Goal: Information Seeking & Learning: Compare options

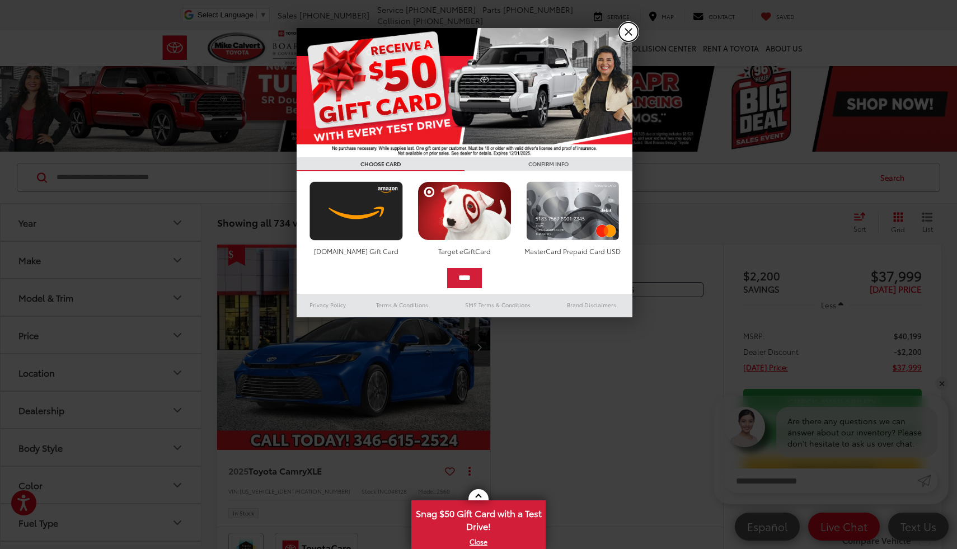
click at [630, 36] on link "X" at bounding box center [628, 31] width 19 height 19
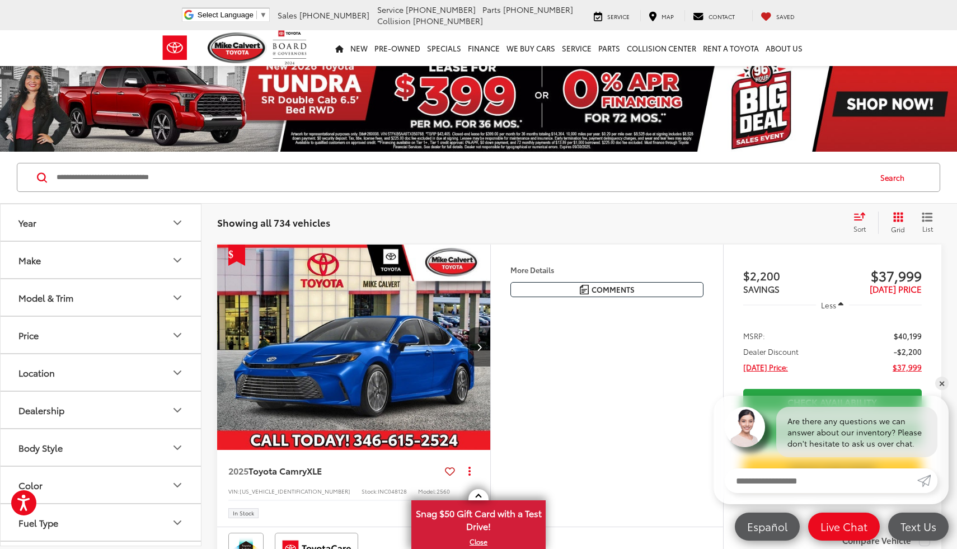
click at [142, 220] on button "Year" at bounding box center [102, 222] width 202 height 36
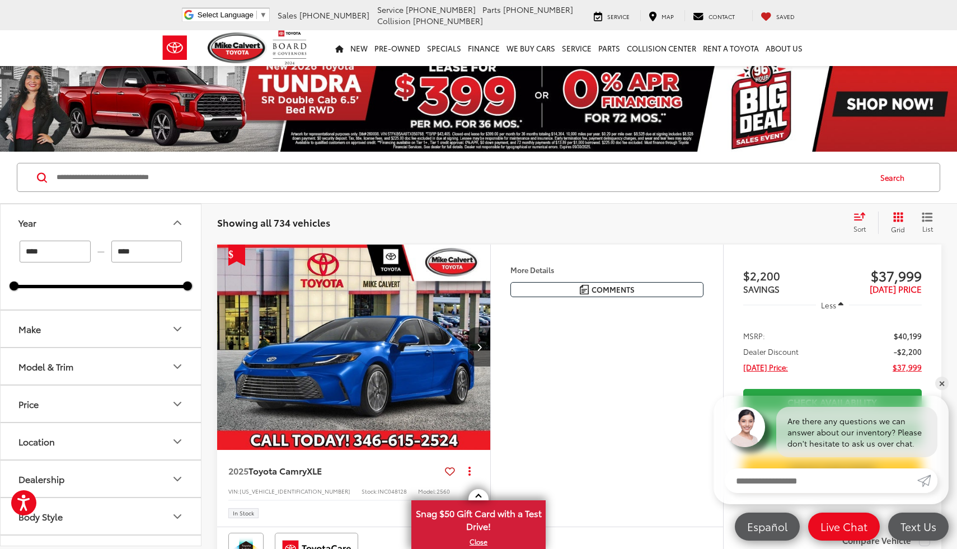
click at [132, 328] on button "Make" at bounding box center [102, 329] width 202 height 36
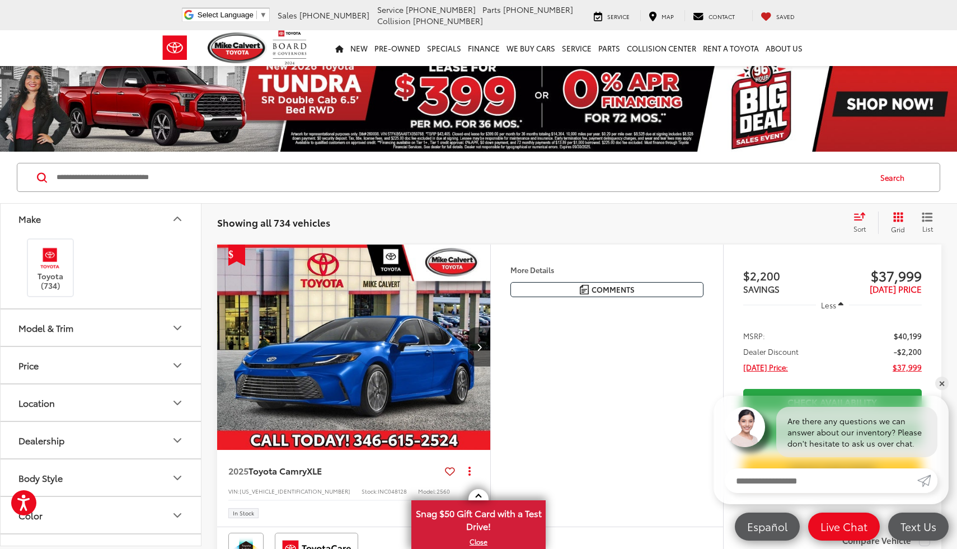
scroll to position [118, 0]
click at [58, 266] on label "Toyota (734)" at bounding box center [50, 259] width 45 height 45
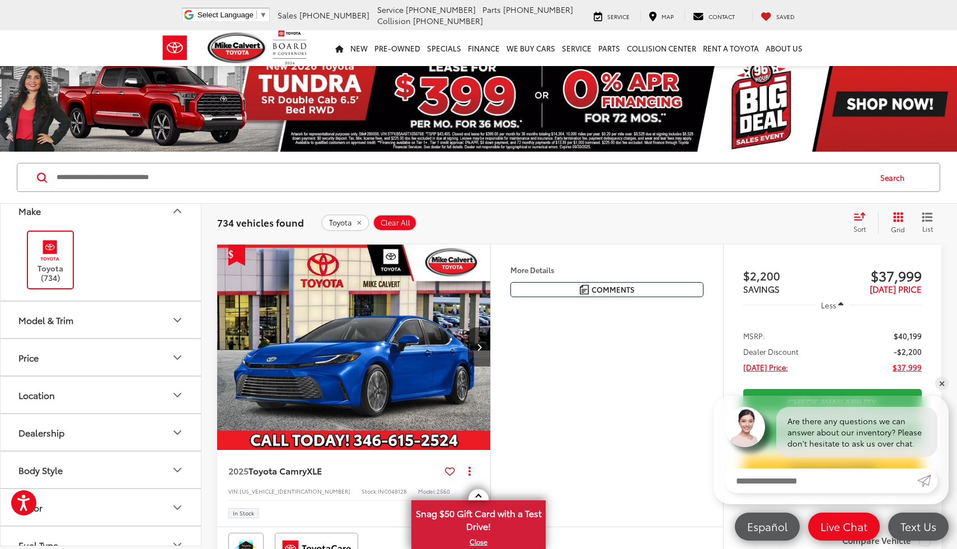
click at [132, 321] on button "Model & Trim" at bounding box center [102, 320] width 202 height 36
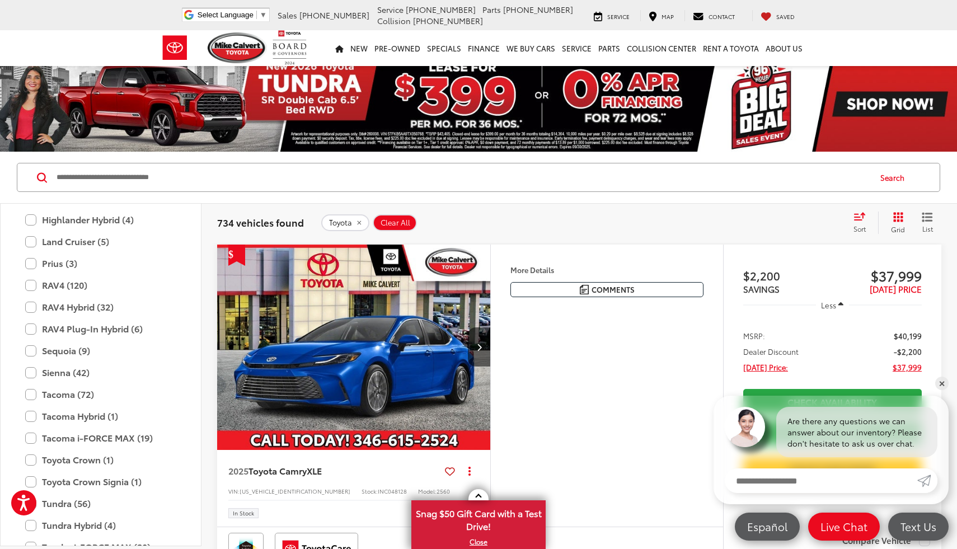
scroll to position [632, 0]
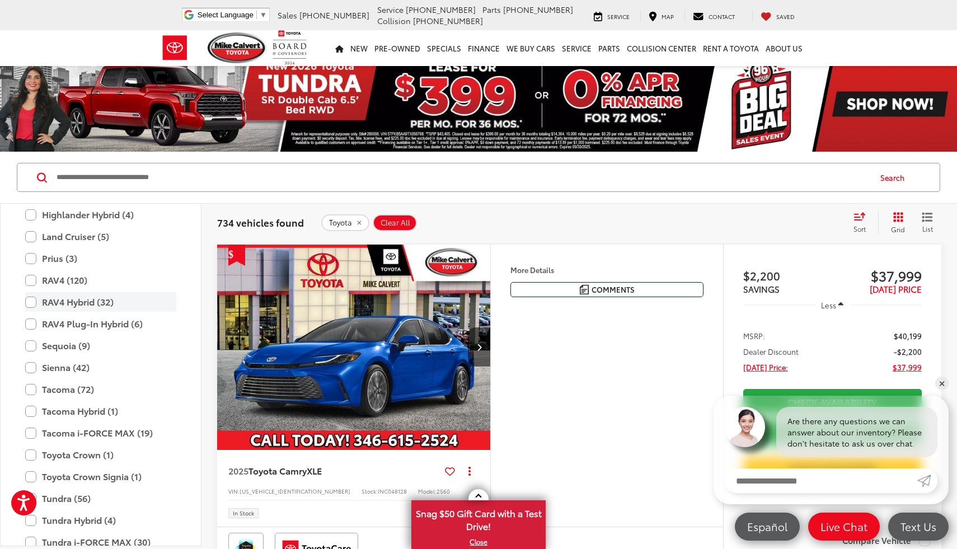
click at [86, 301] on label "RAV4 Hybrid (32)" at bounding box center [100, 302] width 151 height 20
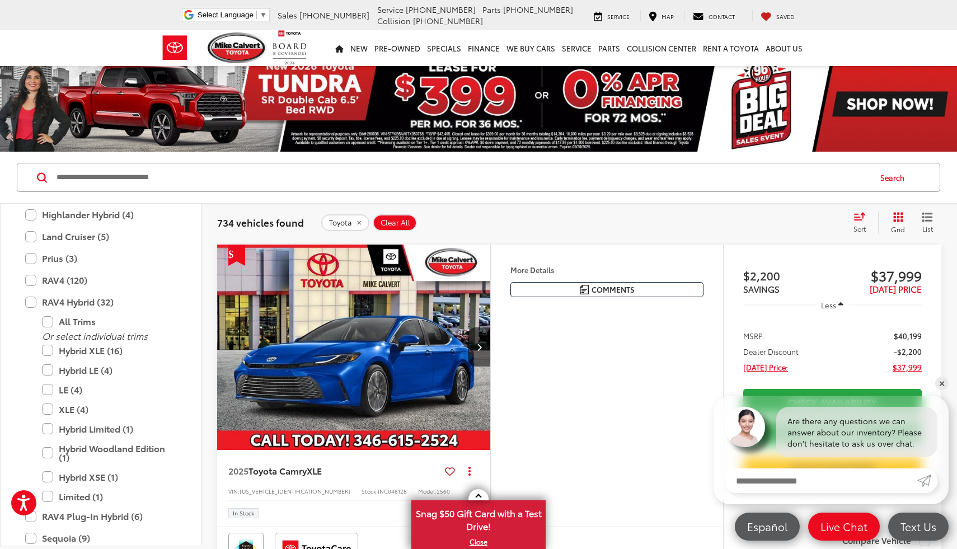
type input "****"
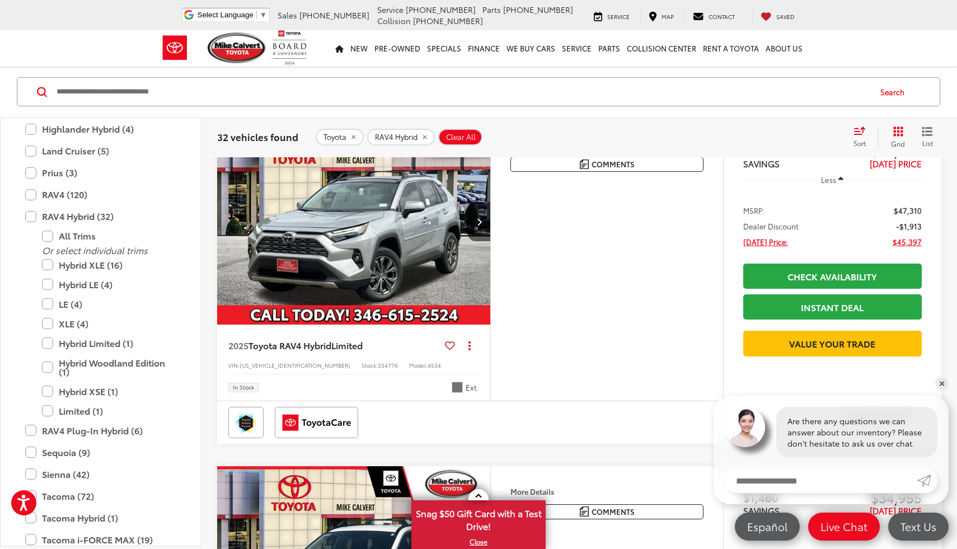
scroll to position [479, 0]
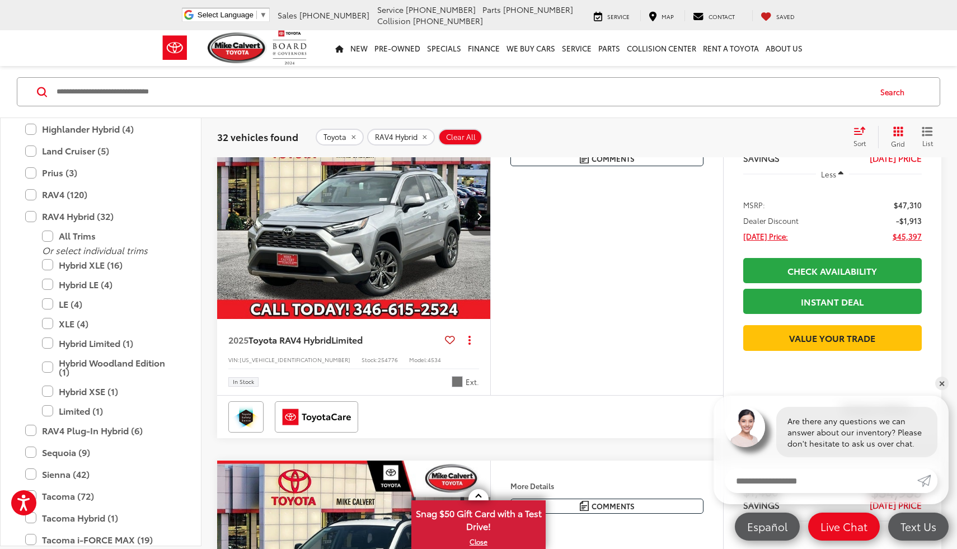
click at [373, 277] on img "2025 Toyota RAV4 Hybrid Limited 0" at bounding box center [354, 217] width 275 height 206
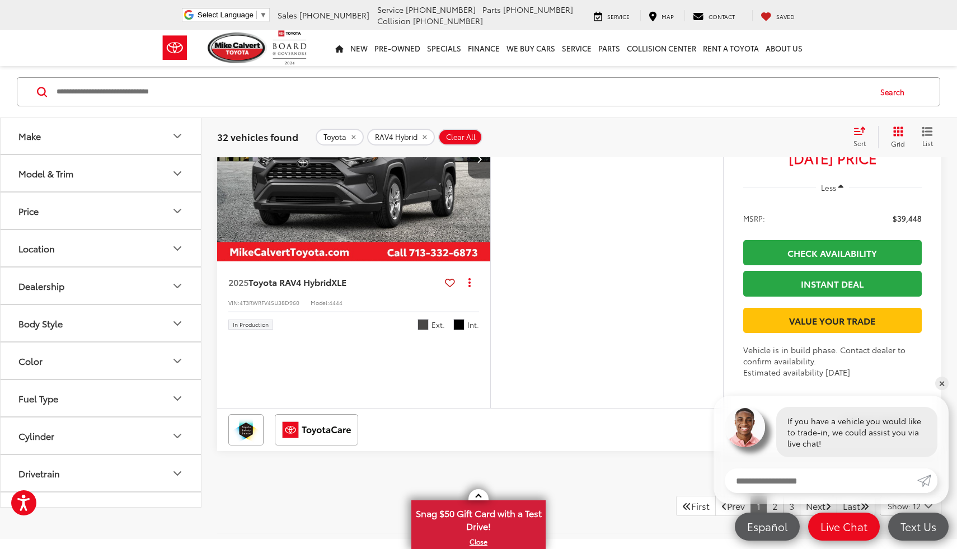
scroll to position [4071, 0]
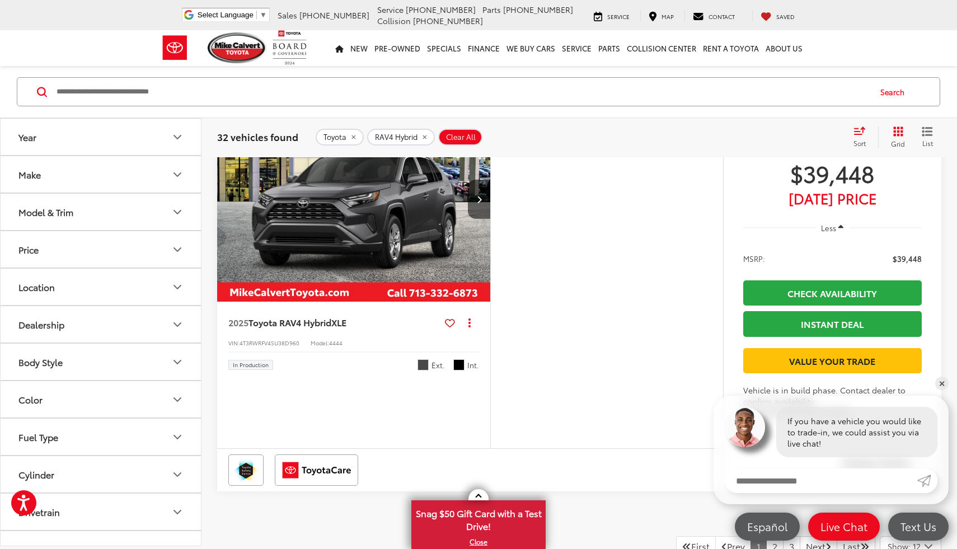
click at [86, 172] on button "Make" at bounding box center [102, 174] width 202 height 36
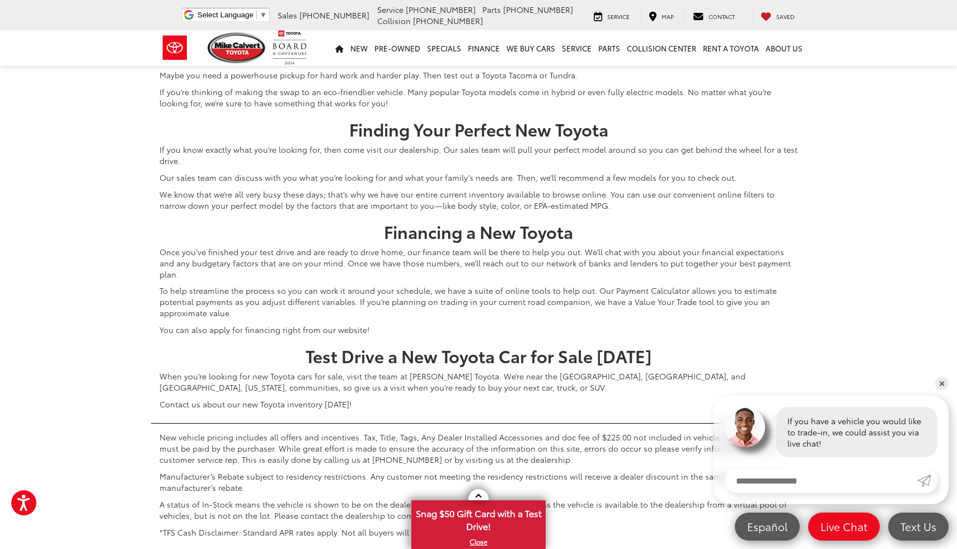
scroll to position [4783, 0]
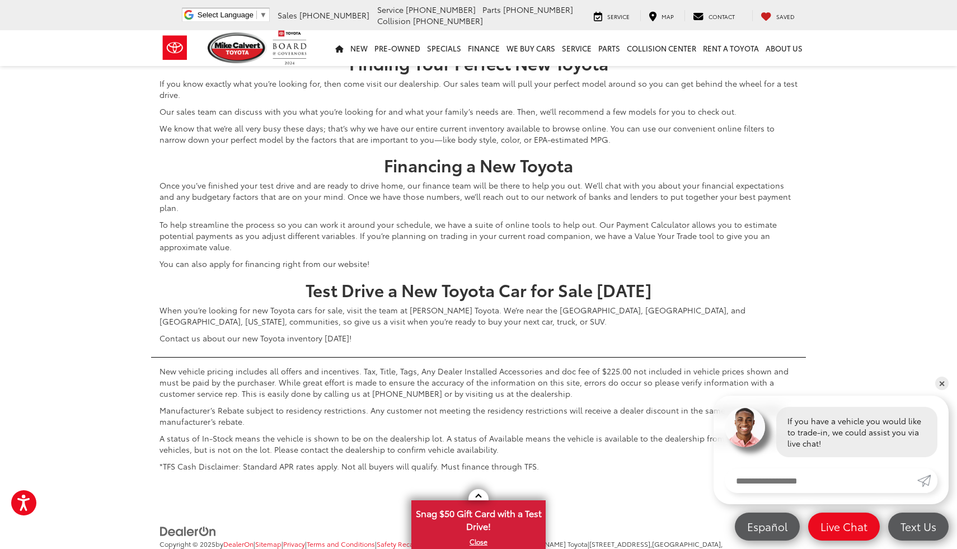
scroll to position [5269, 0]
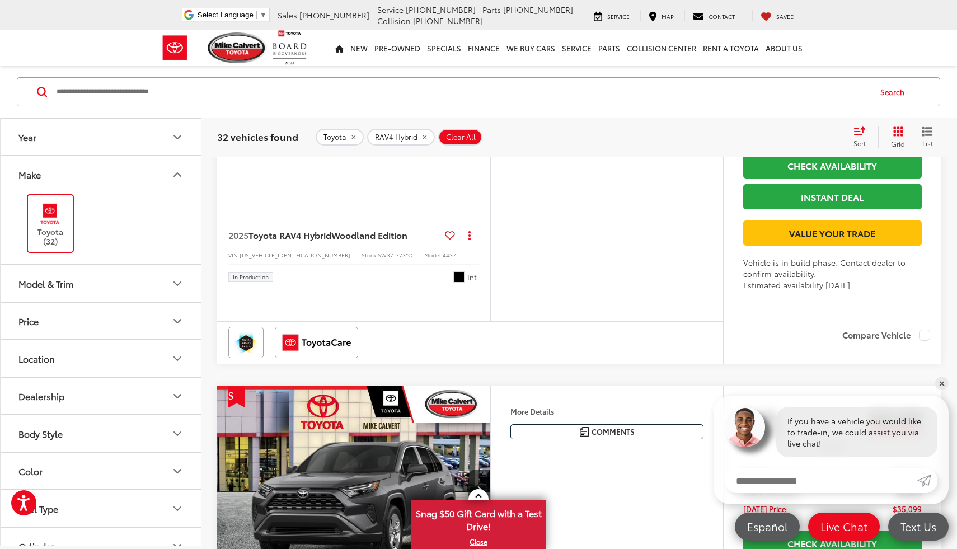
scroll to position [1411, 0]
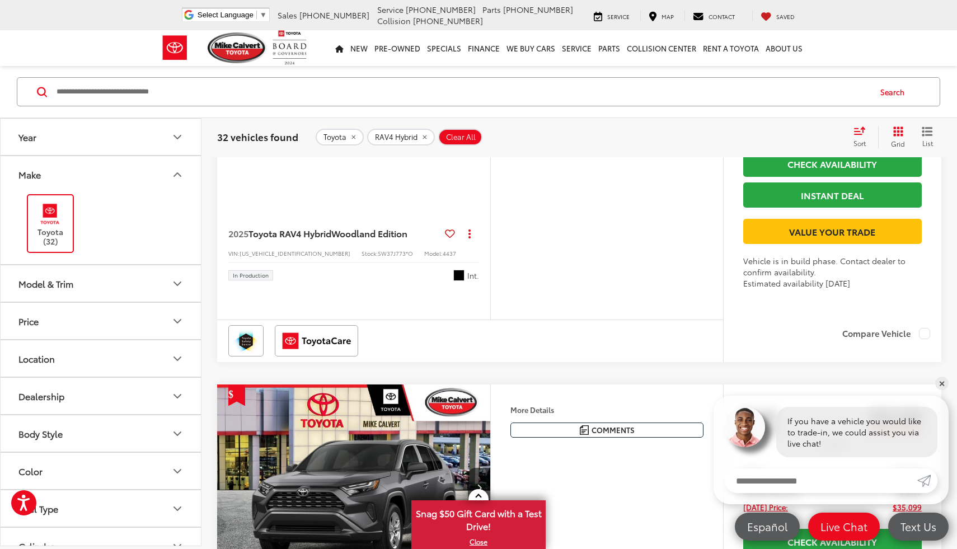
click at [485, 129] on button "Next image" at bounding box center [479, 109] width 22 height 39
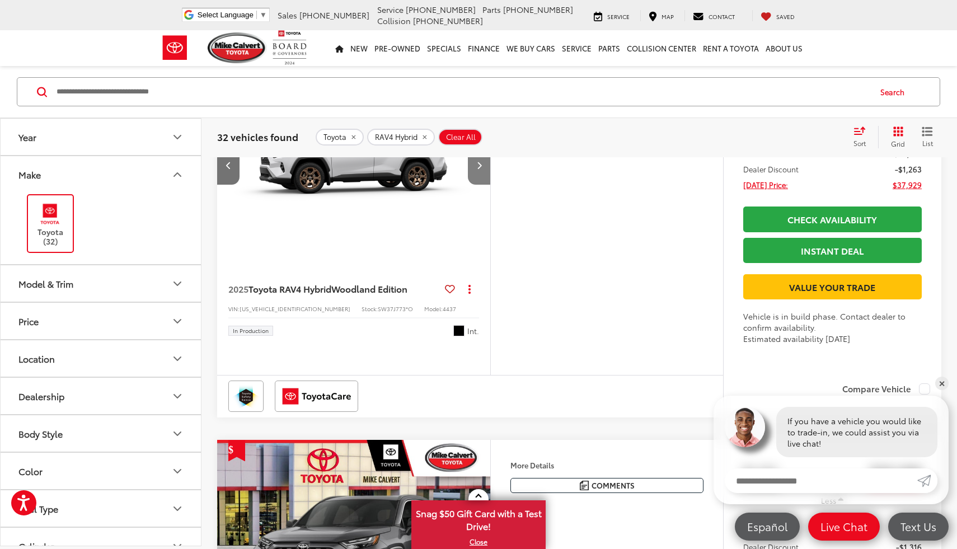
scroll to position [1354, 0]
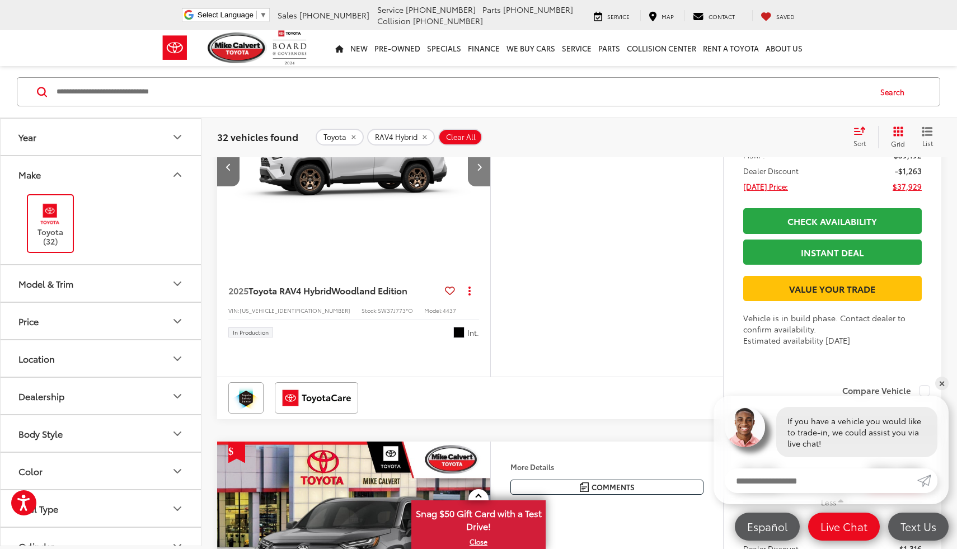
click at [480, 171] on icon "Next image" at bounding box center [479, 167] width 5 height 8
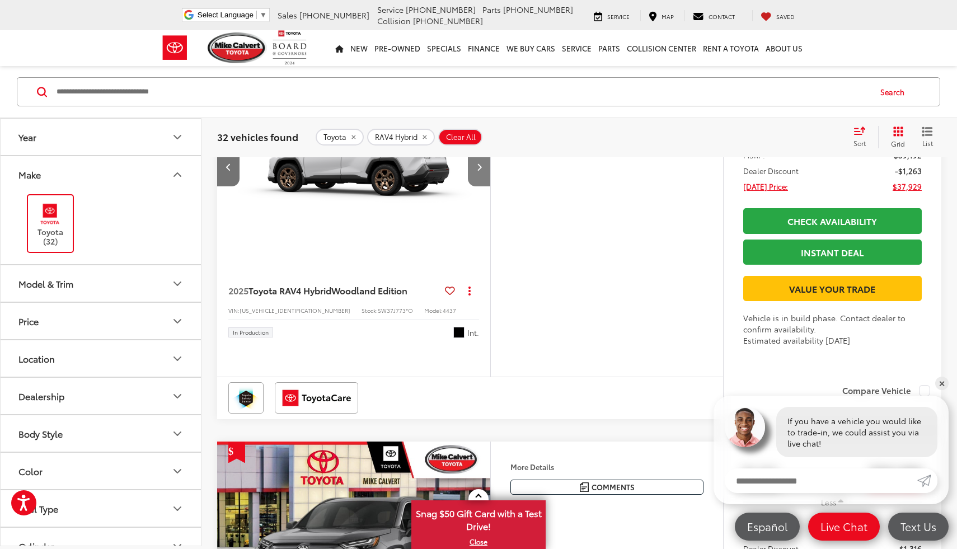
click at [480, 171] on icon "Next image" at bounding box center [479, 167] width 5 height 8
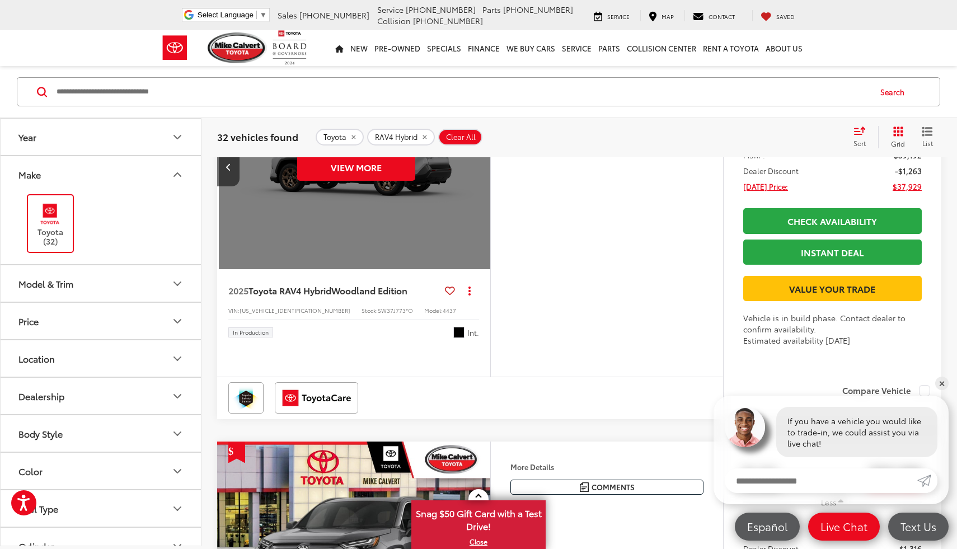
scroll to position [0, 1375]
click at [382, 181] on button "View More" at bounding box center [354, 167] width 118 height 28
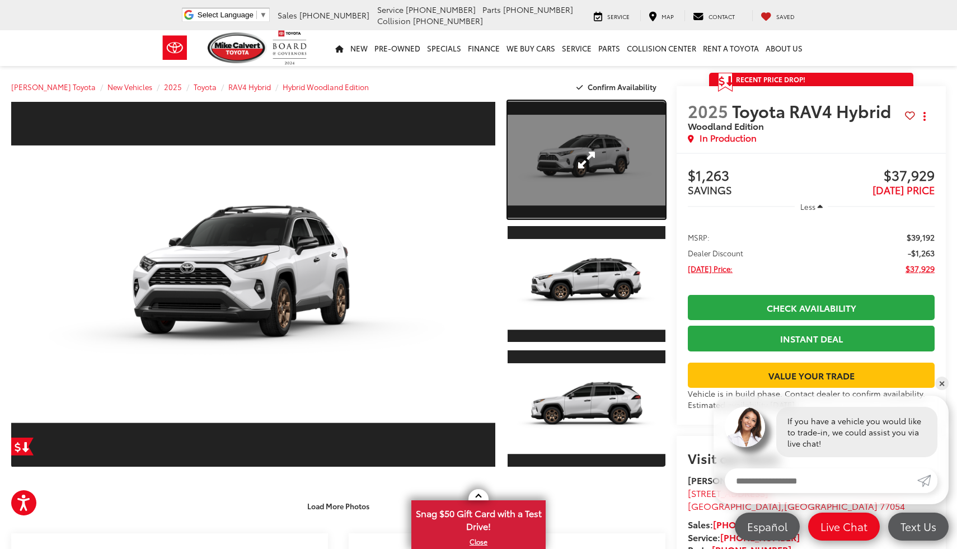
click at [584, 152] on link "Expand Photo 1" at bounding box center [587, 160] width 158 height 118
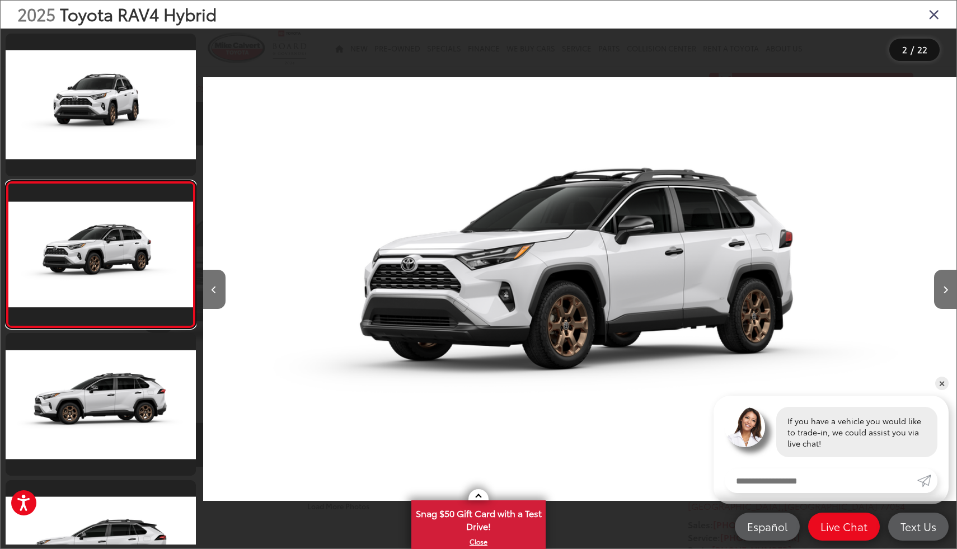
scroll to position [0, 754]
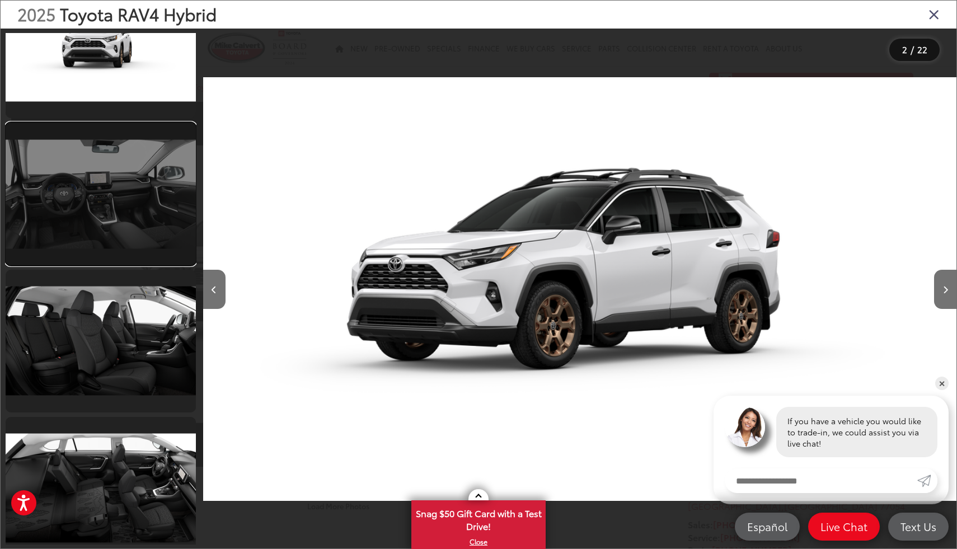
click at [111, 177] on link at bounding box center [101, 194] width 190 height 143
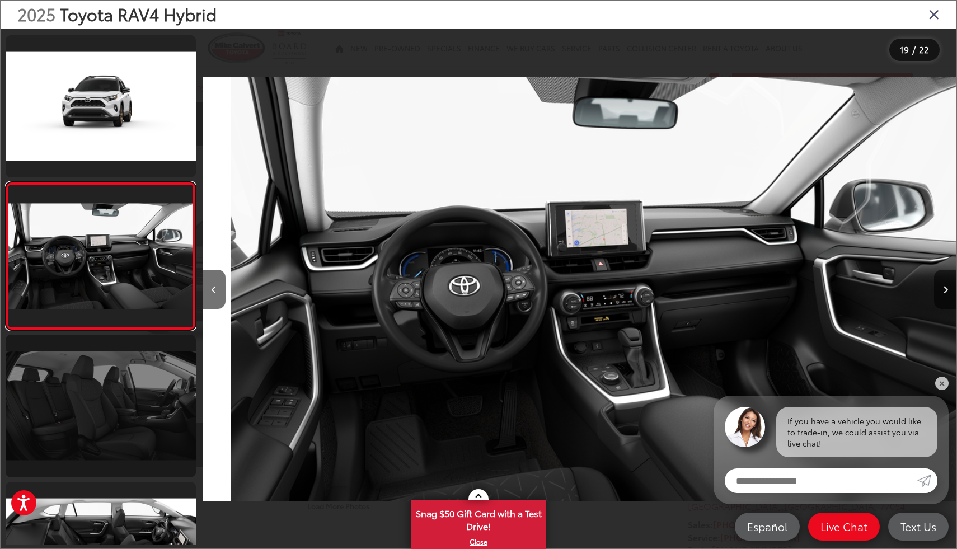
scroll to position [0, 13568]
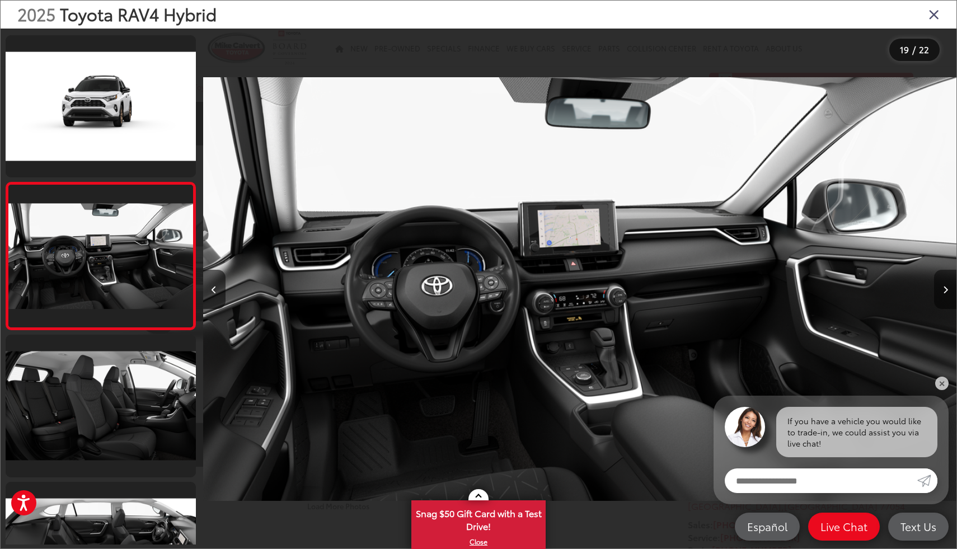
click at [947, 300] on button "Next image" at bounding box center [945, 289] width 22 height 39
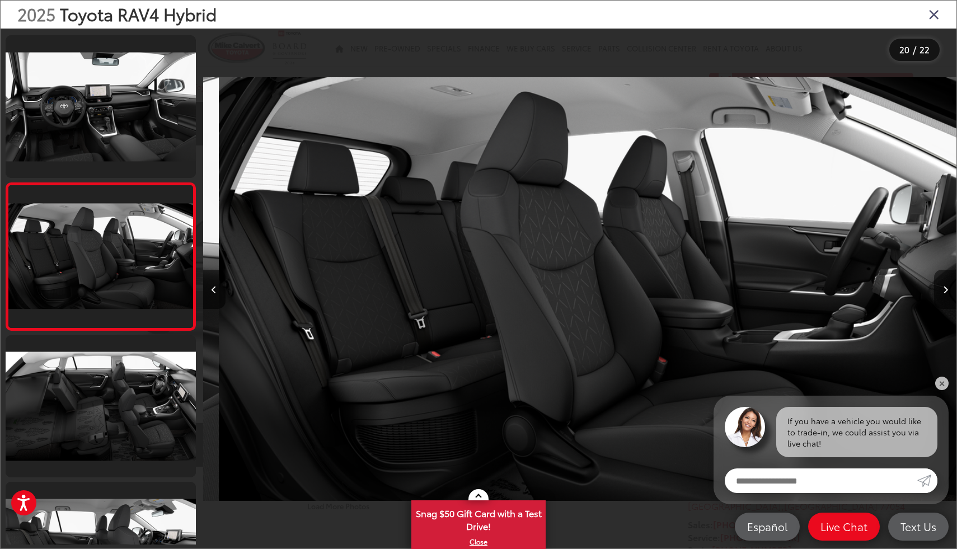
scroll to position [0, 14322]
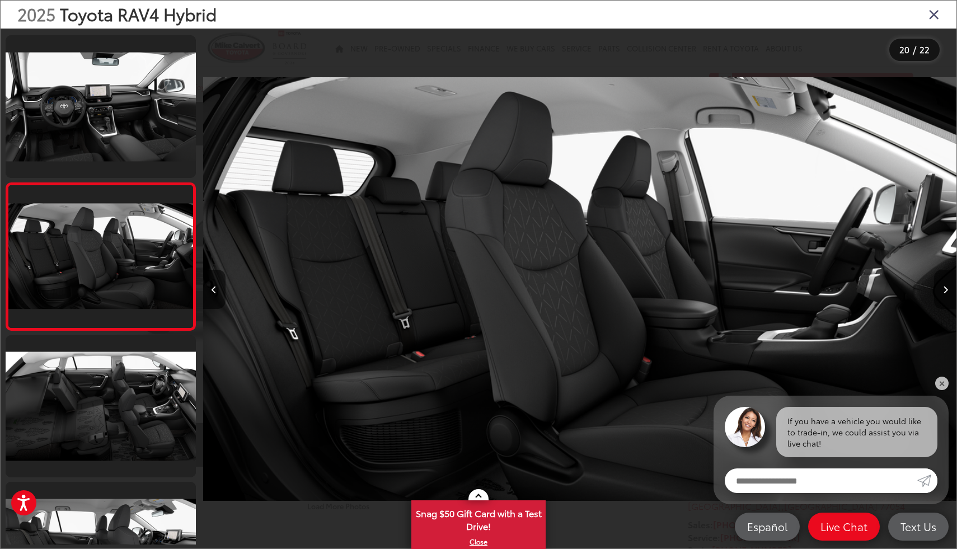
click at [949, 296] on button "Next image" at bounding box center [945, 289] width 22 height 39
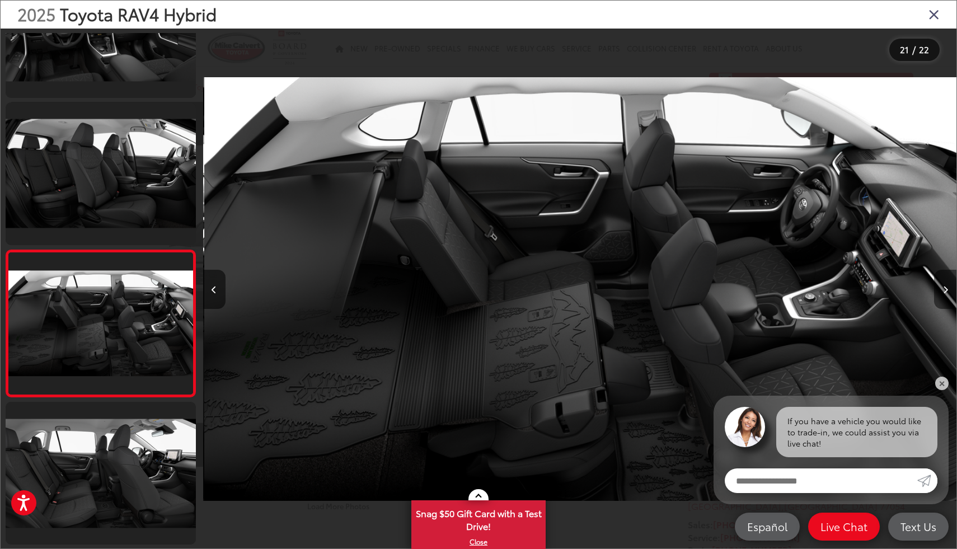
scroll to position [0, 15076]
click at [952, 288] on button "Next image" at bounding box center [945, 289] width 22 height 39
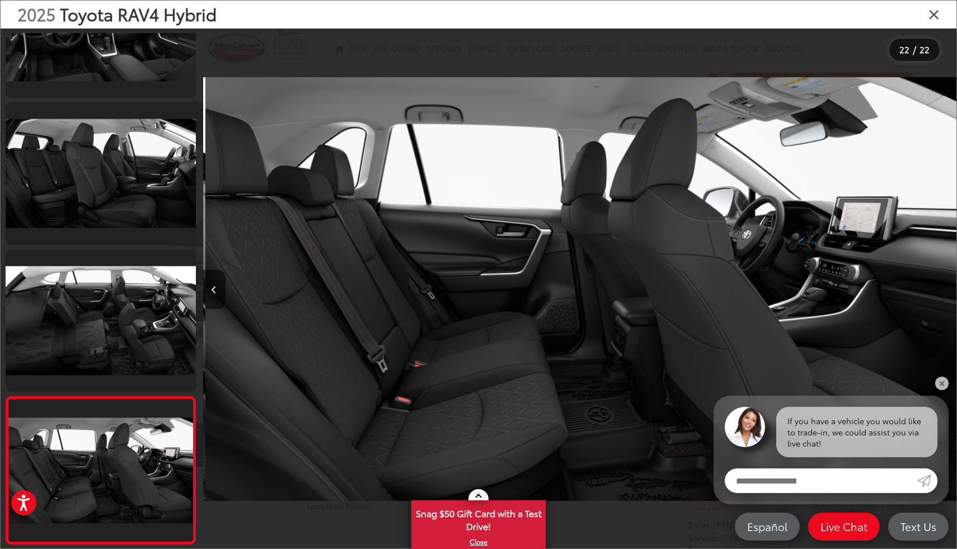
scroll to position [0, 15829]
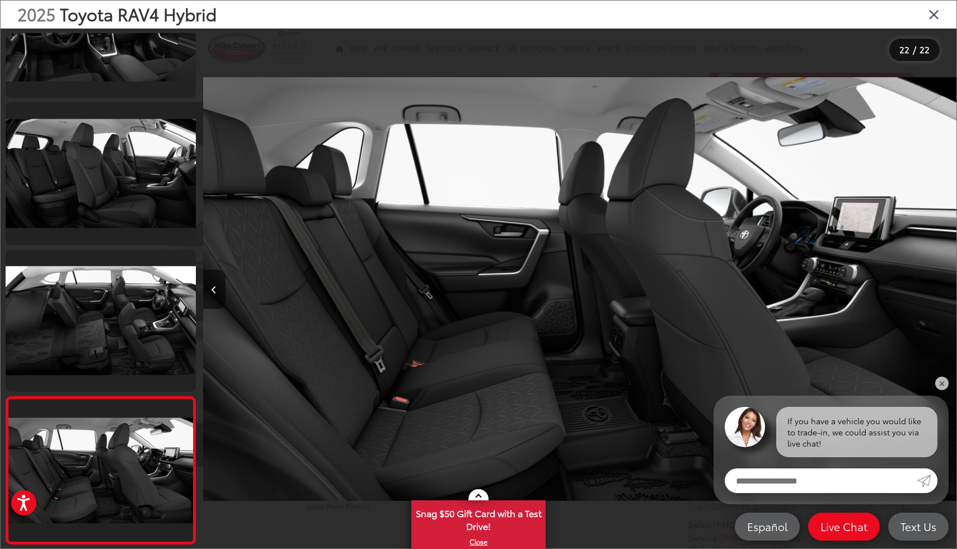
click at [952, 288] on div at bounding box center [862, 289] width 189 height 521
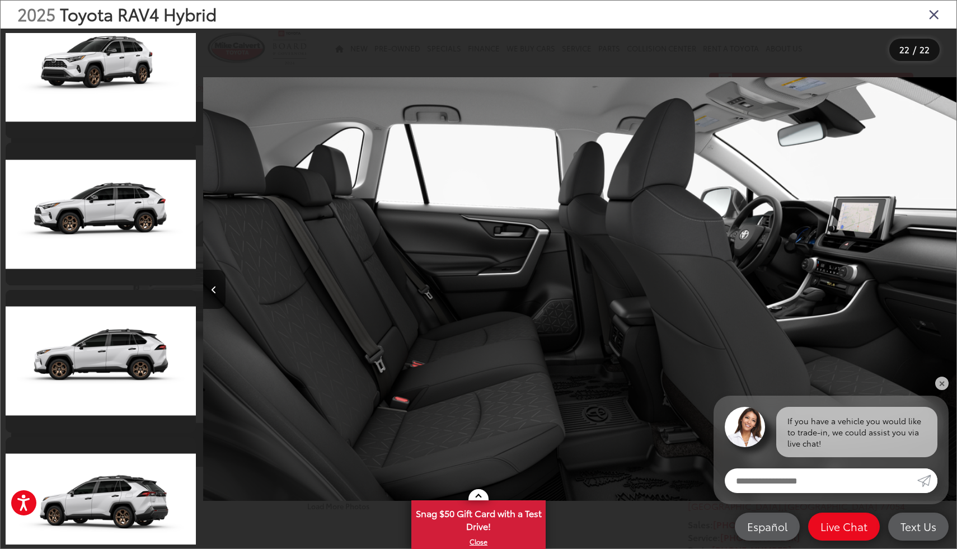
scroll to position [0, 0]
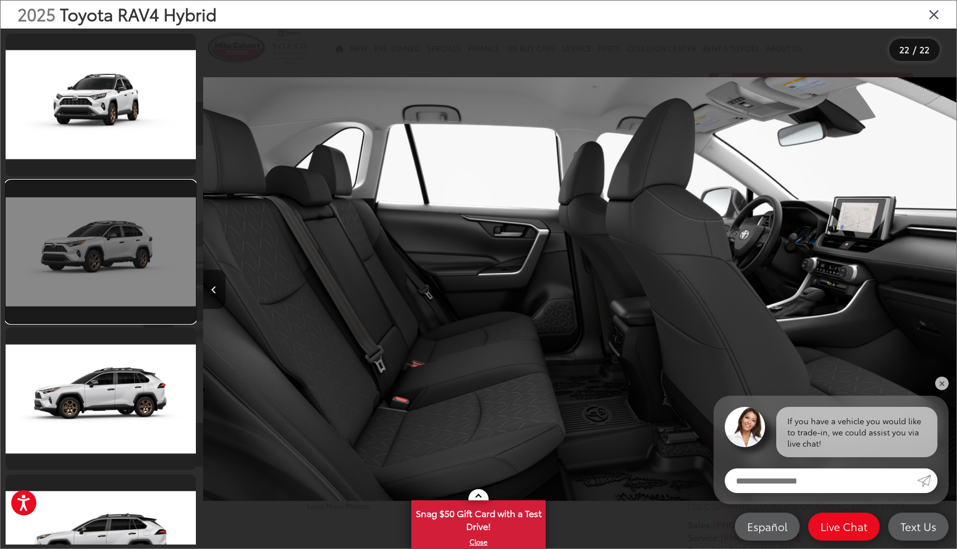
click at [144, 226] on link at bounding box center [101, 252] width 190 height 143
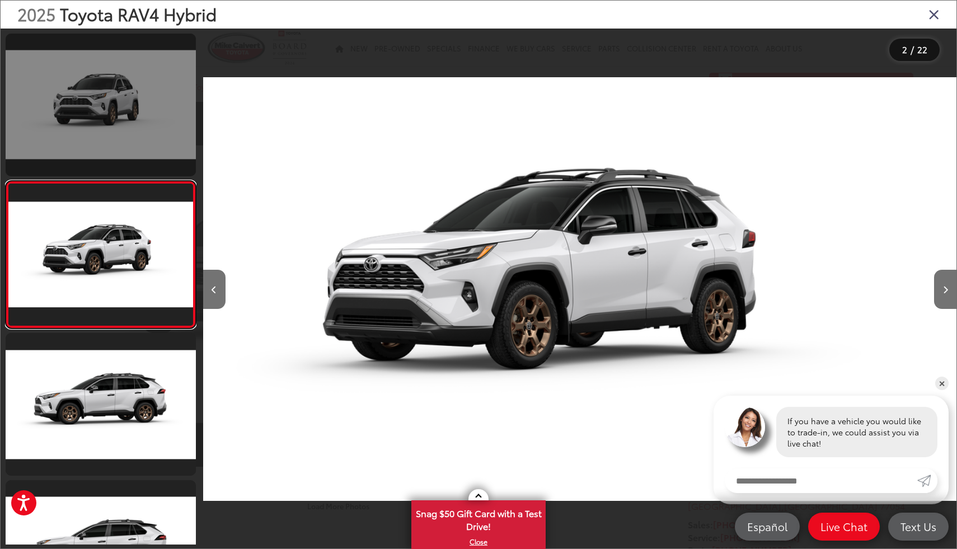
scroll to position [0, 754]
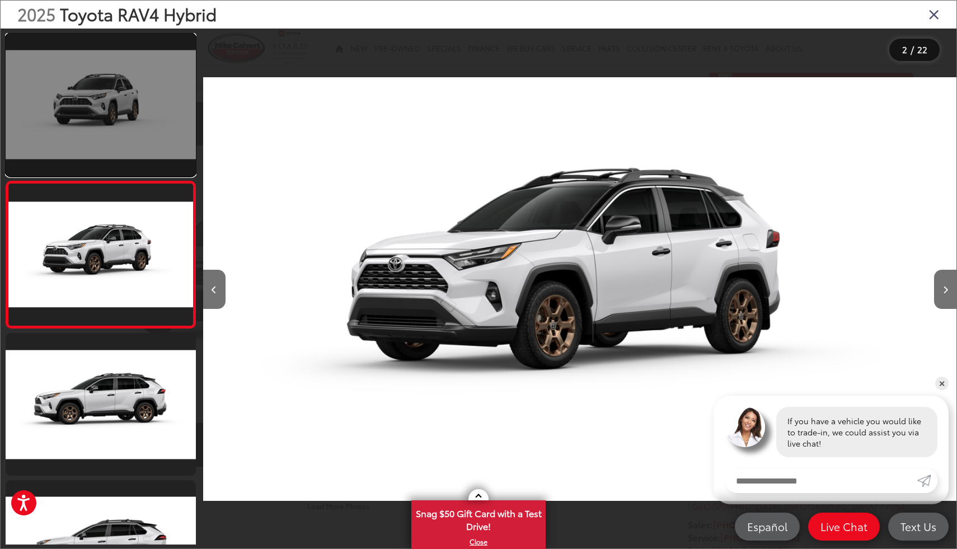
click at [130, 135] on link at bounding box center [101, 105] width 190 height 143
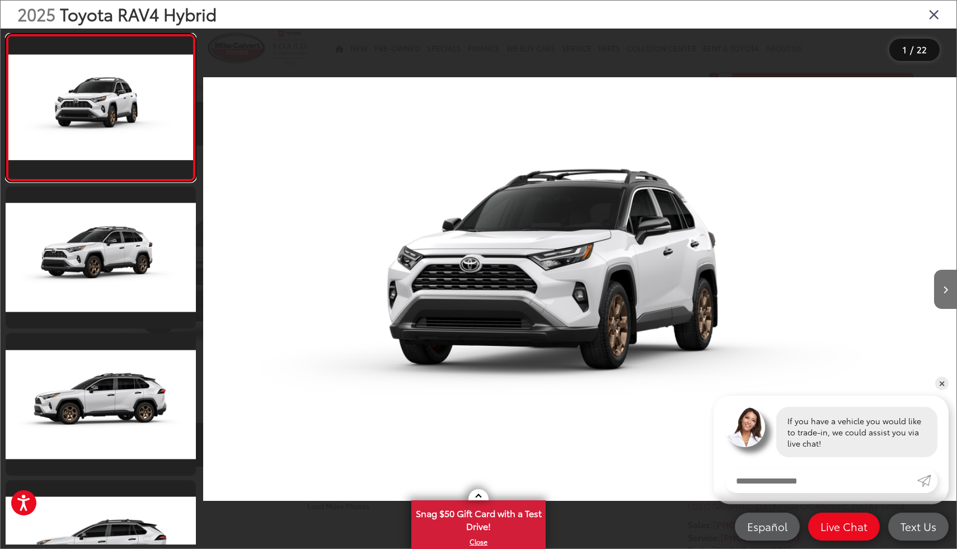
scroll to position [0, 0]
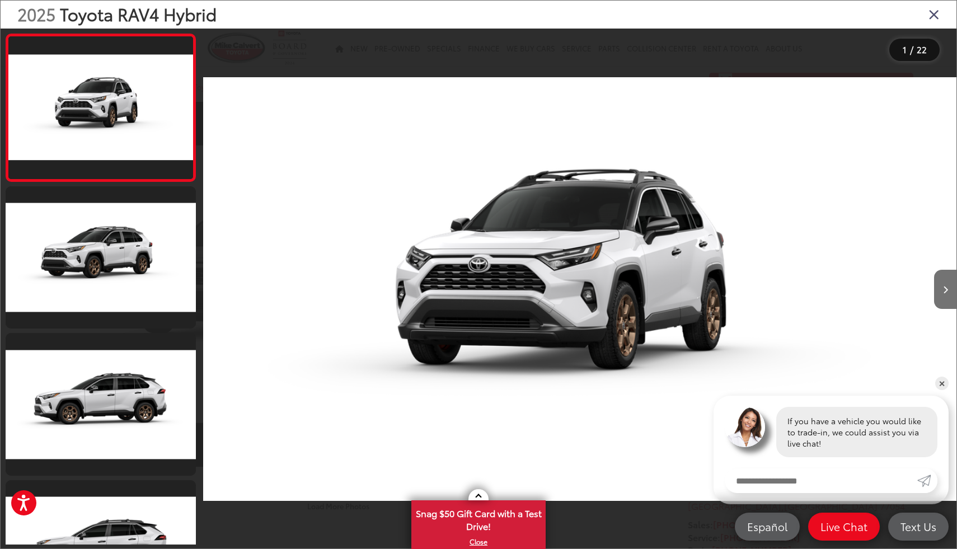
click at [935, 11] on icon "Close gallery" at bounding box center [934, 14] width 11 height 15
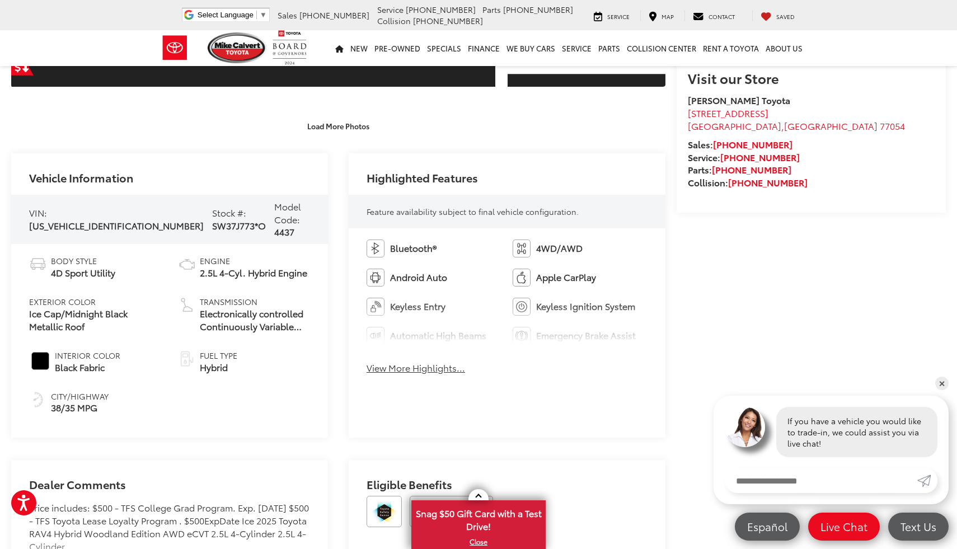
scroll to position [382, 0]
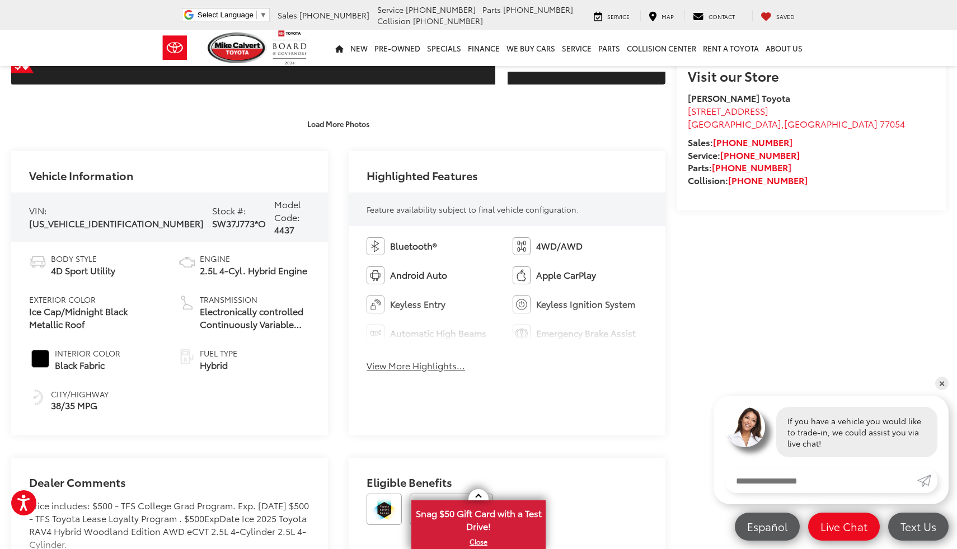
click at [436, 364] on button "View More Highlights..." at bounding box center [416, 365] width 99 height 13
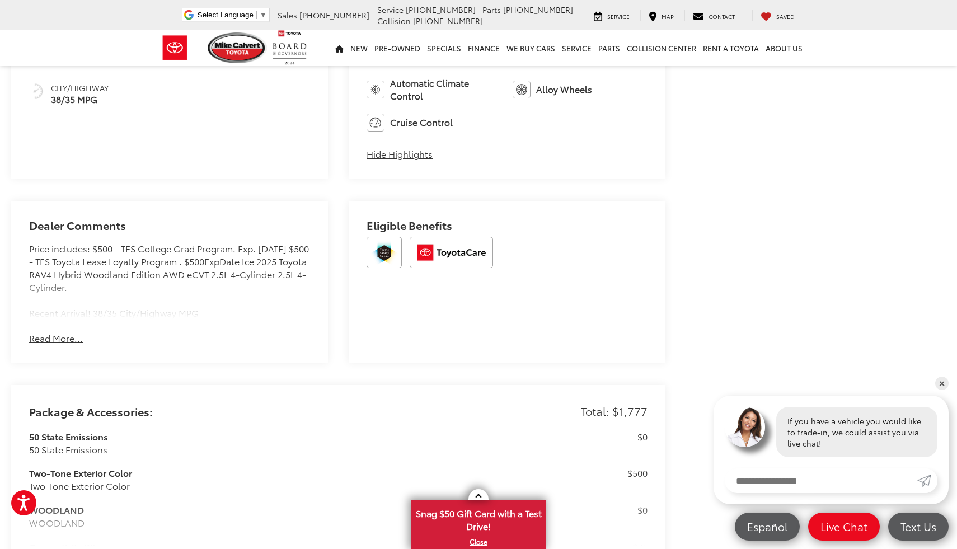
scroll to position [690, 0]
click at [51, 339] on button "Read More..." at bounding box center [56, 336] width 54 height 13
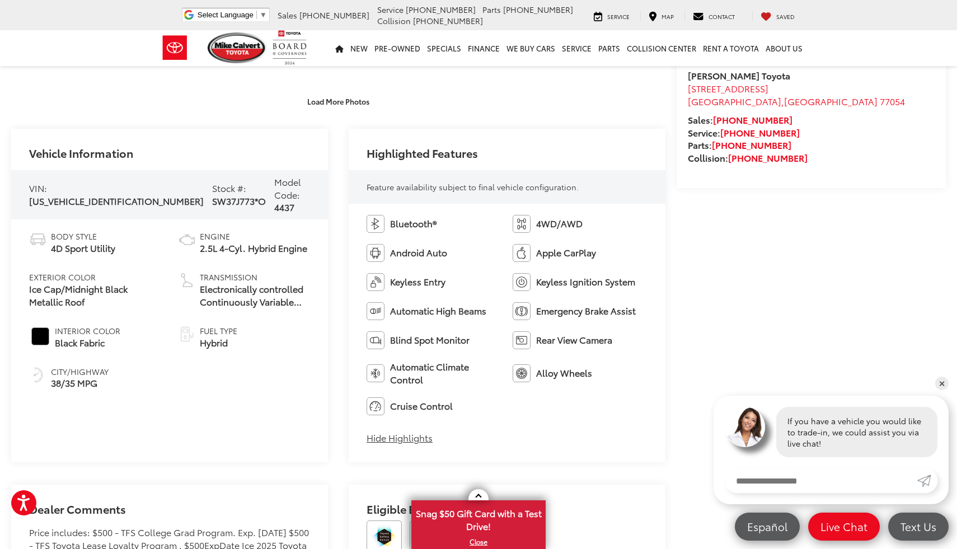
scroll to position [0, 0]
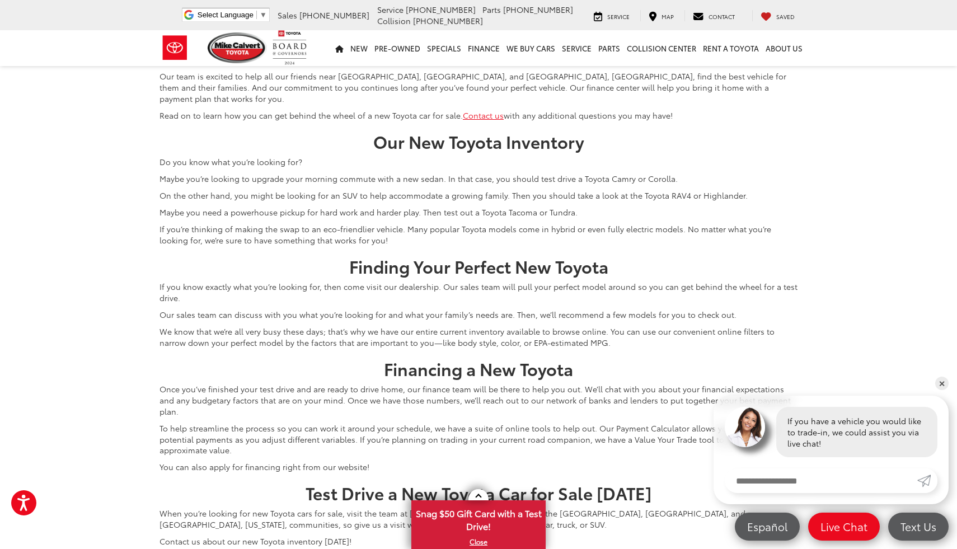
scroll to position [3184, 0]
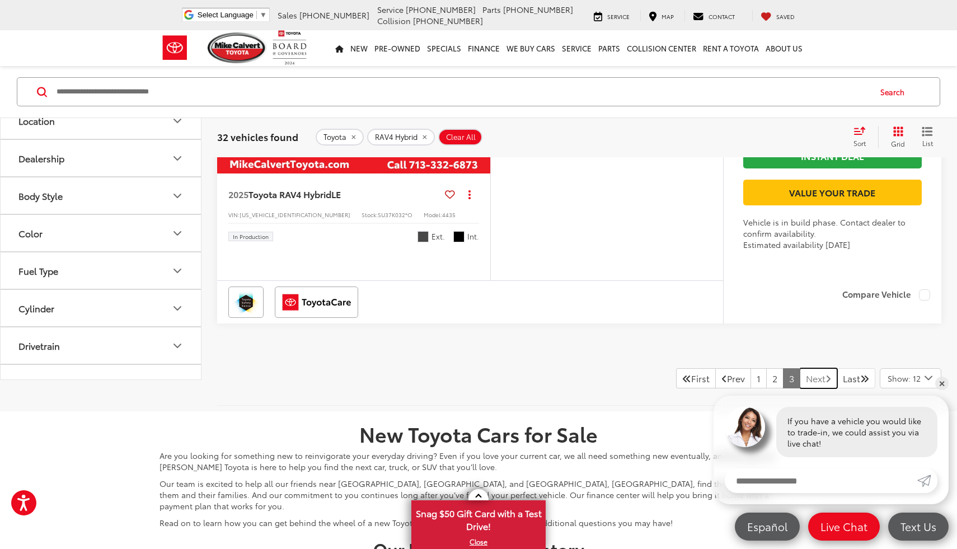
scroll to position [2961, 0]
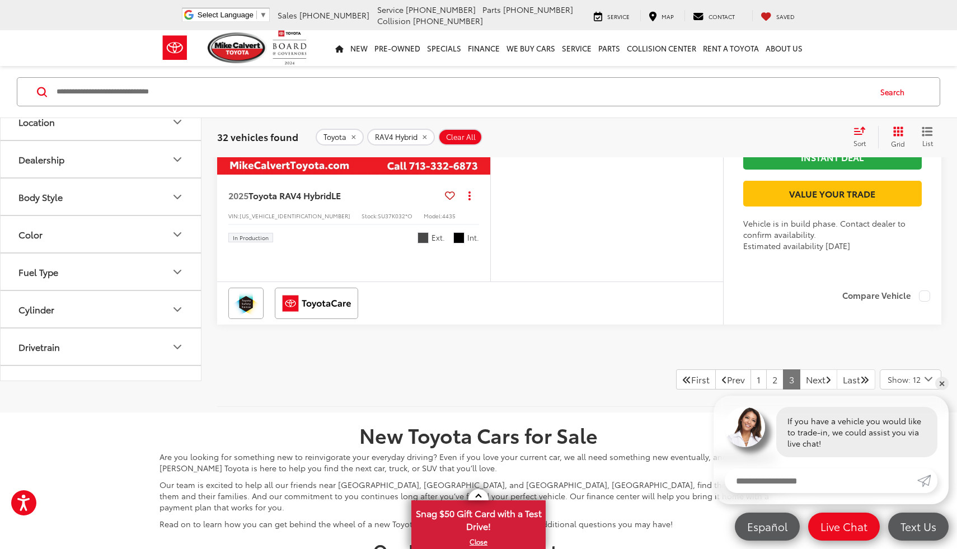
click at [105, 65] on button "Model & Trim" at bounding box center [102, 47] width 202 height 36
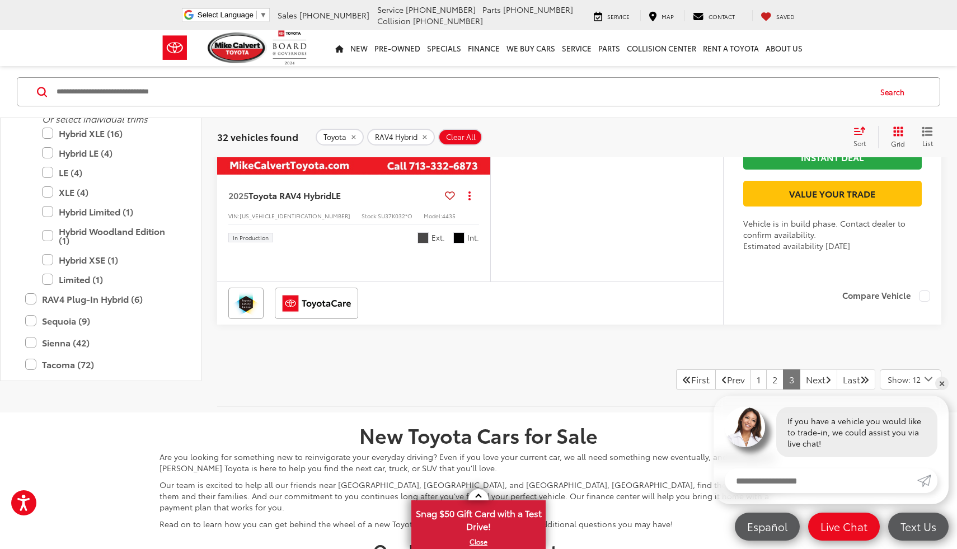
scroll to position [465, 0]
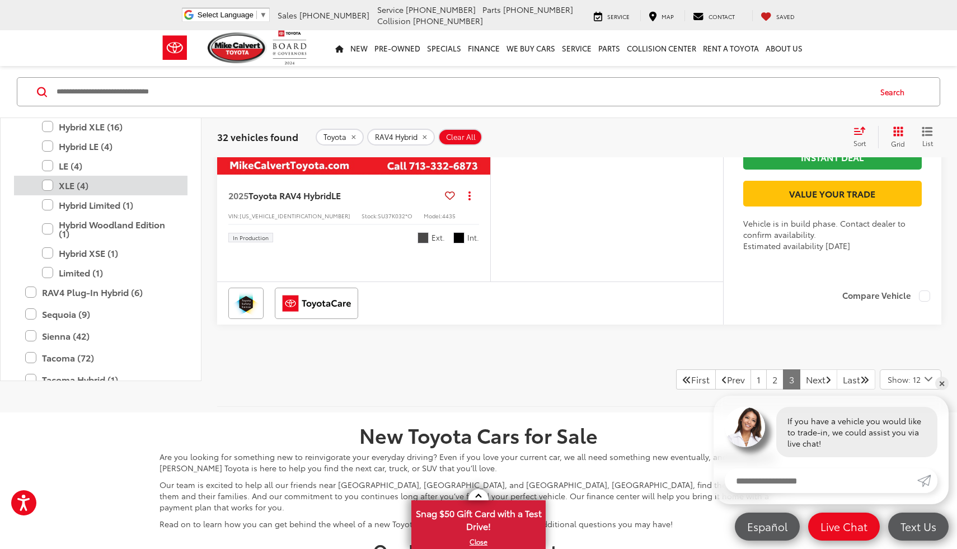
click at [75, 195] on label "XLE (4)" at bounding box center [109, 185] width 134 height 20
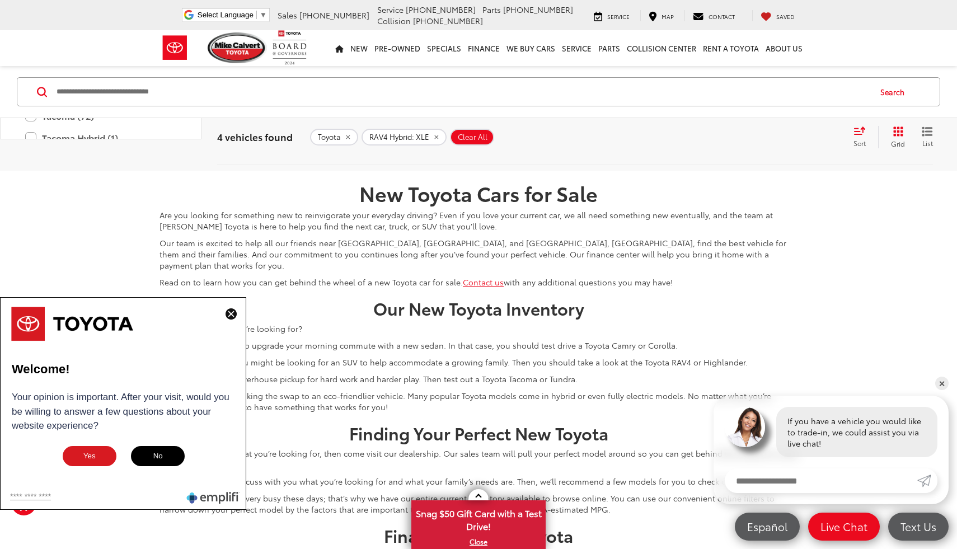
scroll to position [1502, 0]
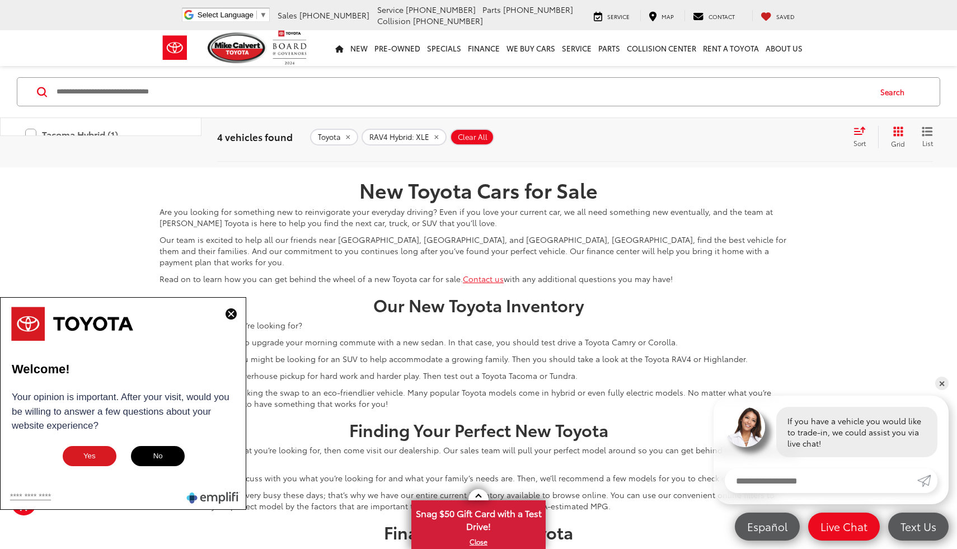
click at [230, 314] on img at bounding box center [231, 313] width 11 height 11
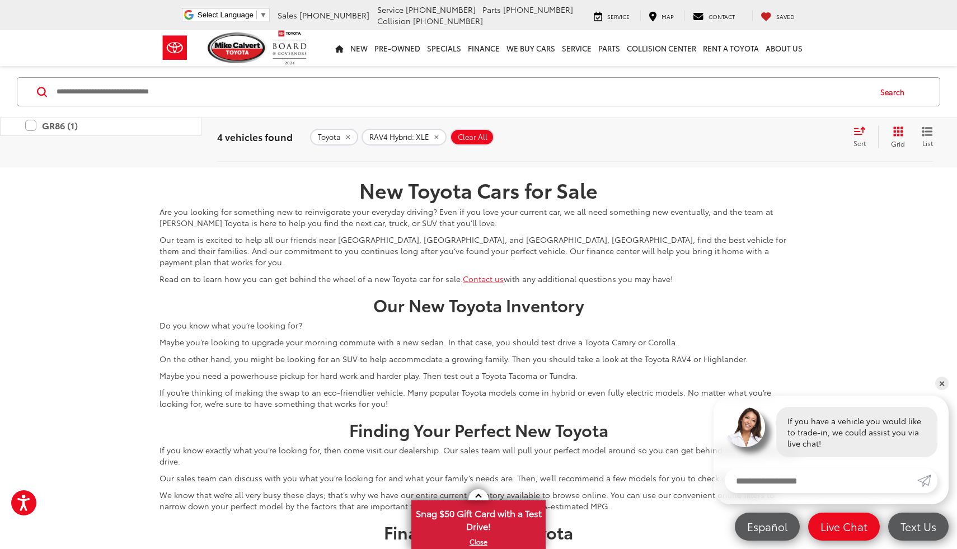
scroll to position [0, 0]
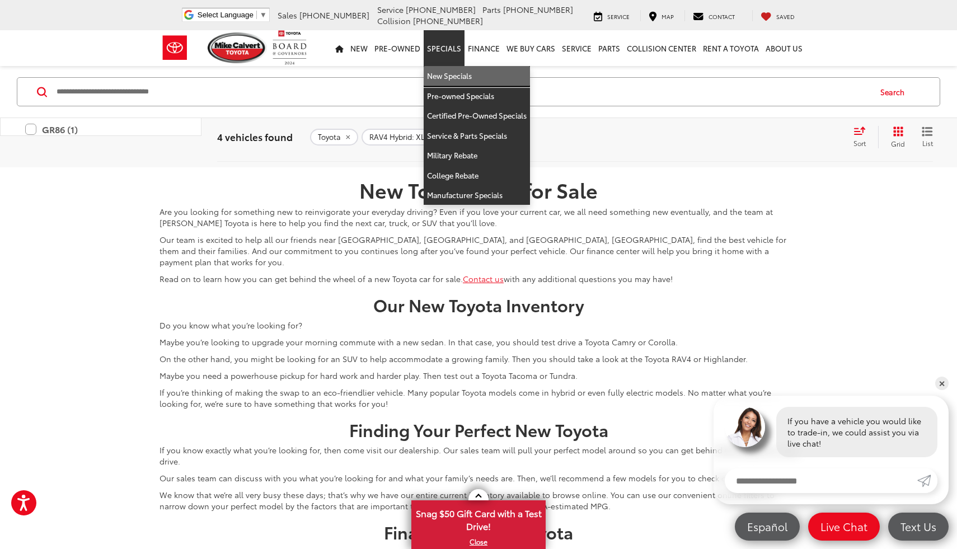
click at [446, 70] on link "New Specials" at bounding box center [477, 76] width 106 height 20
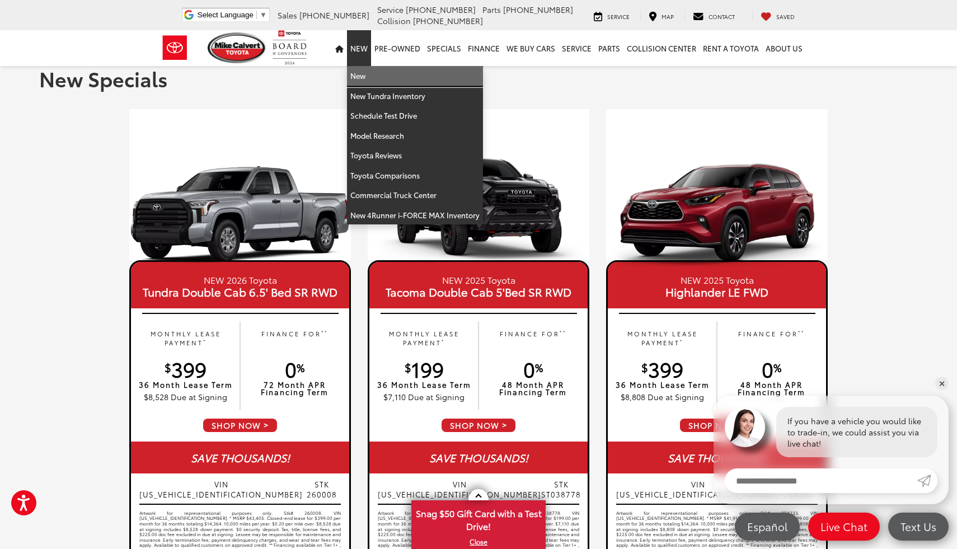
click at [368, 81] on link "New" at bounding box center [415, 76] width 136 height 20
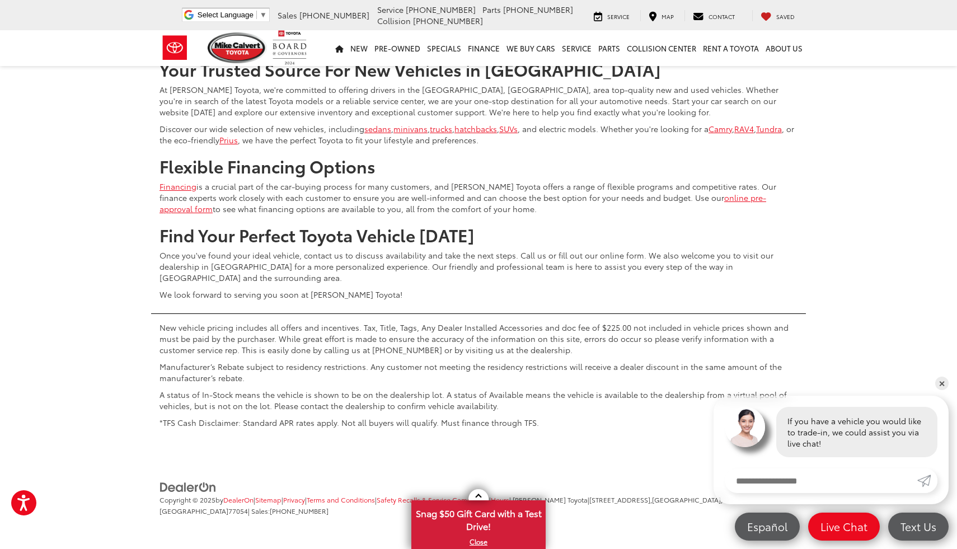
scroll to position [4827, 0]
click at [733, 26] on link "2" at bounding box center [741, 16] width 17 height 20
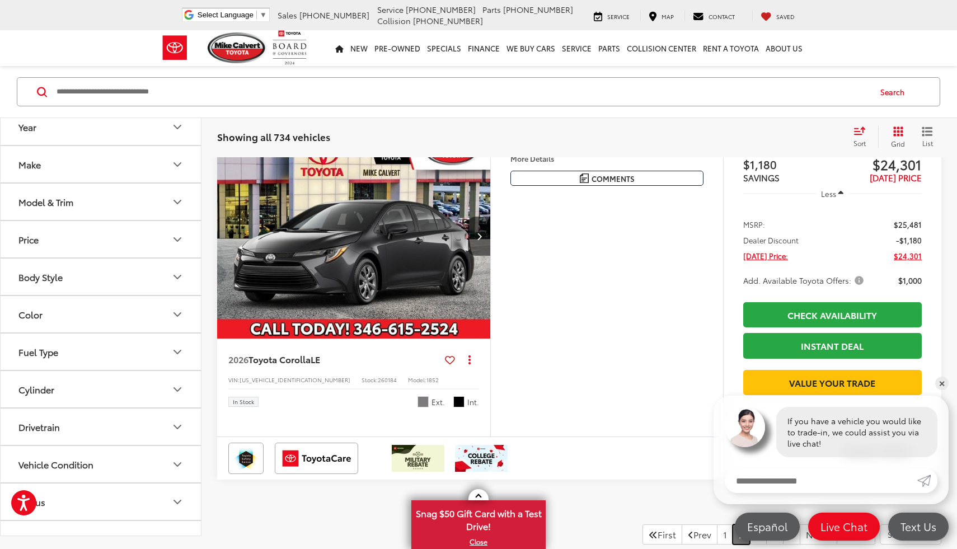
scroll to position [4157, 0]
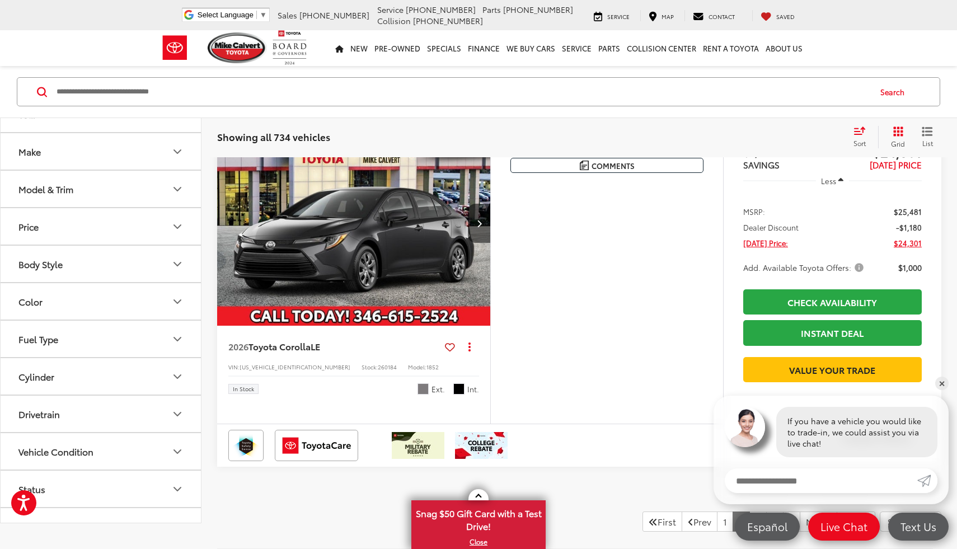
click at [103, 170] on button "Make" at bounding box center [102, 151] width 202 height 36
click at [78, 279] on button "Model & Trim" at bounding box center [102, 261] width 202 height 36
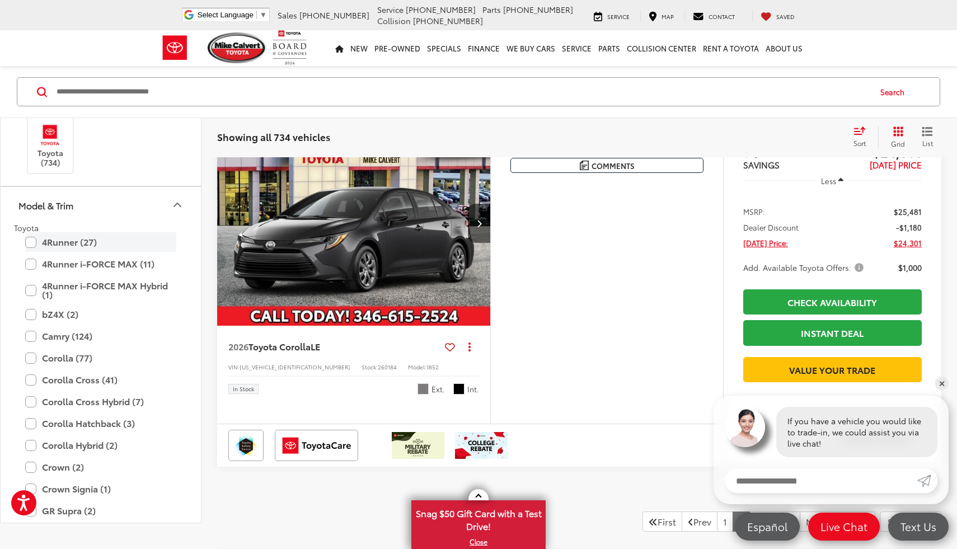
scroll to position [77, 0]
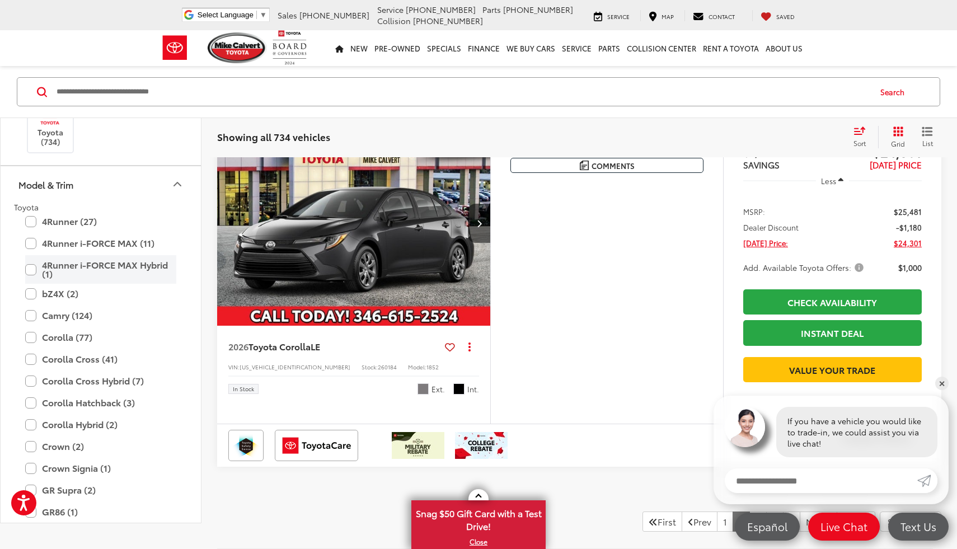
click at [70, 283] on label "4Runner i-FORCE MAX Hybrid (1)" at bounding box center [100, 269] width 151 height 29
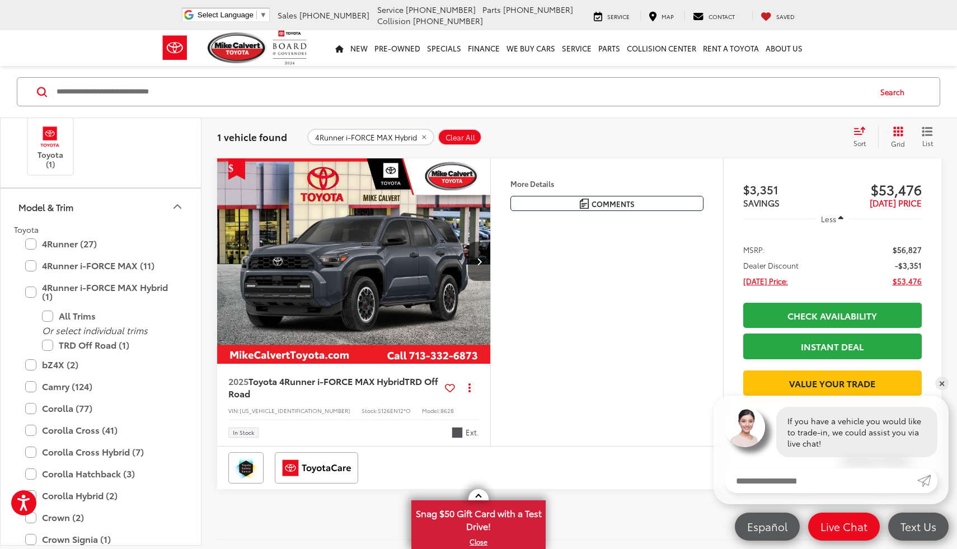
scroll to position [168, 0]
click at [301, 293] on img "2025 Toyota 4Runner i-FORCE MAX Hybrid TRD Off Road 0" at bounding box center [354, 262] width 275 height 206
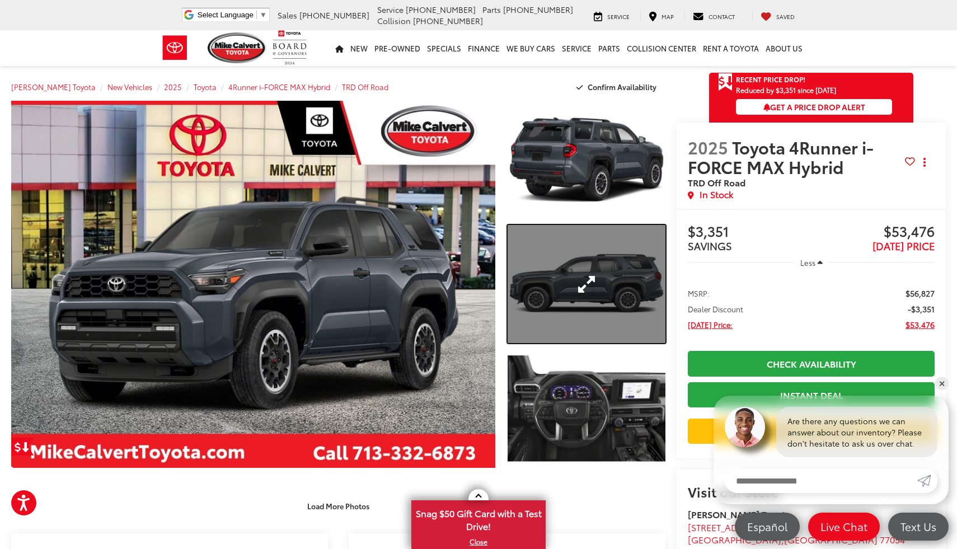
click at [614, 249] on link "Expand Photo 2" at bounding box center [587, 284] width 158 height 118
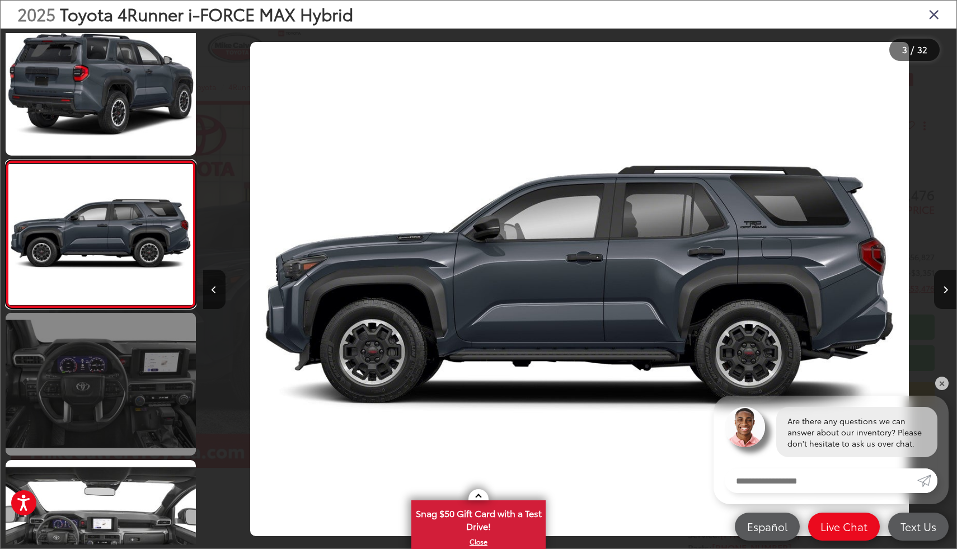
scroll to position [167, 0]
click at [48, 371] on link at bounding box center [101, 384] width 190 height 143
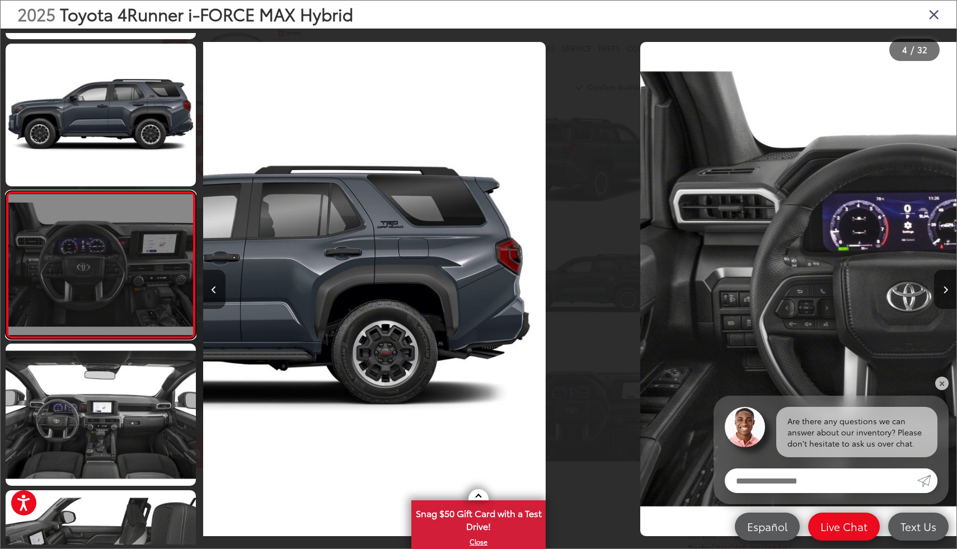
scroll to position [292, 0]
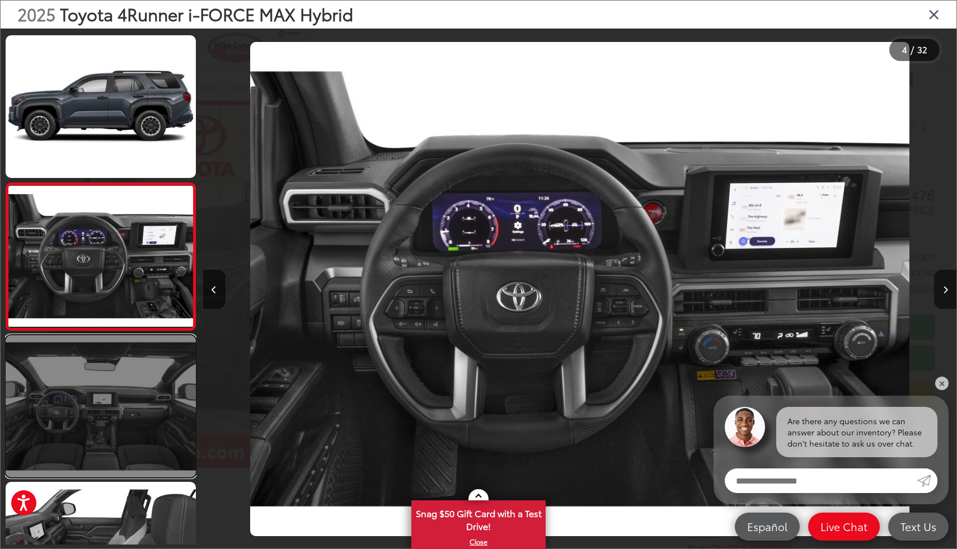
click at [53, 429] on link at bounding box center [101, 406] width 190 height 143
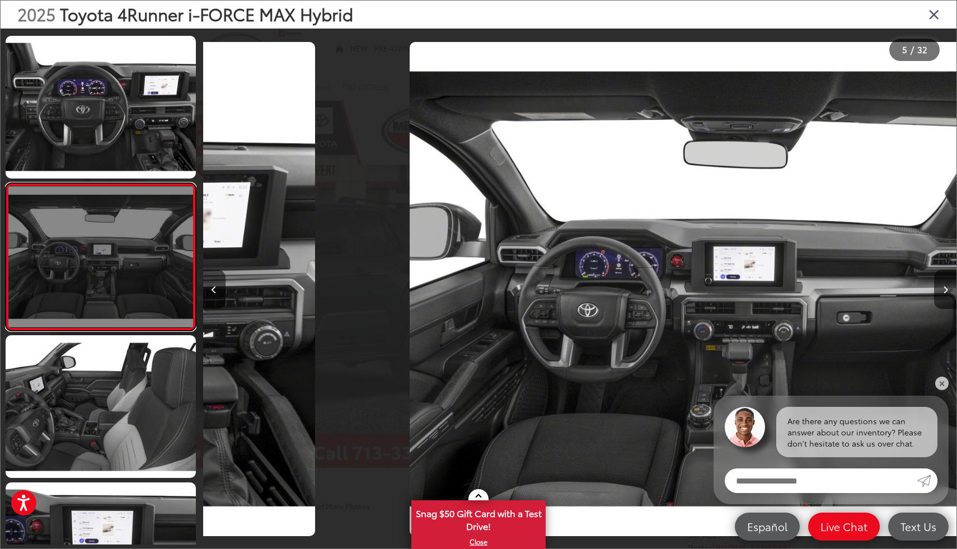
scroll to position [439, 0]
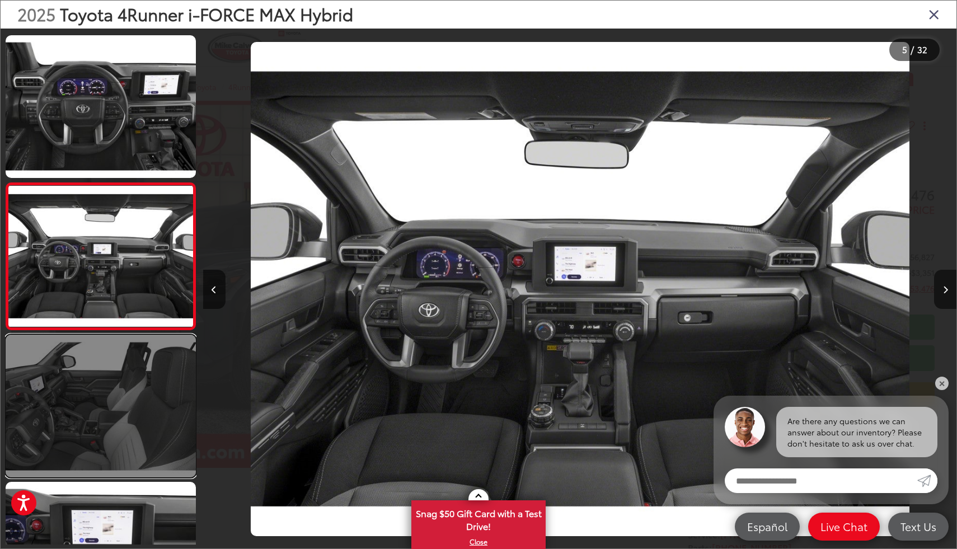
click at [72, 428] on link at bounding box center [101, 406] width 190 height 143
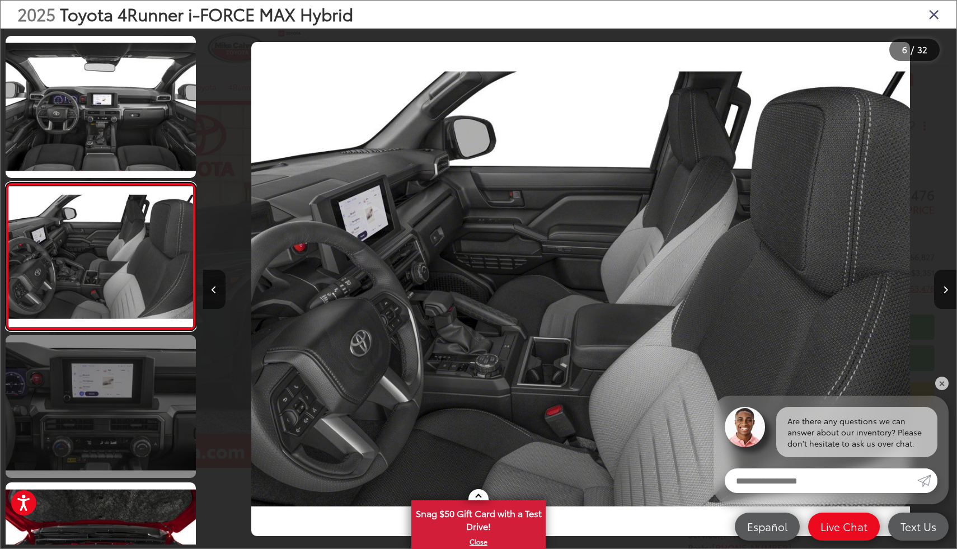
scroll to position [0, 3769]
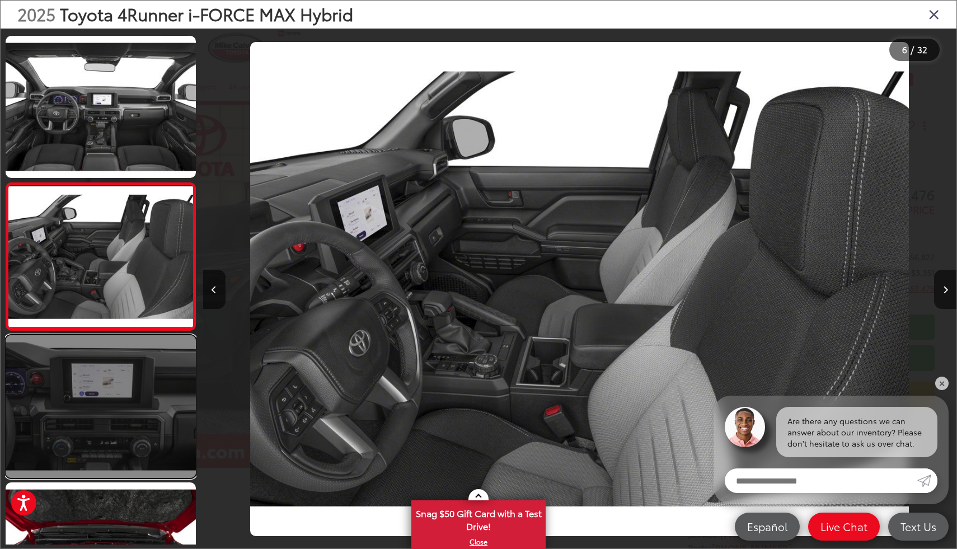
click at [92, 422] on link at bounding box center [101, 406] width 190 height 143
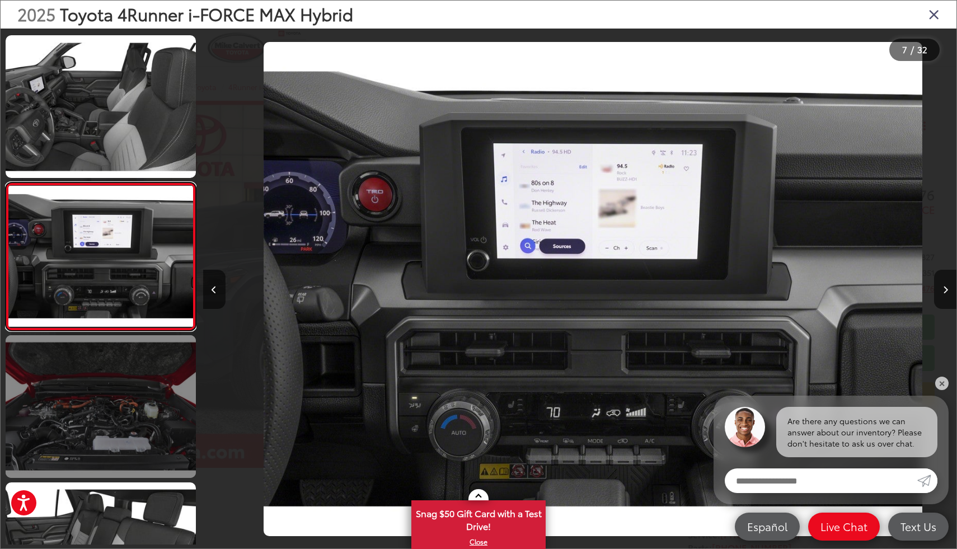
scroll to position [0, 4523]
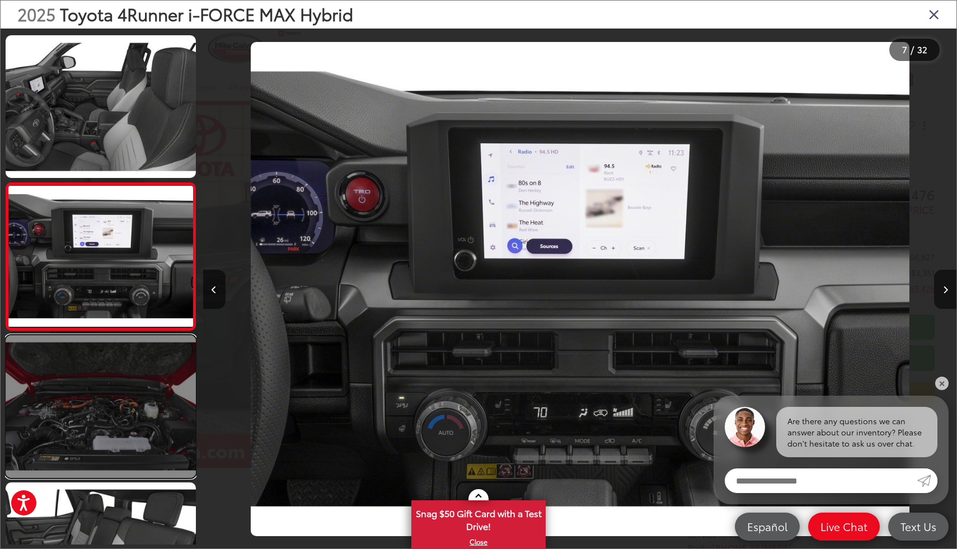
click at [90, 441] on link at bounding box center [101, 406] width 190 height 143
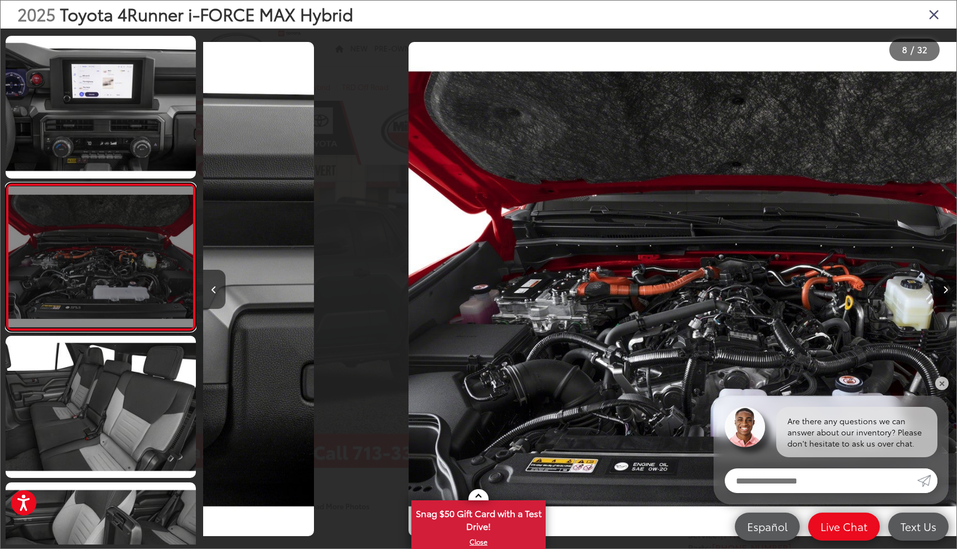
scroll to position [0, 0]
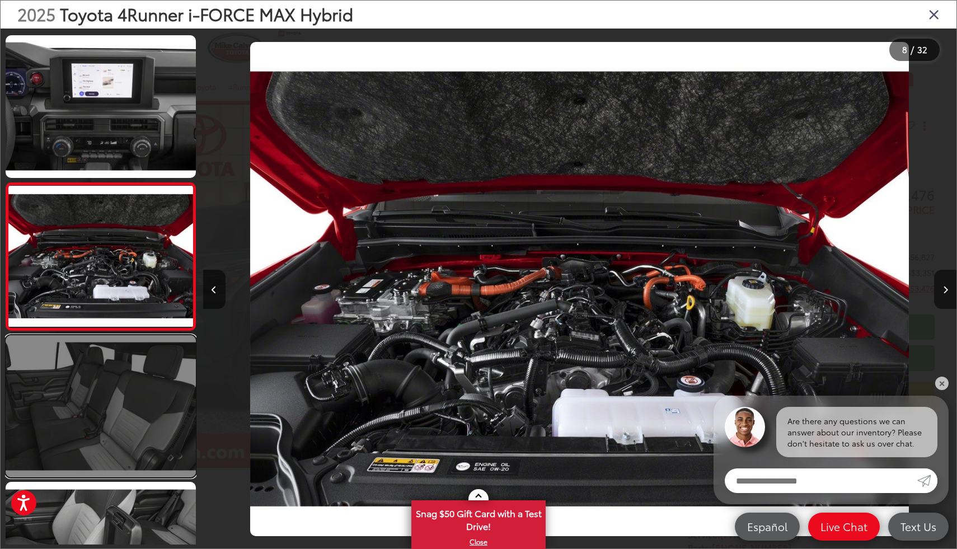
click at [99, 408] on link at bounding box center [101, 406] width 190 height 143
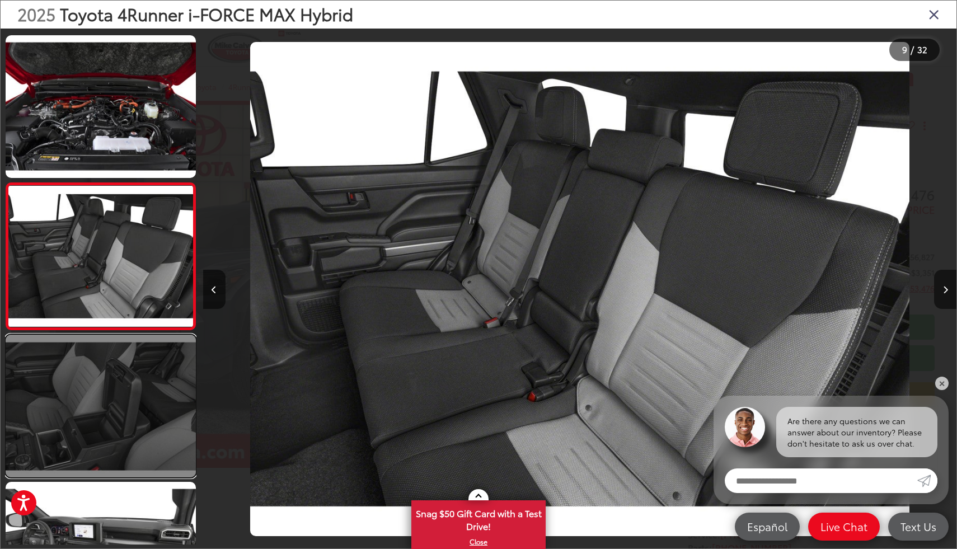
click at [99, 419] on link at bounding box center [101, 406] width 190 height 143
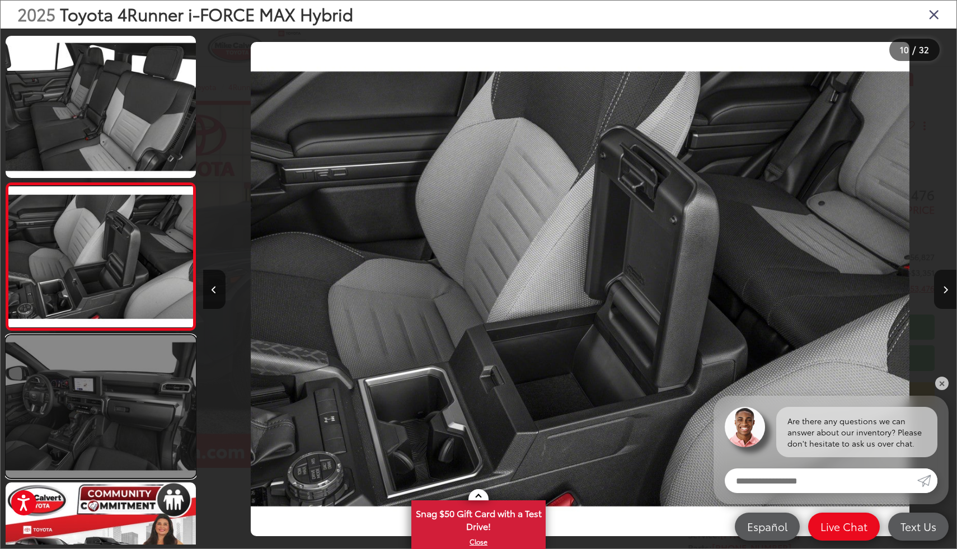
click at [96, 433] on link at bounding box center [101, 406] width 190 height 143
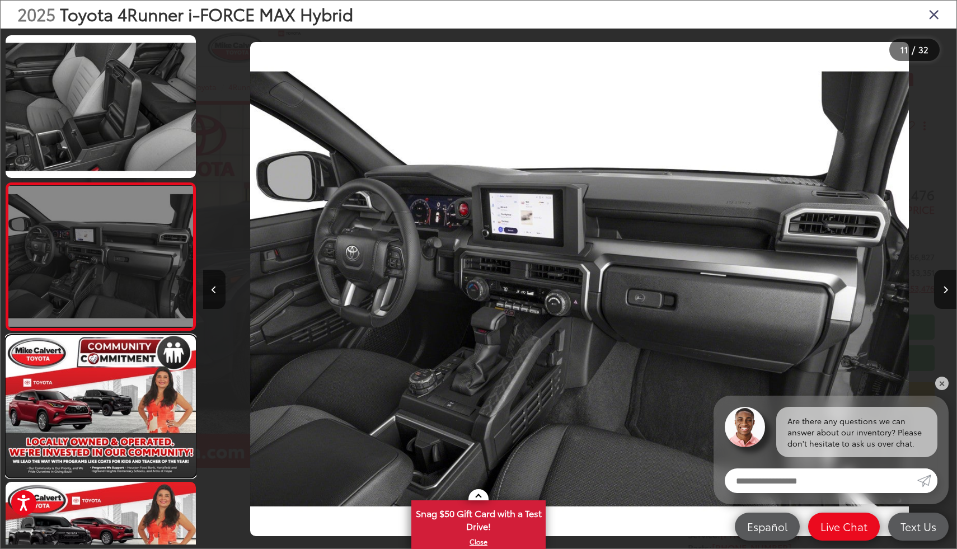
click at [96, 433] on link at bounding box center [101, 406] width 190 height 143
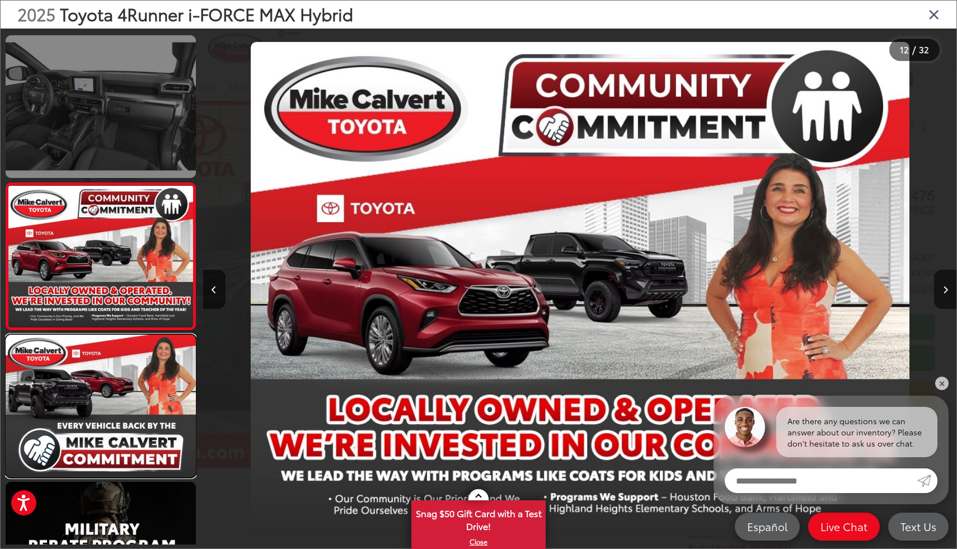
click at [96, 433] on link at bounding box center [101, 406] width 190 height 143
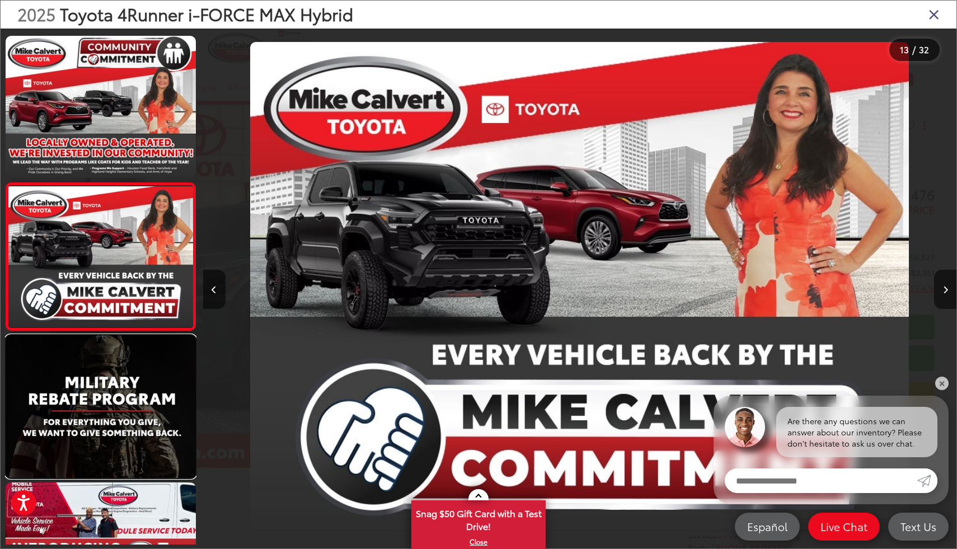
click at [96, 433] on link at bounding box center [101, 406] width 190 height 143
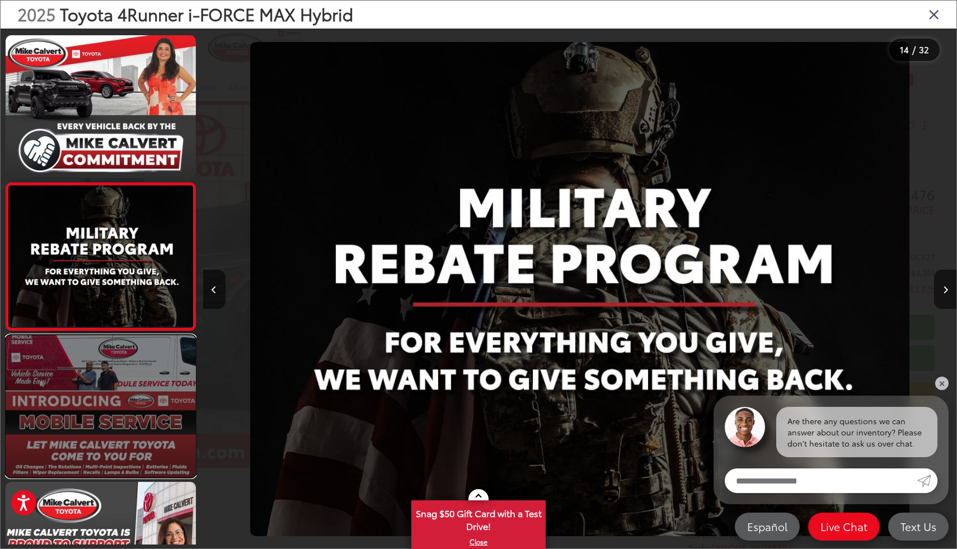
click at [101, 362] on link at bounding box center [101, 406] width 190 height 143
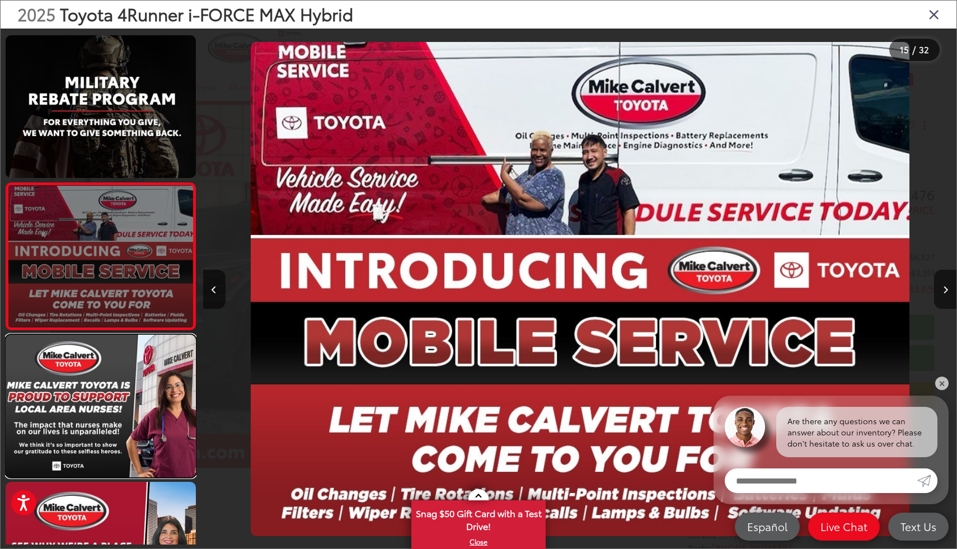
click at [101, 362] on link at bounding box center [101, 406] width 190 height 143
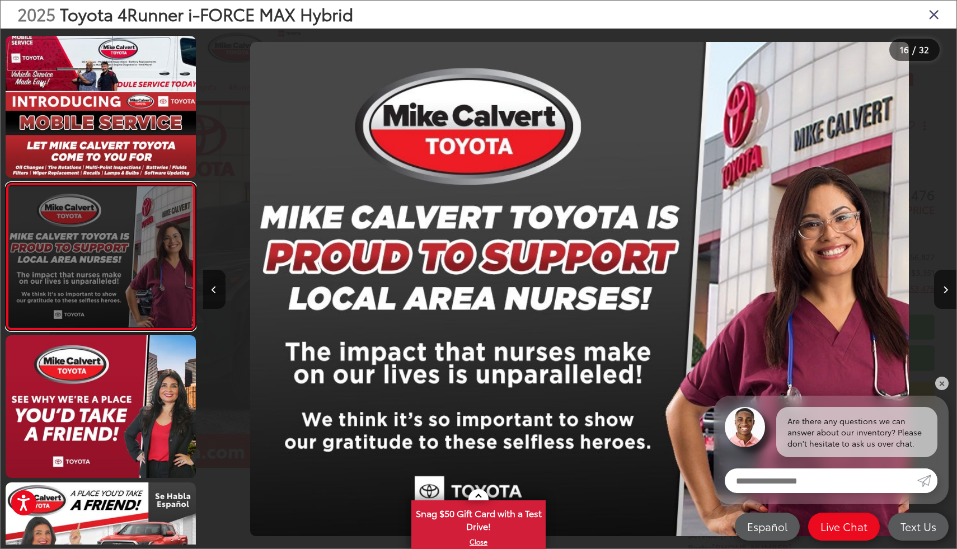
click at [125, 273] on link at bounding box center [101, 257] width 190 height 148
click at [108, 259] on link at bounding box center [101, 257] width 190 height 148
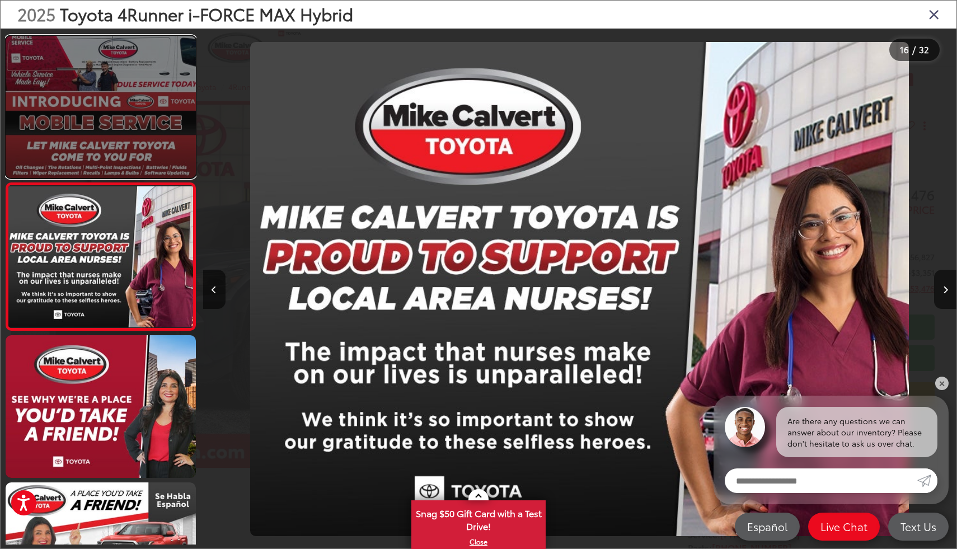
click at [107, 174] on link at bounding box center [101, 107] width 190 height 143
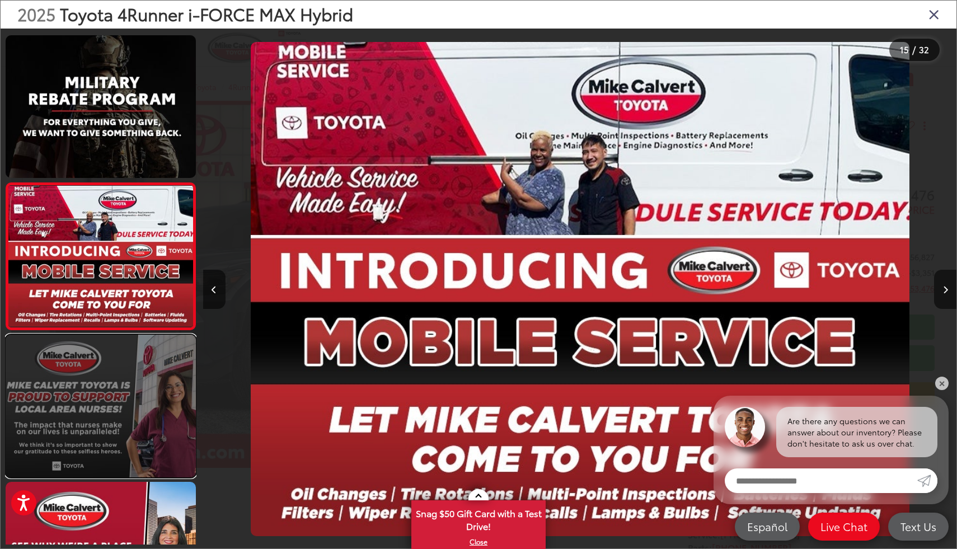
click at [57, 410] on link at bounding box center [101, 406] width 190 height 143
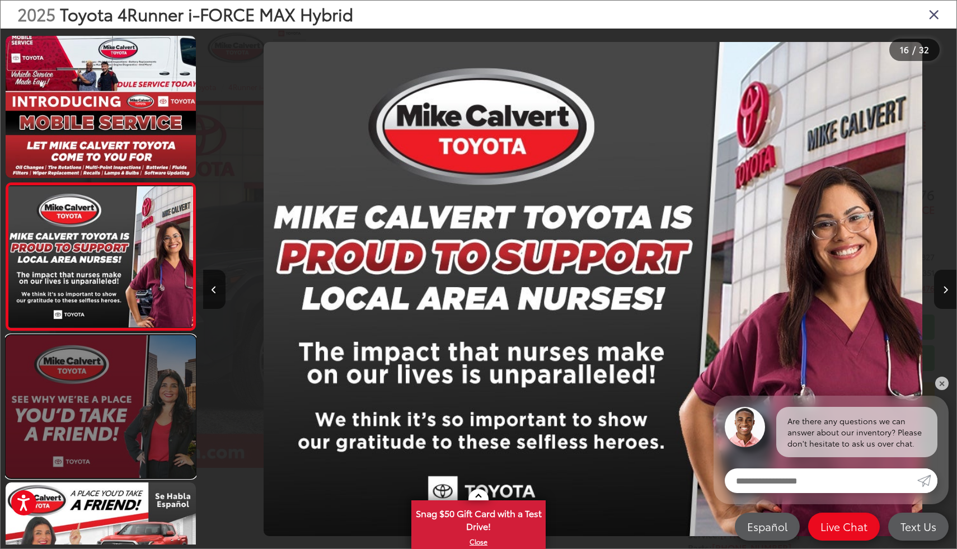
click at [55, 412] on link at bounding box center [101, 406] width 190 height 143
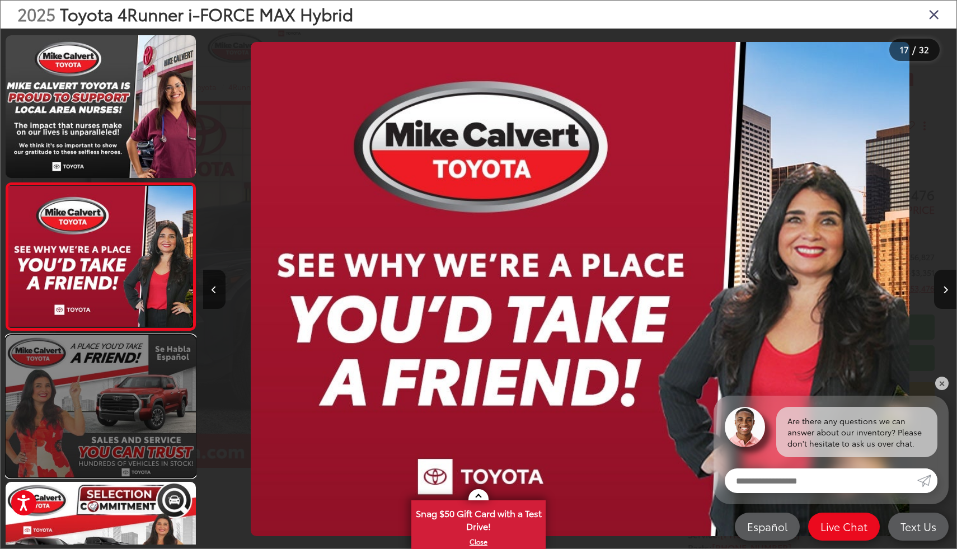
click at [118, 364] on link at bounding box center [101, 406] width 190 height 143
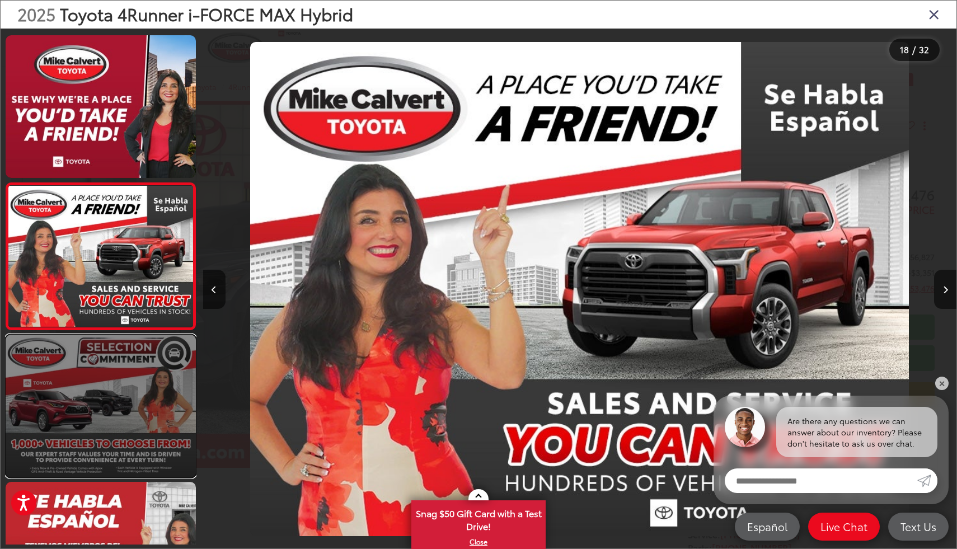
click at [118, 365] on link at bounding box center [101, 406] width 190 height 143
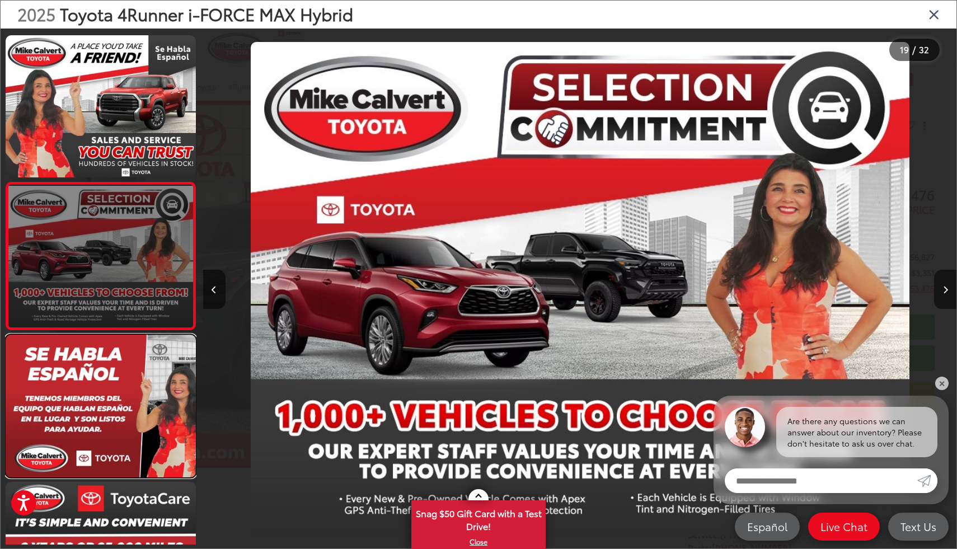
click at [118, 365] on link at bounding box center [101, 406] width 190 height 143
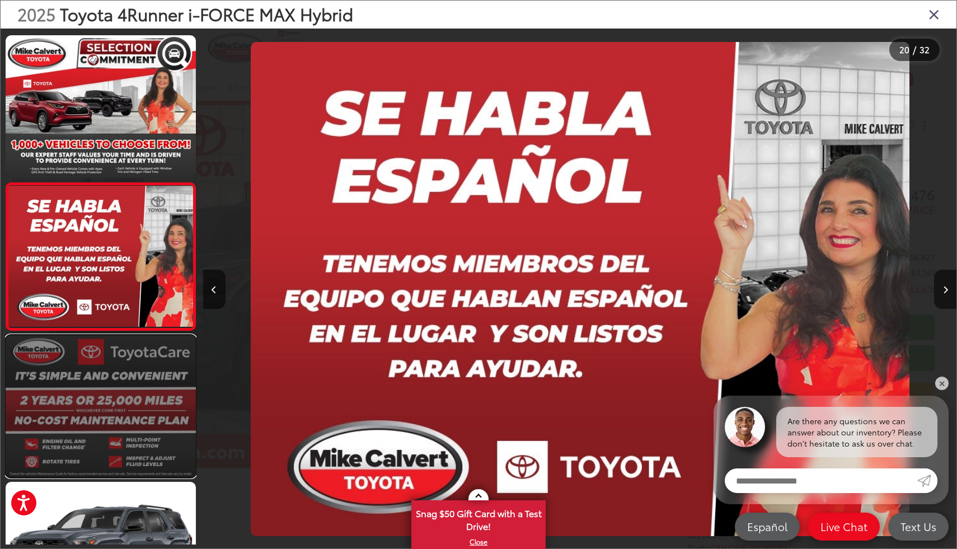
click at [119, 359] on link at bounding box center [101, 406] width 190 height 143
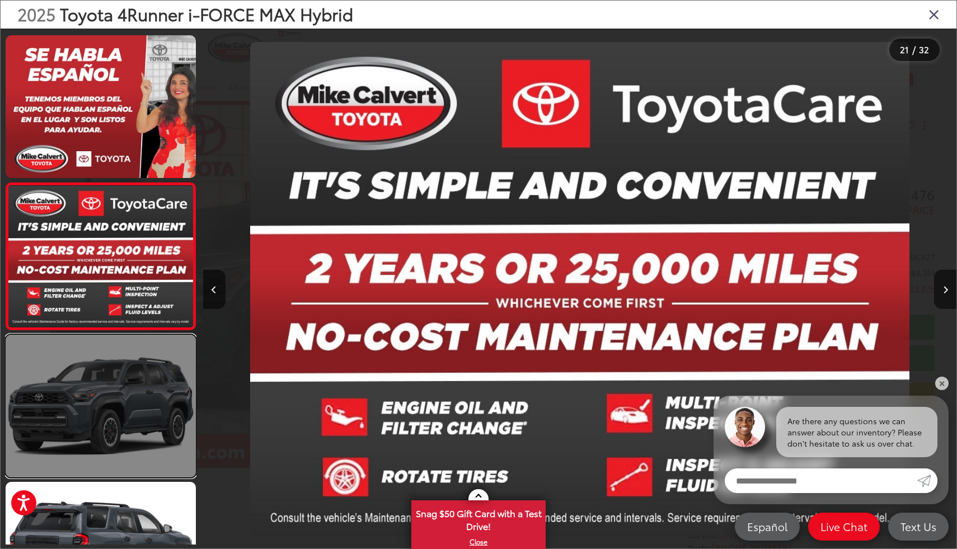
click at [114, 375] on link at bounding box center [101, 406] width 190 height 143
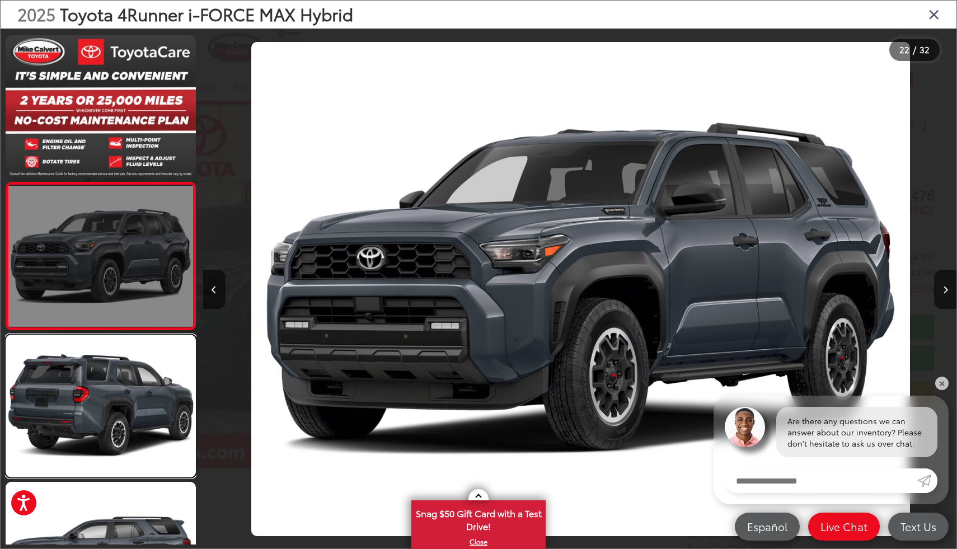
click at [114, 375] on link at bounding box center [101, 406] width 190 height 143
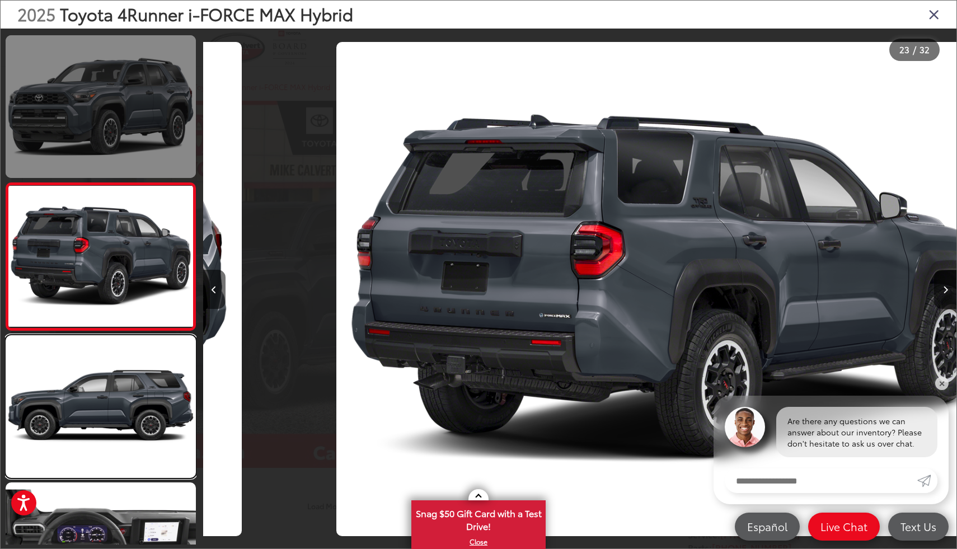
click at [114, 375] on link at bounding box center [101, 406] width 190 height 143
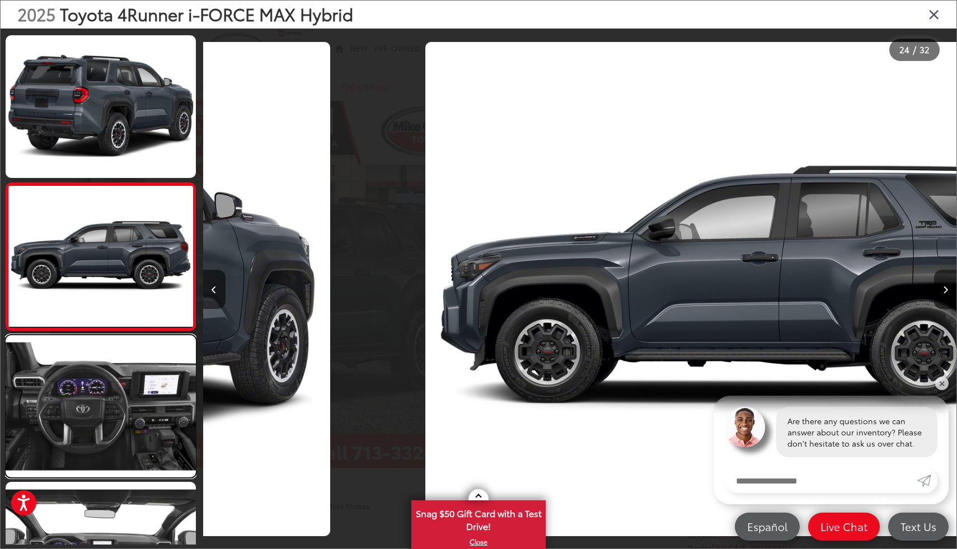
click at [114, 375] on link at bounding box center [101, 406] width 190 height 143
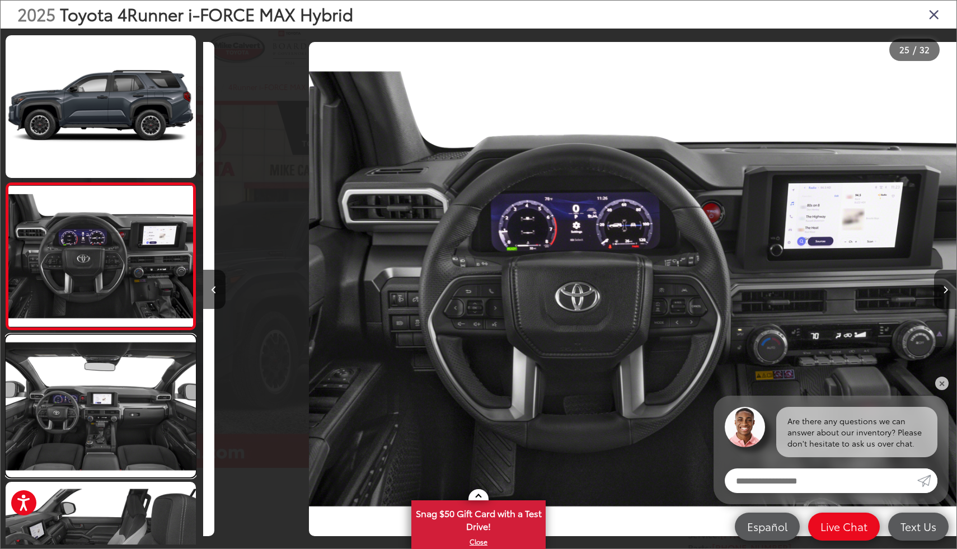
click at [114, 375] on link at bounding box center [101, 406] width 190 height 143
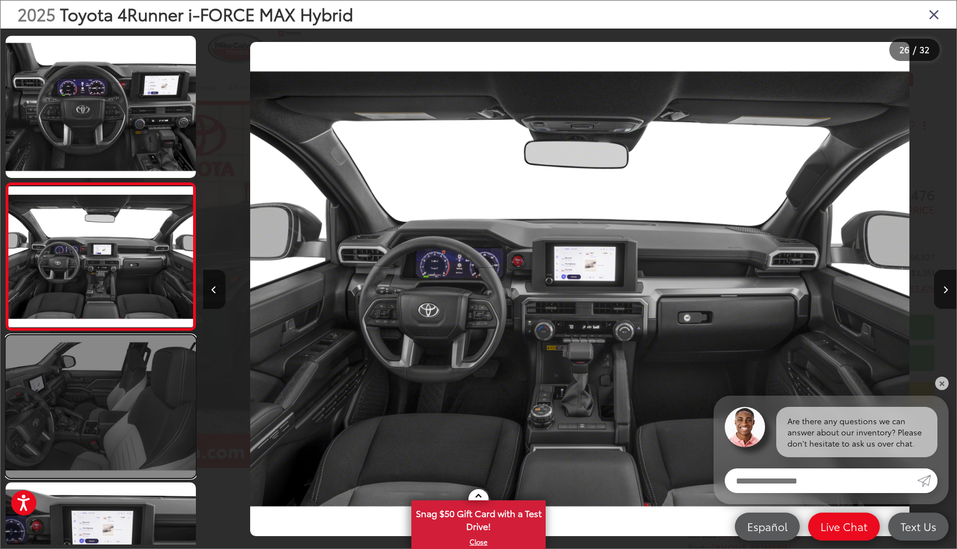
click at [72, 436] on link at bounding box center [101, 406] width 190 height 143
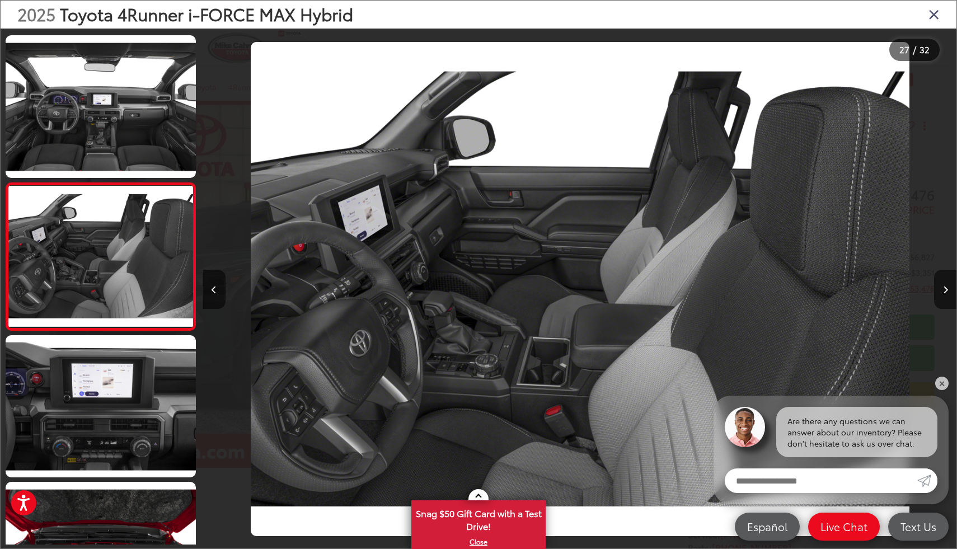
click at [929, 12] on icon "Close gallery" at bounding box center [934, 14] width 11 height 15
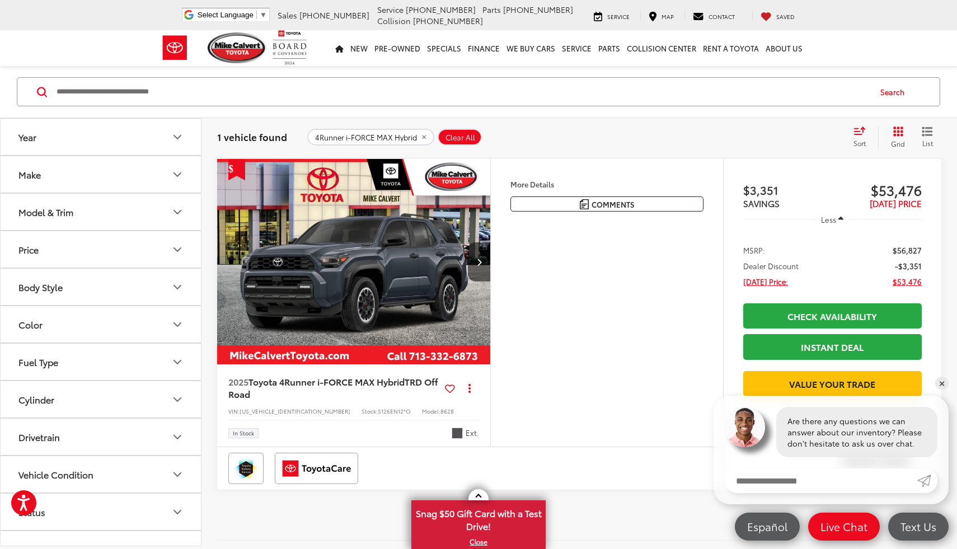
click at [66, 217] on div "Model & Trim" at bounding box center [45, 212] width 55 height 11
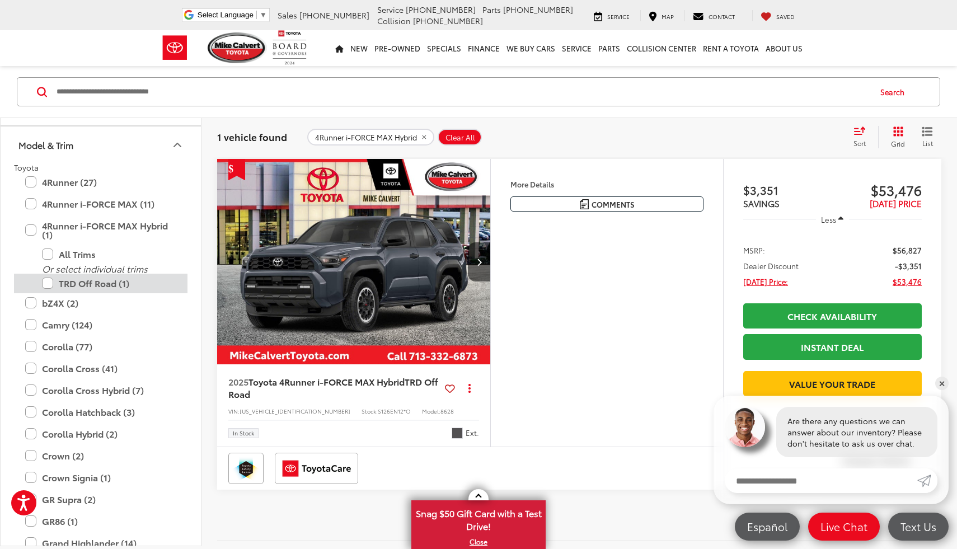
scroll to position [73, 0]
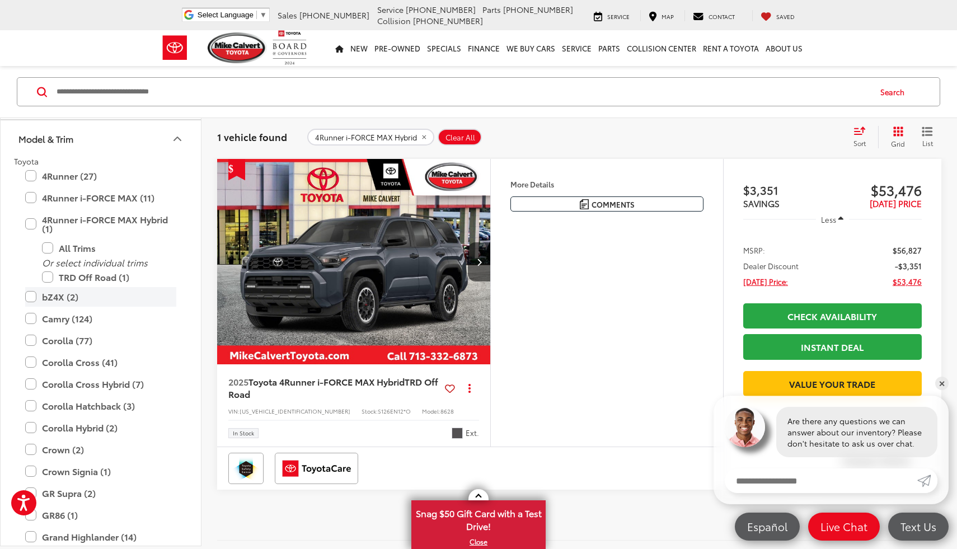
click at [62, 289] on label "bZ4X (2)" at bounding box center [100, 297] width 151 height 20
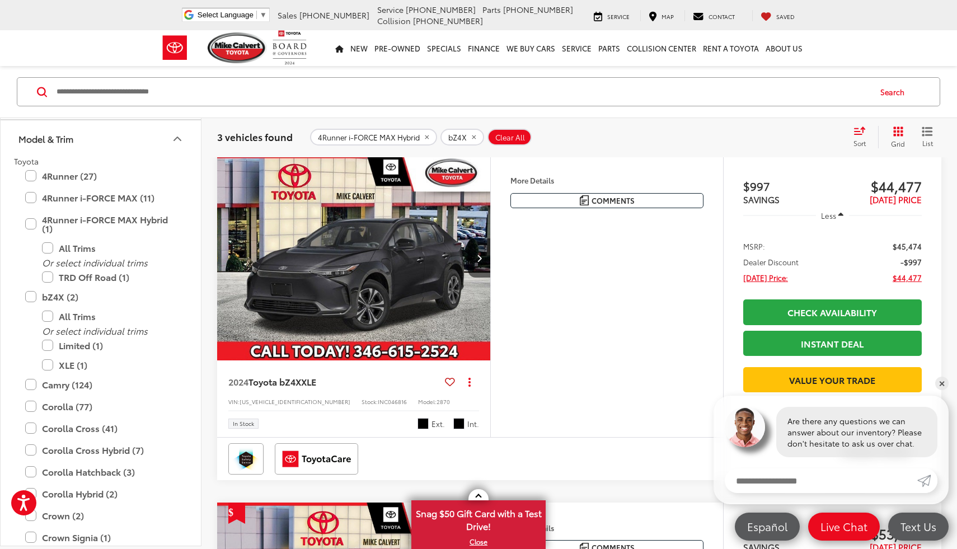
scroll to position [557, 0]
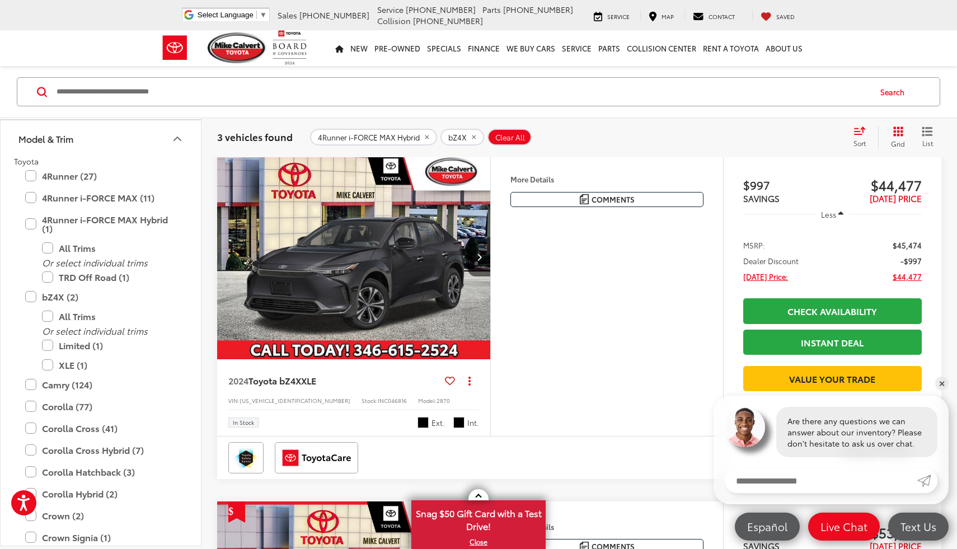
click at [346, 359] on img "2024 Toyota bZ4X XLE 0" at bounding box center [354, 257] width 275 height 206
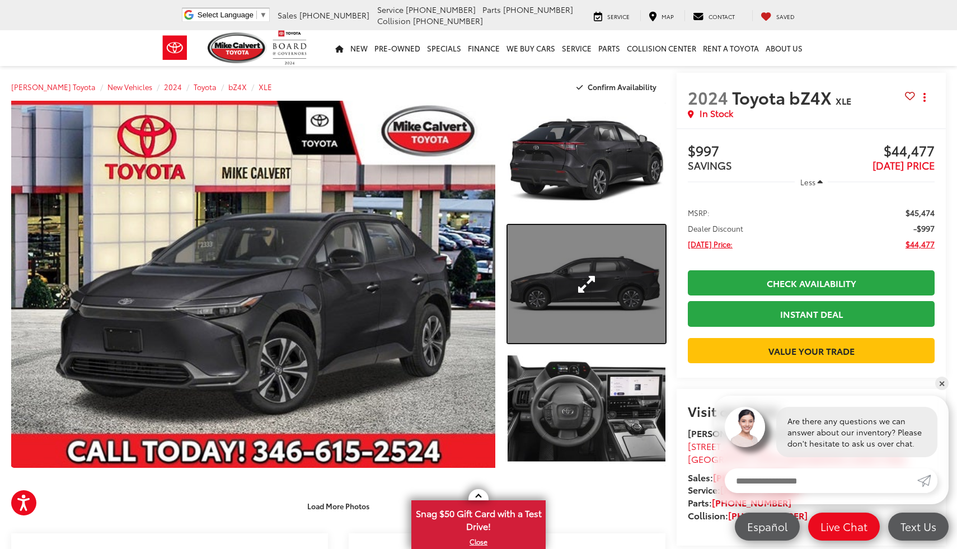
click at [615, 279] on link "Expand Photo 2" at bounding box center [587, 284] width 158 height 118
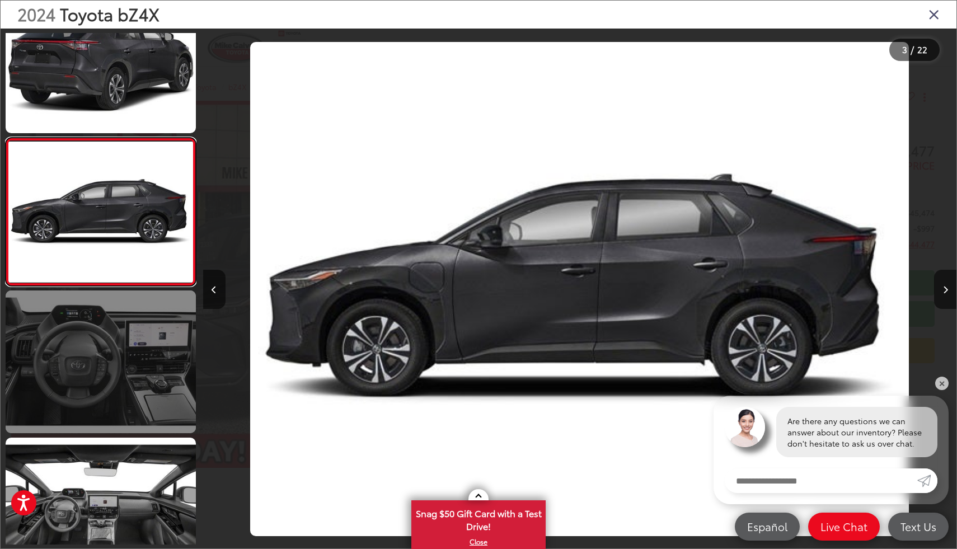
scroll to position [212, 0]
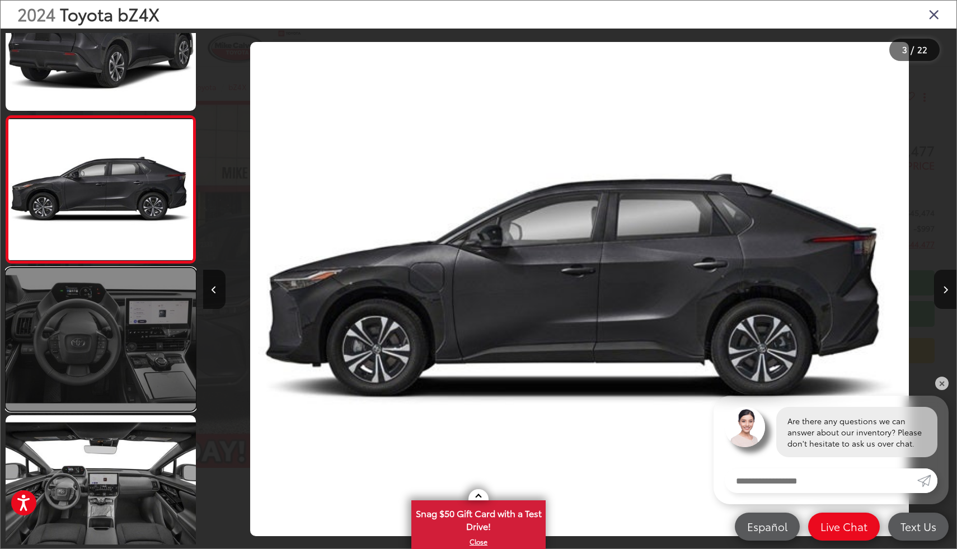
click at [129, 350] on link at bounding box center [101, 339] width 190 height 143
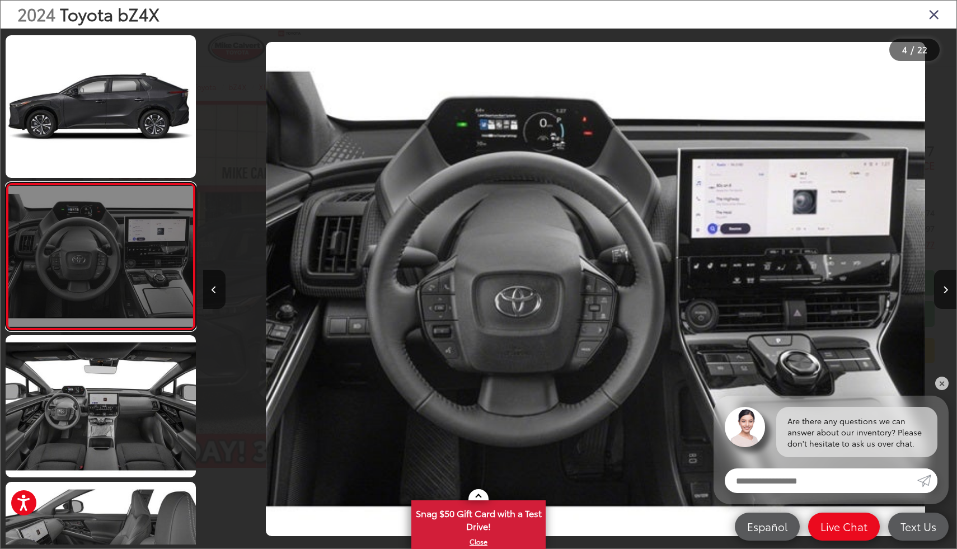
scroll to position [0, 2261]
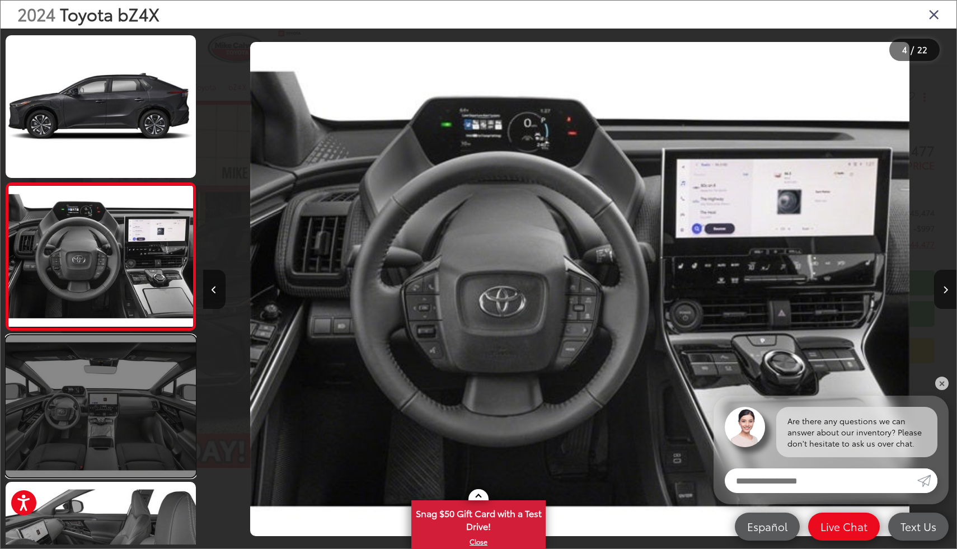
click at [120, 387] on link at bounding box center [101, 406] width 190 height 143
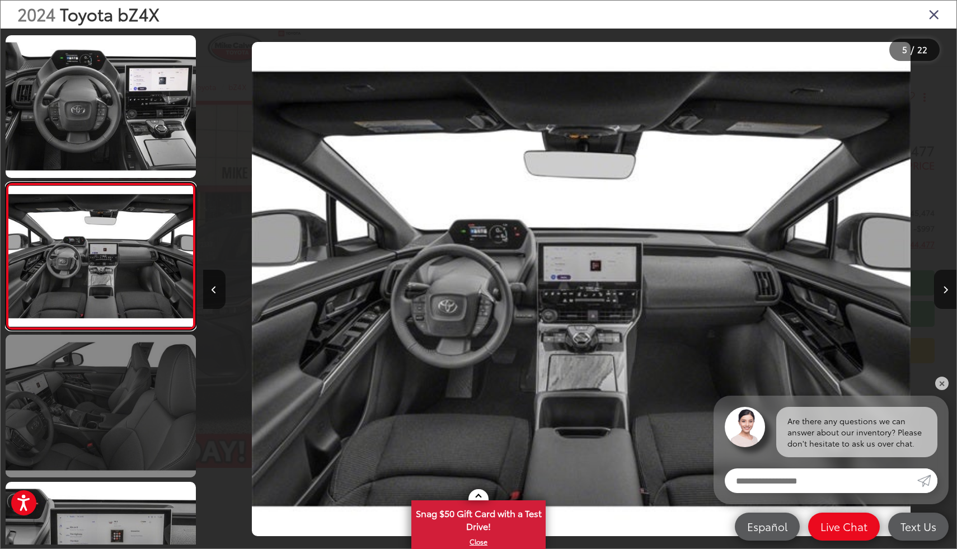
scroll to position [0, 3015]
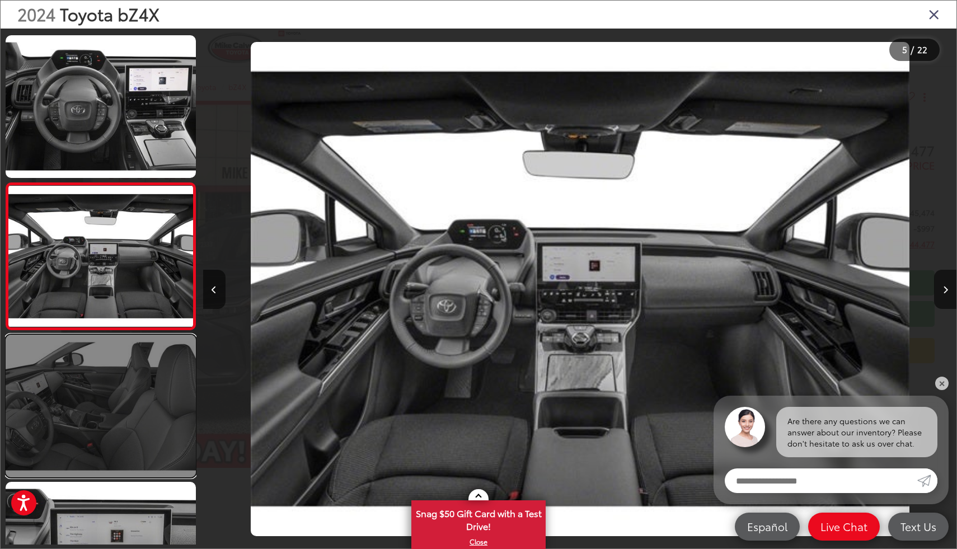
click at [118, 358] on link at bounding box center [101, 406] width 190 height 143
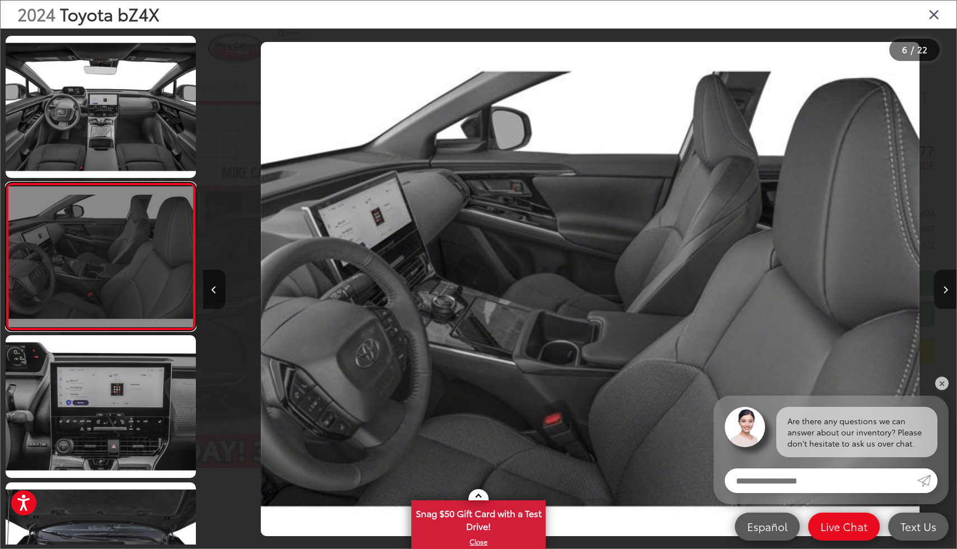
scroll to position [0, 3769]
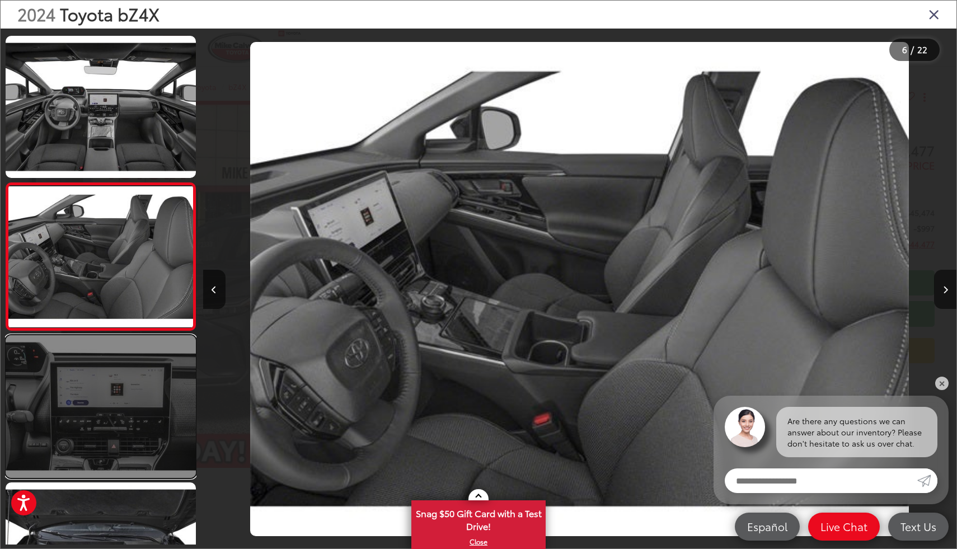
click at [117, 359] on link at bounding box center [101, 406] width 190 height 143
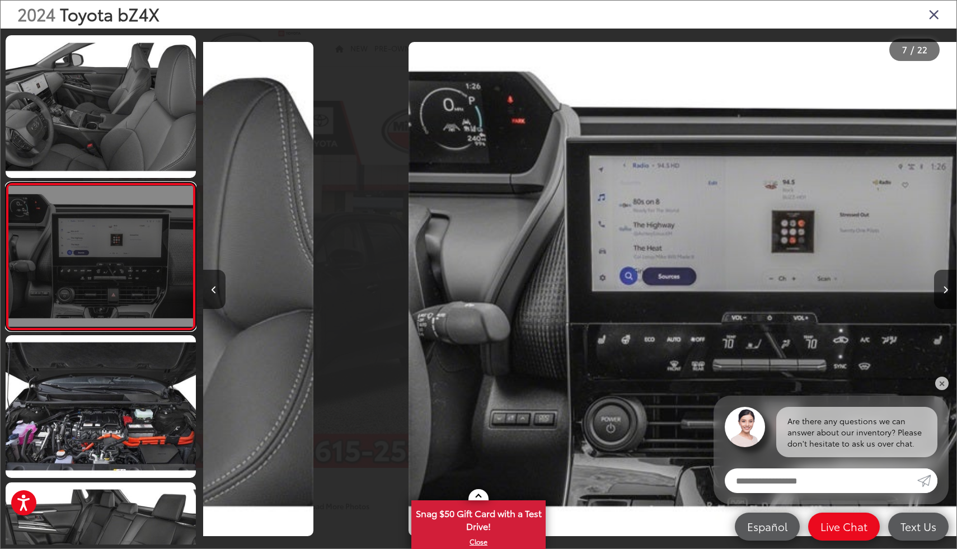
scroll to position [733, 0]
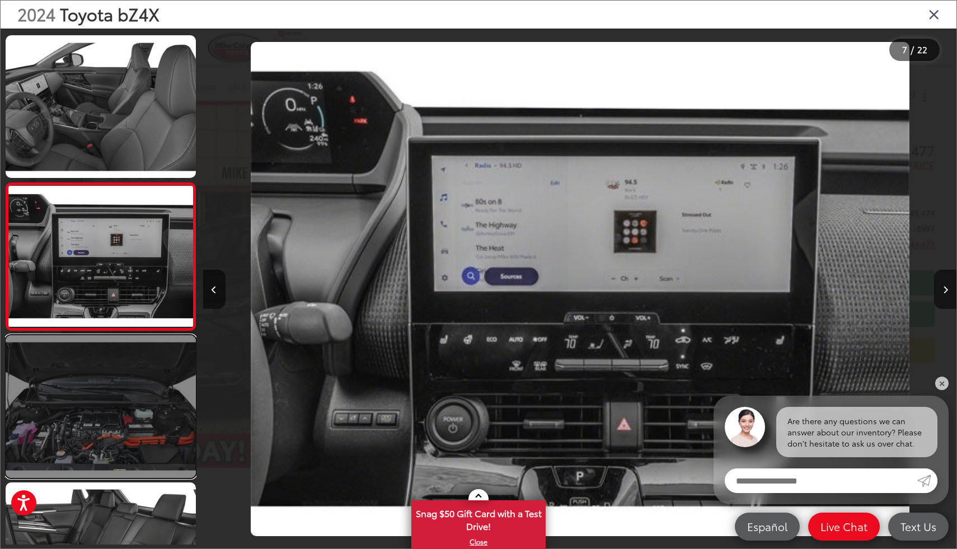
click at [113, 394] on link at bounding box center [101, 406] width 190 height 143
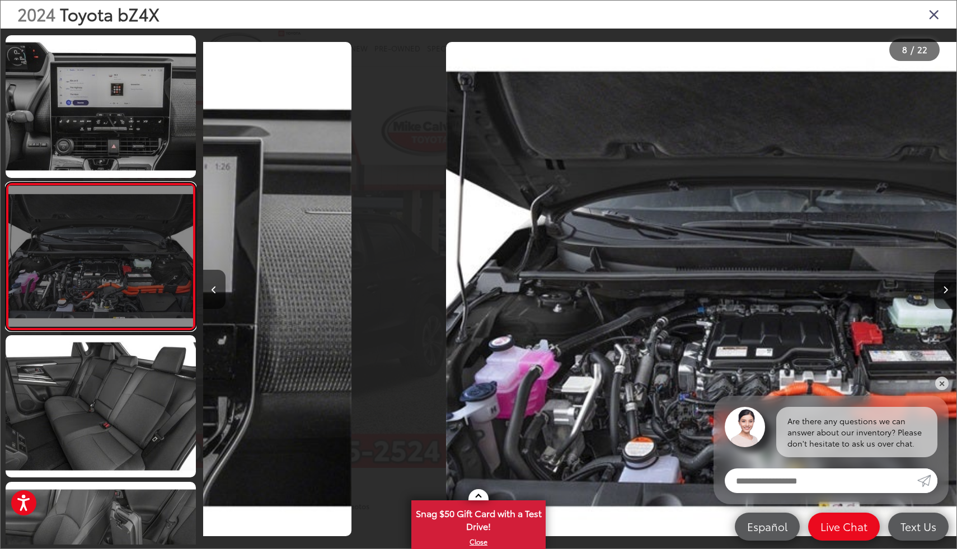
scroll to position [0, 0]
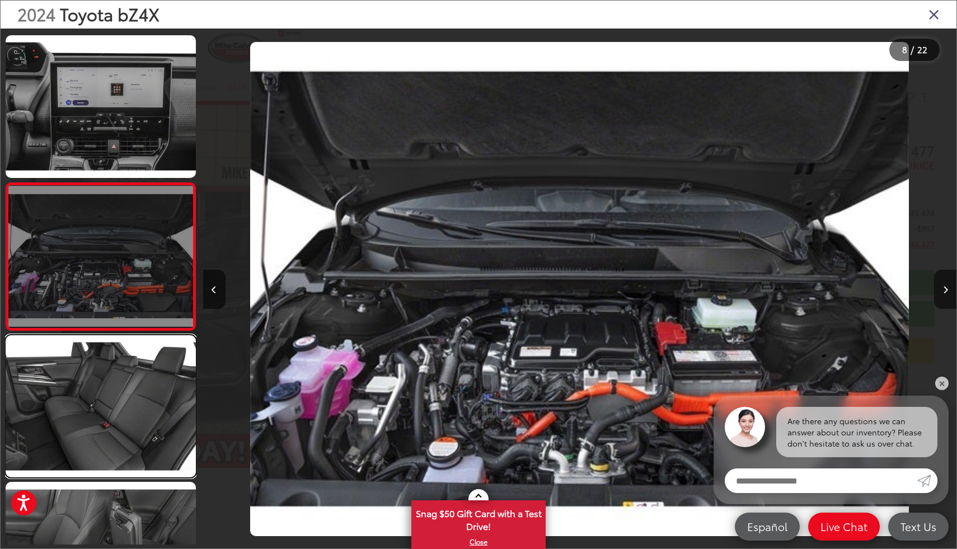
click at [113, 394] on link at bounding box center [101, 406] width 190 height 143
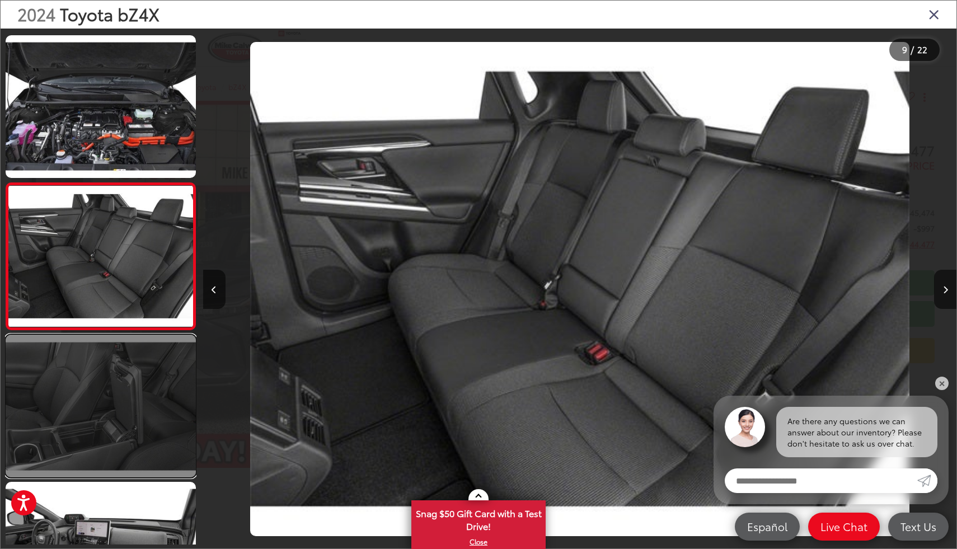
click at [113, 393] on link at bounding box center [101, 406] width 190 height 143
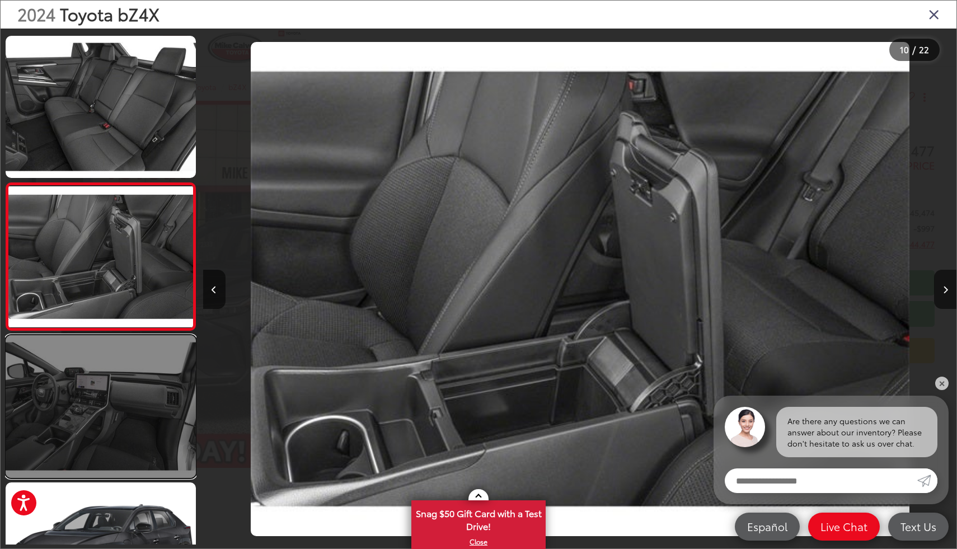
click at [113, 393] on link at bounding box center [101, 406] width 190 height 143
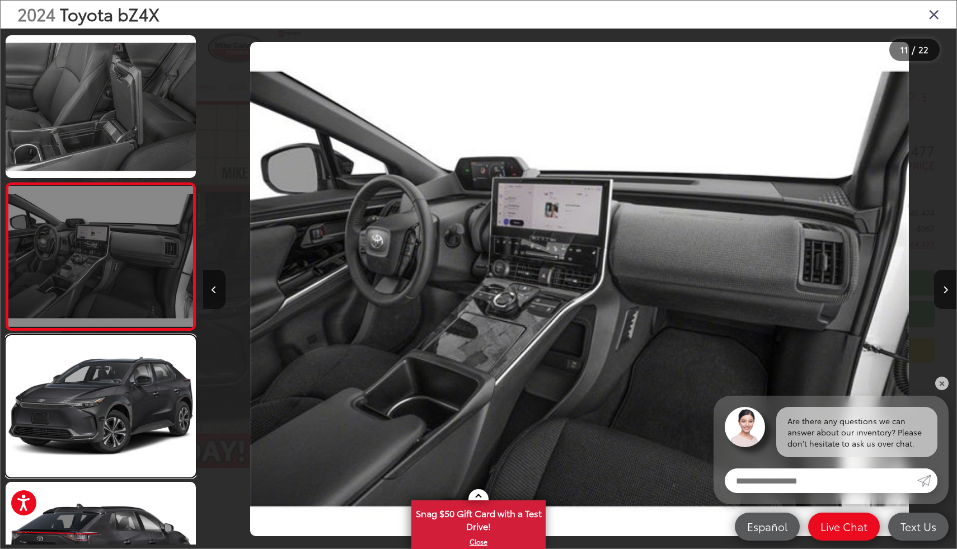
click at [113, 393] on link at bounding box center [101, 406] width 190 height 143
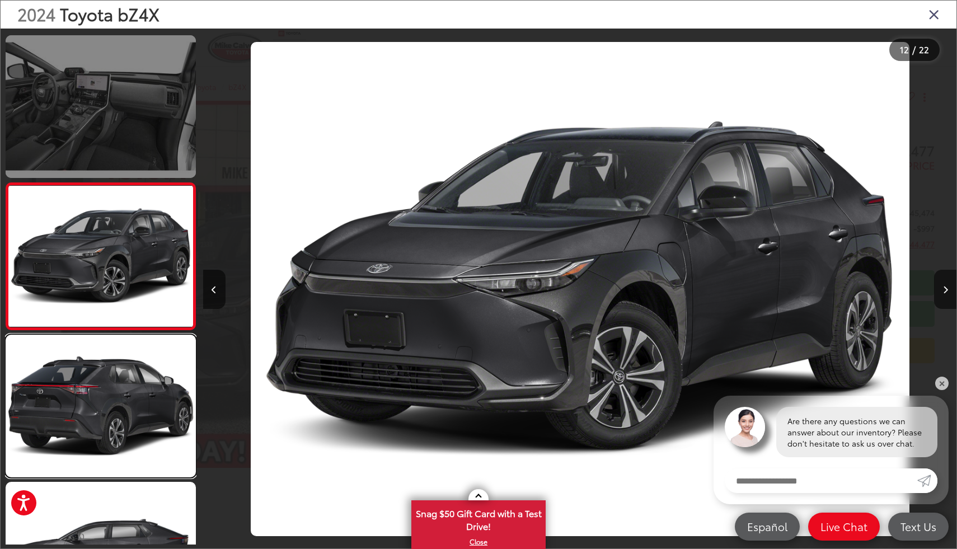
click at [113, 393] on link at bounding box center [101, 406] width 190 height 143
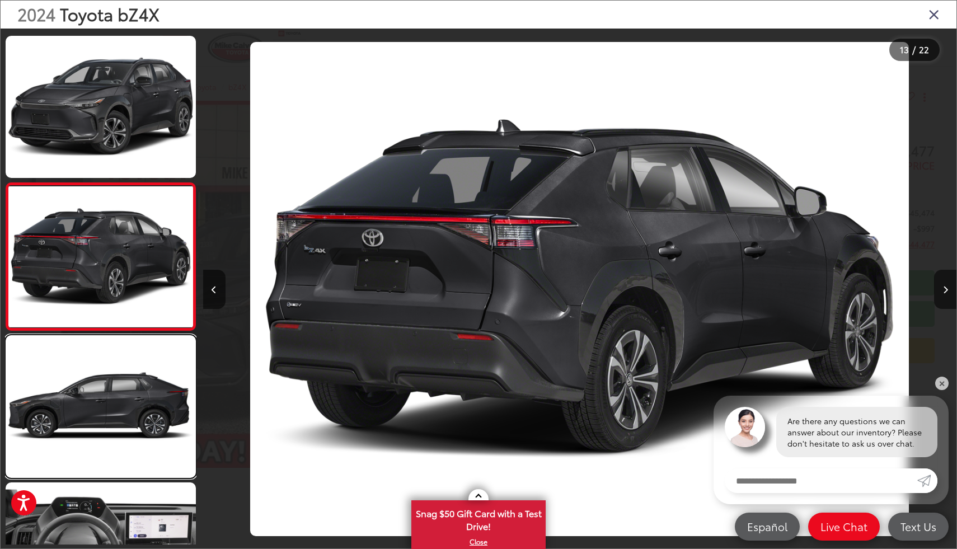
click at [113, 393] on link at bounding box center [101, 406] width 190 height 143
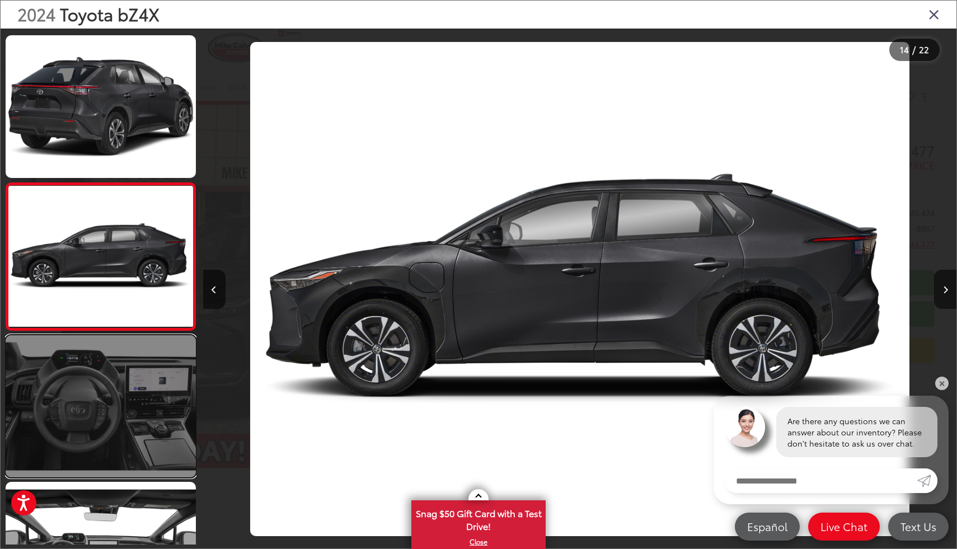
click at [113, 386] on link at bounding box center [101, 406] width 190 height 143
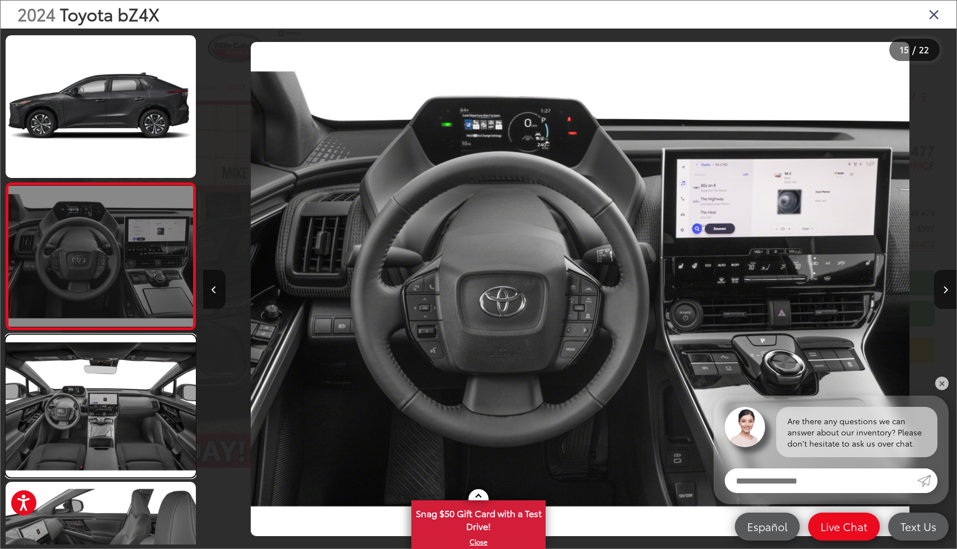
click at [113, 386] on link at bounding box center [101, 406] width 190 height 143
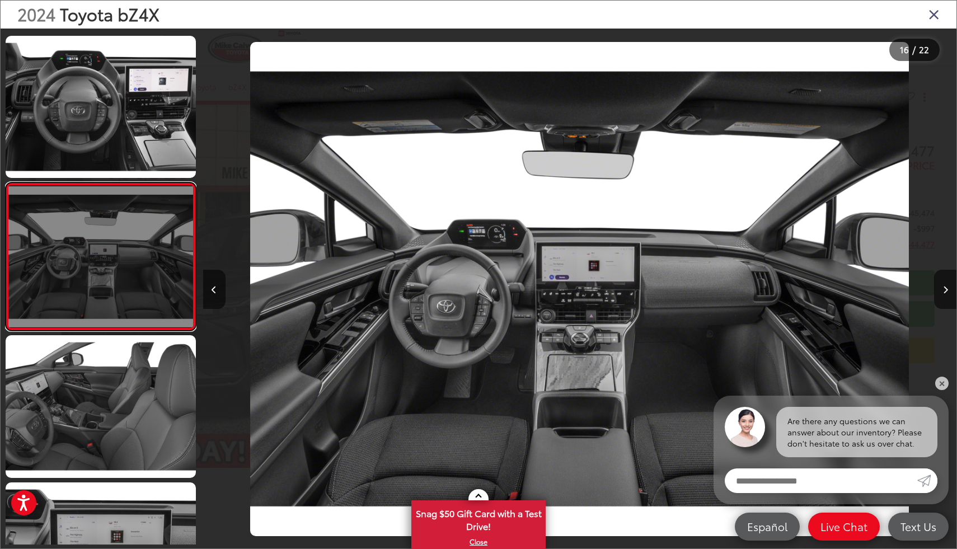
click at [102, 287] on link at bounding box center [101, 257] width 190 height 148
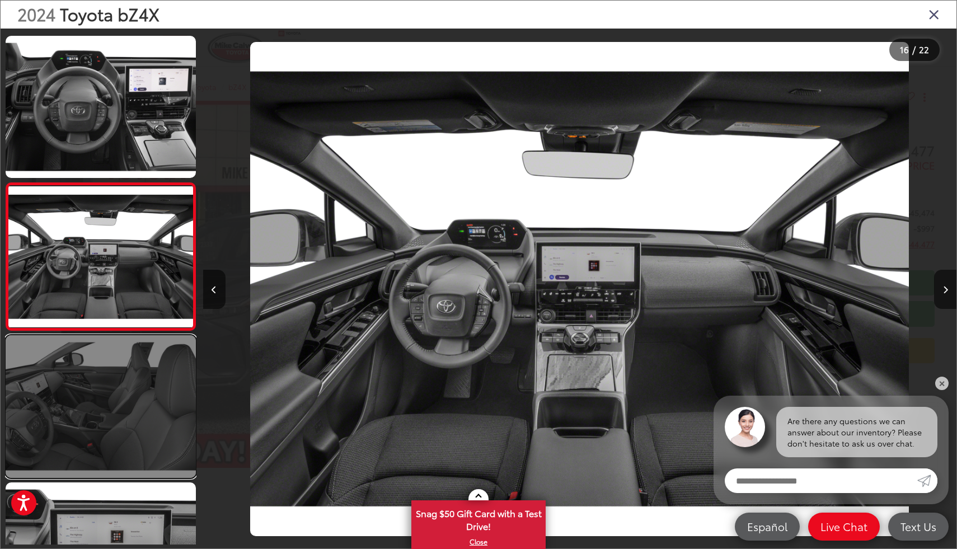
click at [109, 350] on link at bounding box center [101, 406] width 190 height 143
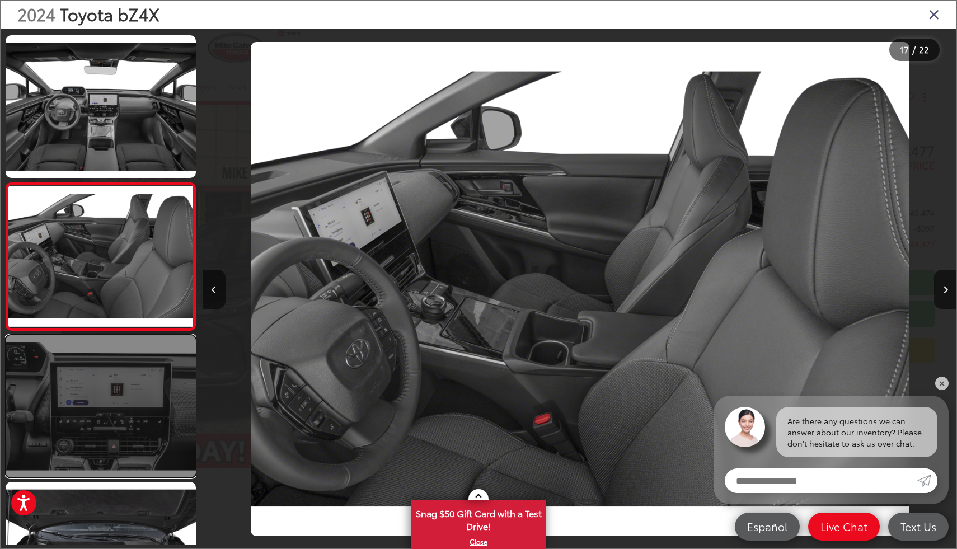
click at [102, 388] on link at bounding box center [101, 406] width 190 height 143
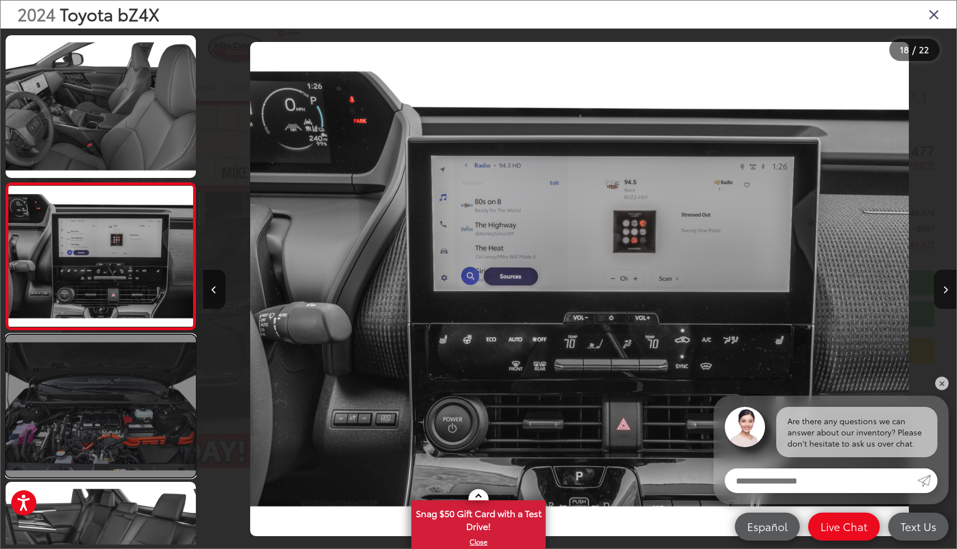
click at [101, 407] on link at bounding box center [101, 406] width 190 height 143
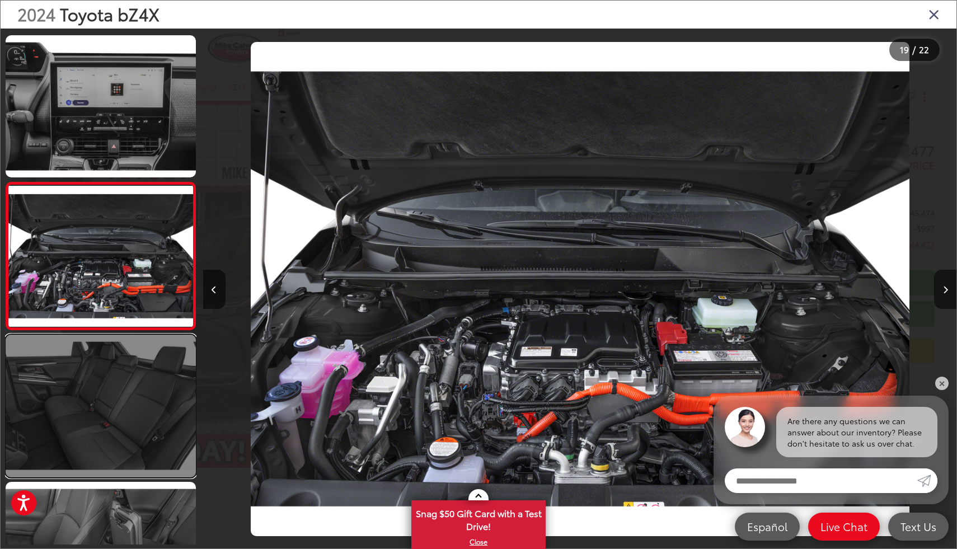
click at [100, 410] on link at bounding box center [101, 406] width 190 height 143
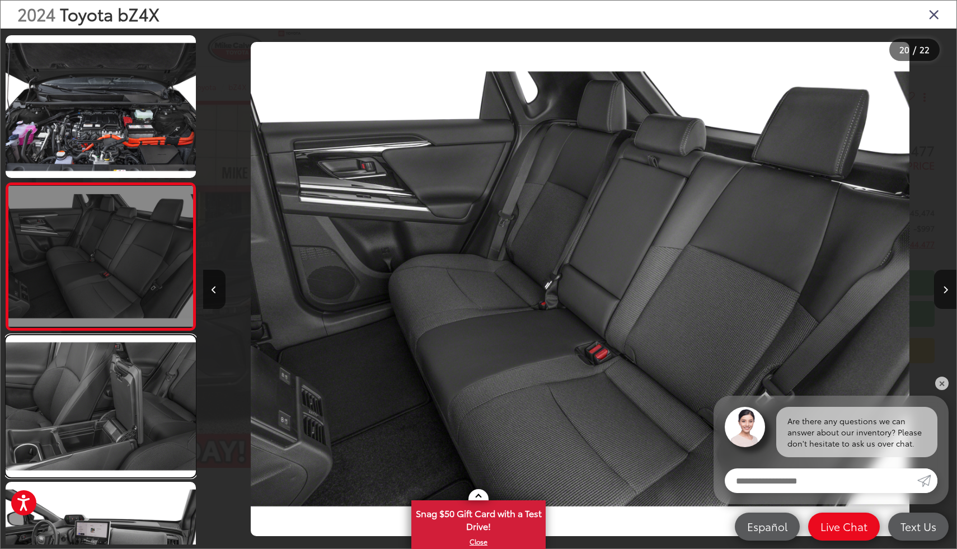
click at [100, 410] on link at bounding box center [101, 406] width 190 height 143
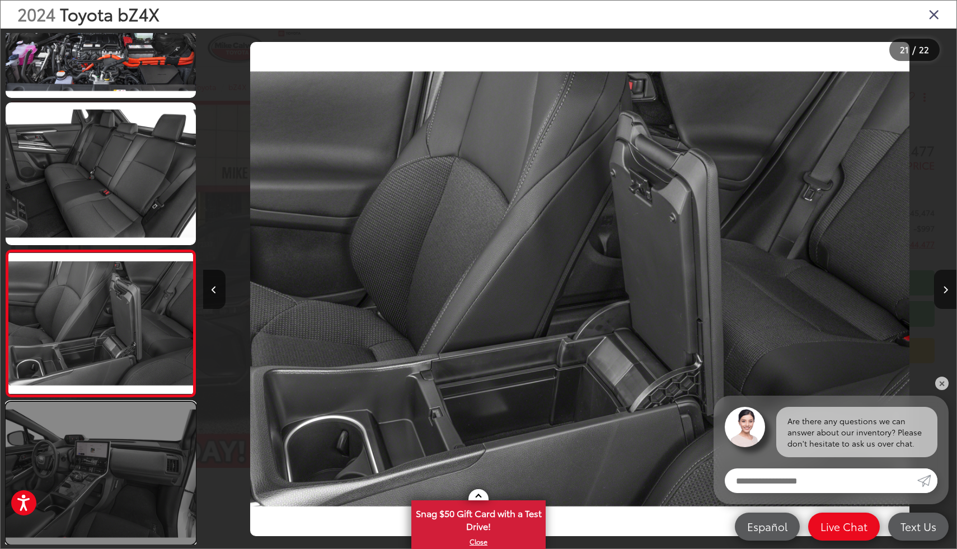
click at [94, 425] on link at bounding box center [101, 473] width 190 height 143
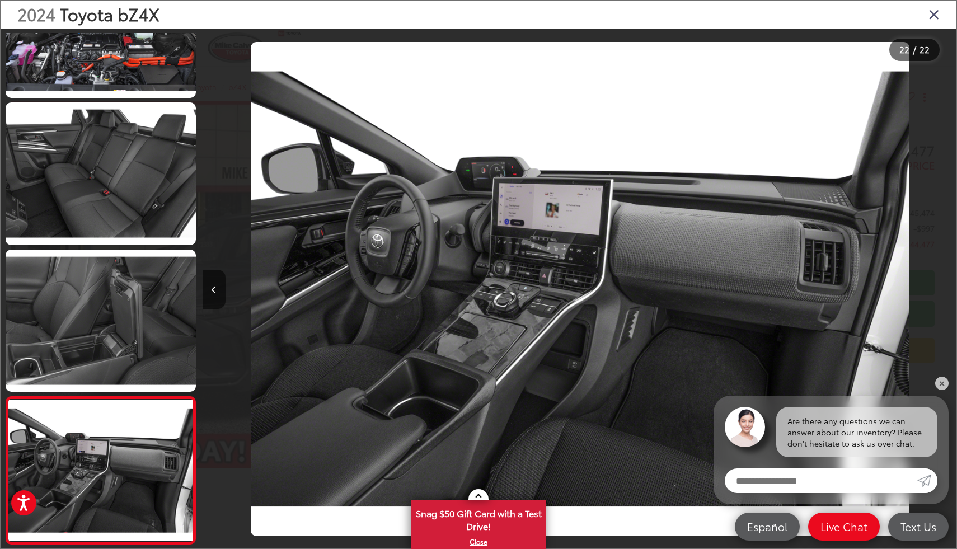
click at [935, 12] on icon "Close gallery" at bounding box center [934, 14] width 11 height 15
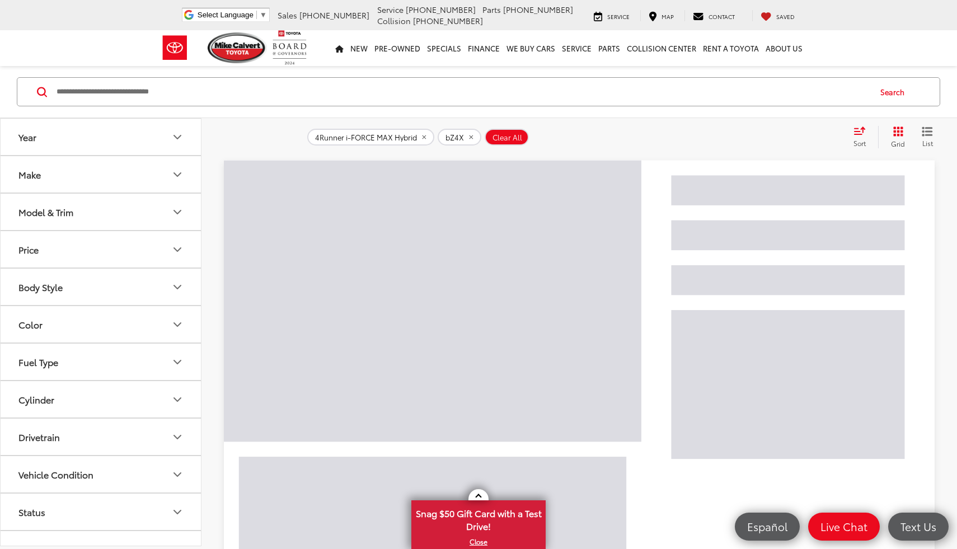
scroll to position [168, 0]
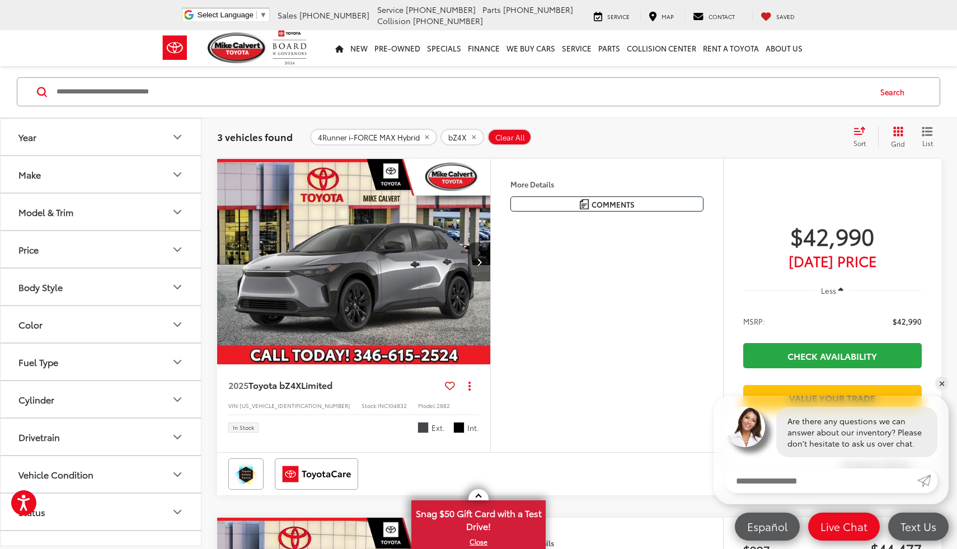
click at [104, 213] on button "Model & Trim" at bounding box center [102, 212] width 202 height 36
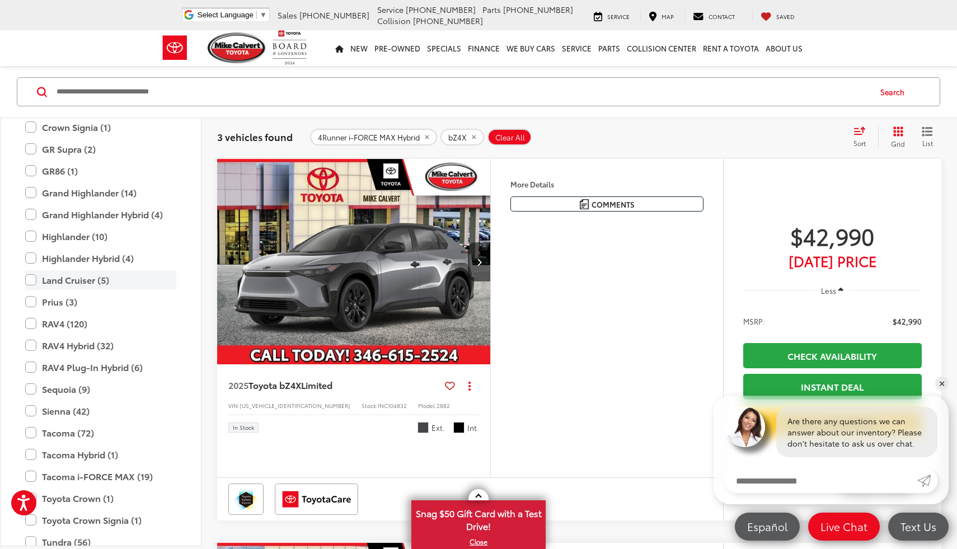
scroll to position [385, 0]
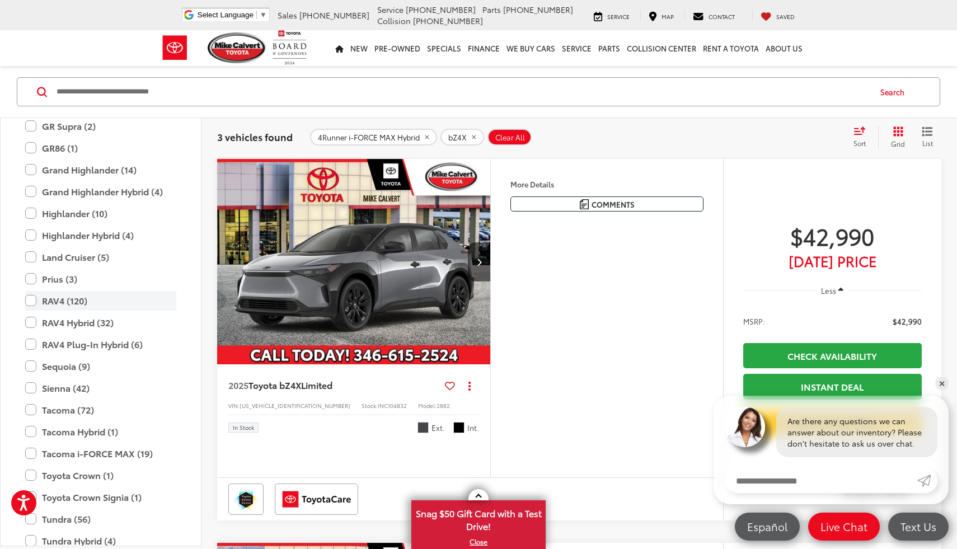
click at [100, 306] on label "RAV4 (120)" at bounding box center [100, 301] width 151 height 20
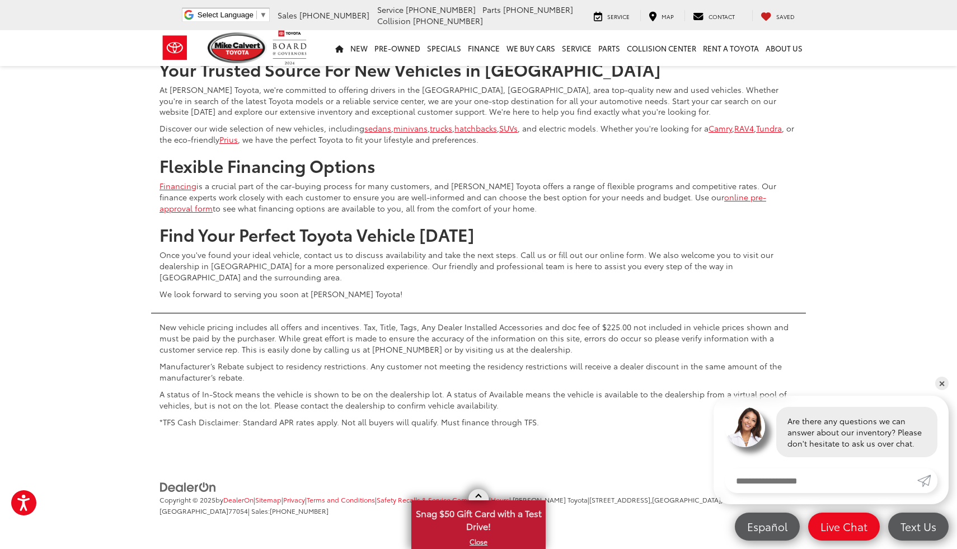
scroll to position [4760, 0]
click at [841, 26] on link "Next" at bounding box center [855, 16] width 38 height 20
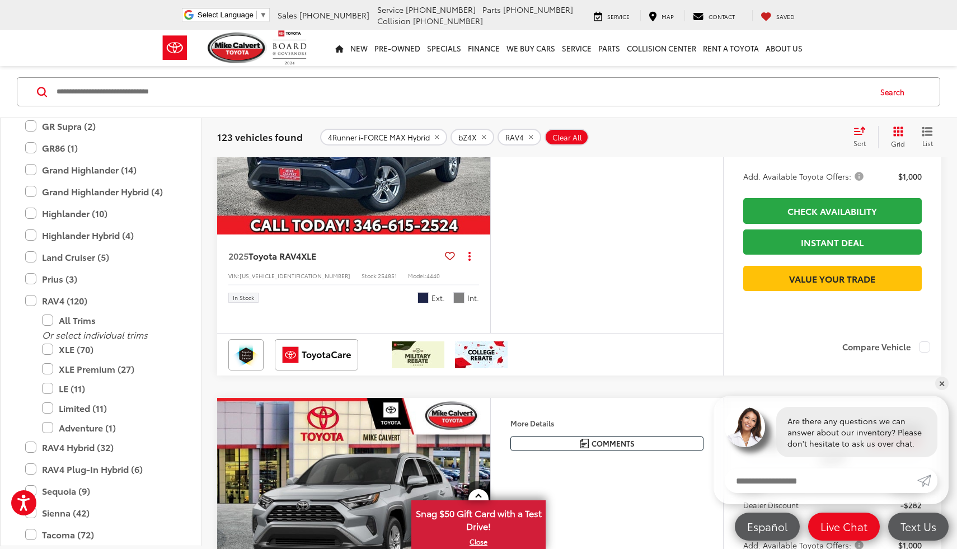
scroll to position [385, 0]
